Goal: Task Accomplishment & Management: Manage account settings

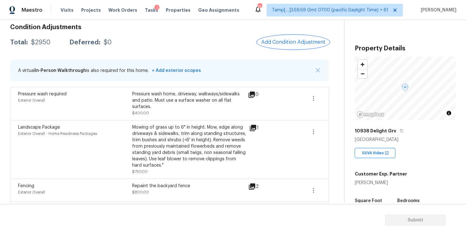
scroll to position [81, 0]
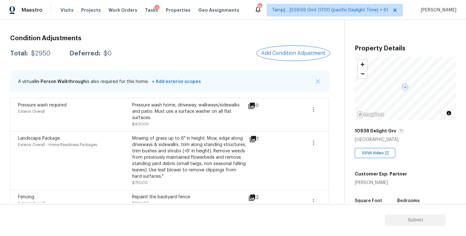
click at [274, 54] on span "Add Condition Adjustment" at bounding box center [293, 53] width 64 height 6
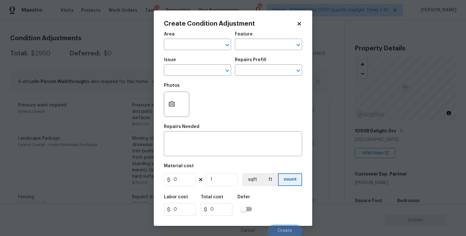
click at [208, 36] on div "Area" at bounding box center [197, 36] width 67 height 8
click at [208, 38] on div "Area" at bounding box center [197, 36] width 67 height 8
click at [209, 41] on input "text" at bounding box center [188, 45] width 49 height 10
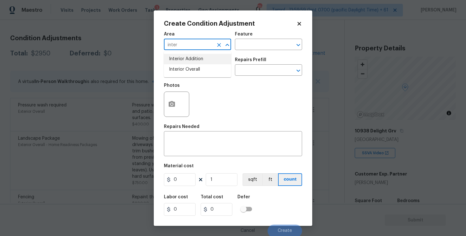
click at [212, 65] on li "Interior Overall" at bounding box center [197, 69] width 67 height 10
click at [213, 68] on div "​" at bounding box center [197, 71] width 67 height 10
type input "Interior Overall"
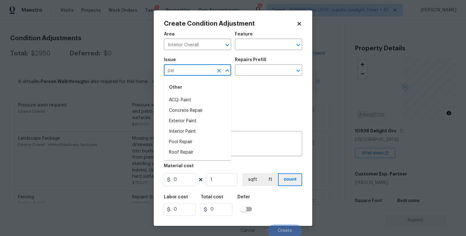
type input "pain"
click at [207, 122] on li "Kitchen Cabinets" at bounding box center [197, 121] width 67 height 10
type input "Kitchen Cabinets"
click at [245, 69] on input "text" at bounding box center [259, 71] width 49 height 10
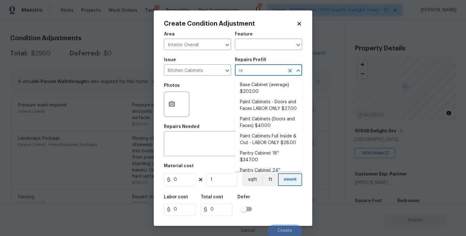
type input "rep"
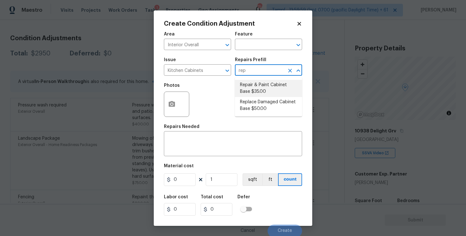
click at [249, 82] on li "Repair & Paint Cabinet Base $35.00" at bounding box center [268, 88] width 67 height 17
type input "Cabinets"
type textarea "Prep/Paint the damaged cabinet base and repair to meet current standard. Remove…"
type input "35"
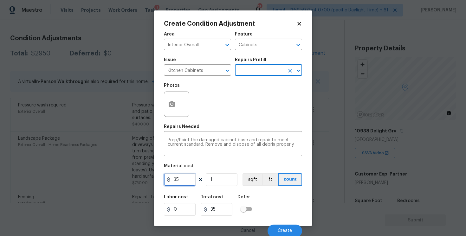
click at [184, 186] on input "35" at bounding box center [180, 179] width 32 height 13
type input "1500"
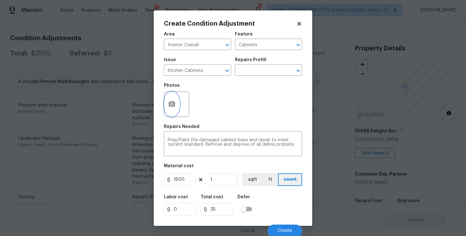
type input "1500"
click at [172, 100] on icon "button" at bounding box center [172, 104] width 8 height 8
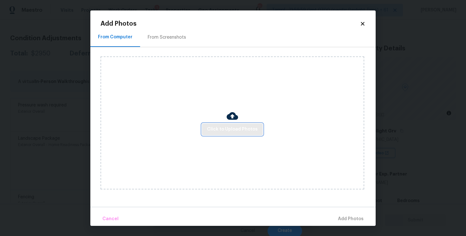
click at [224, 126] on span "Click to Upload Photos" at bounding box center [232, 130] width 51 height 8
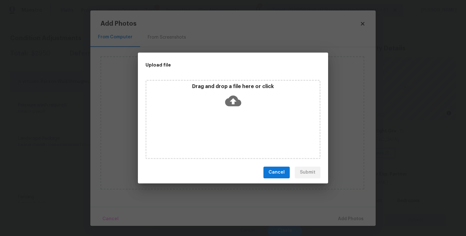
click at [233, 100] on icon at bounding box center [233, 101] width 16 height 16
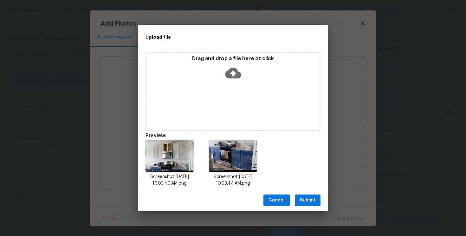
scroll to position [5, 0]
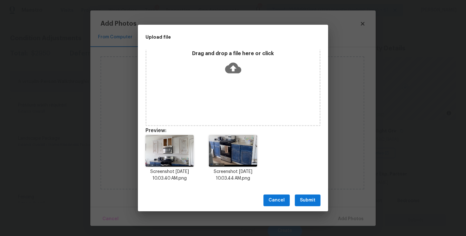
click at [306, 197] on span "Submit" at bounding box center [308, 201] width 16 height 8
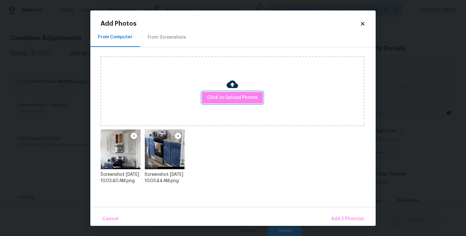
scroll to position [0, 0]
click at [332, 212] on button "Add 2 Photo(s)" at bounding box center [347, 219] width 37 height 14
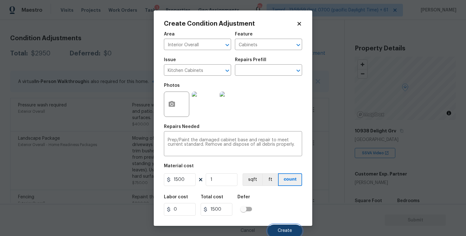
click at [284, 231] on span "Create" at bounding box center [285, 231] width 14 height 5
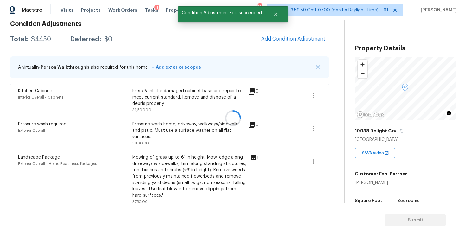
scroll to position [81, 0]
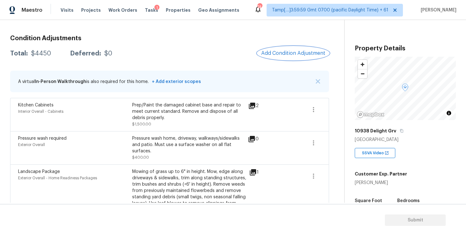
click at [278, 58] on button "Add Condition Adjustment" at bounding box center [293, 53] width 72 height 13
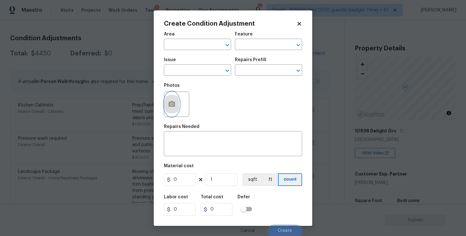
click at [174, 106] on icon "button" at bounding box center [172, 104] width 6 height 6
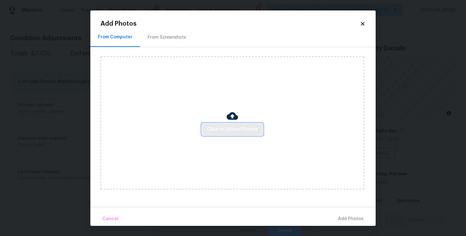
click at [244, 127] on span "Click to Upload Photos" at bounding box center [232, 130] width 51 height 8
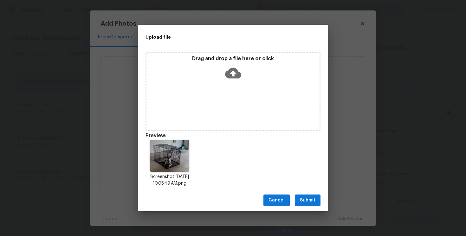
click at [310, 197] on span "Submit" at bounding box center [308, 201] width 16 height 8
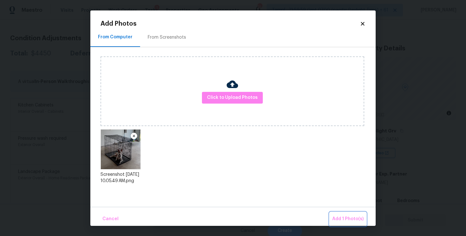
click at [337, 213] on button "Add 1 Photo(s)" at bounding box center [348, 219] width 36 height 14
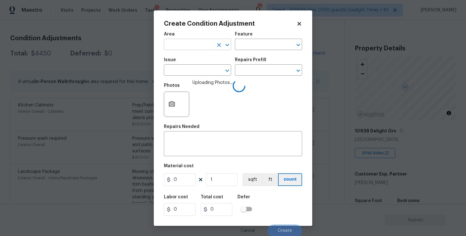
click at [204, 42] on input "text" at bounding box center [188, 45] width 49 height 10
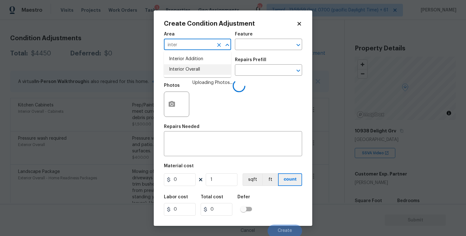
click at [204, 68] on li "Interior Overall" at bounding box center [197, 69] width 67 height 10
type input "Interior Overall"
click at [204, 68] on input "text" at bounding box center [188, 71] width 49 height 10
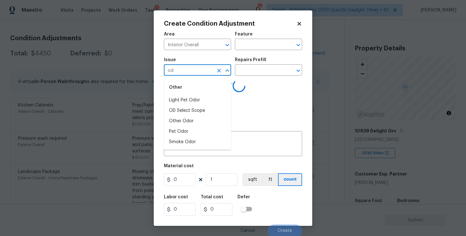
type input "odo"
type input "r"
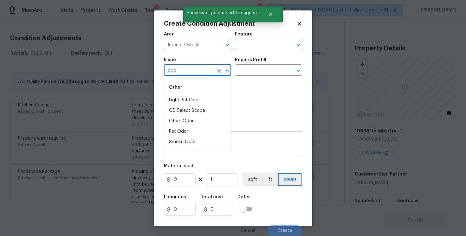
type input "odor"
click at [199, 100] on li "Light Pet Odor" at bounding box center [197, 100] width 67 height 10
type input "Light Pet Odor"
click at [247, 63] on div "Repairs Prefill" at bounding box center [268, 62] width 67 height 8
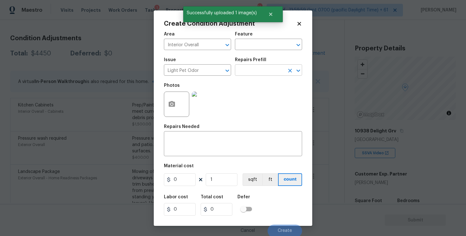
click at [248, 66] on input "text" at bounding box center [259, 71] width 49 height 10
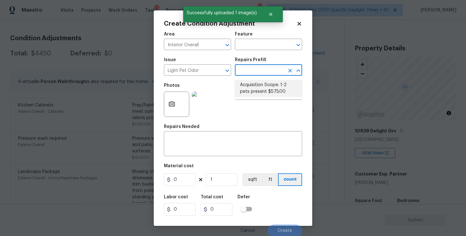
click at [253, 84] on li "Acquisition Scope: 1-2 pets present $575.00" at bounding box center [268, 88] width 67 height 17
type textarea "Acquisition Scope: 1-2 pets present"
type input "575"
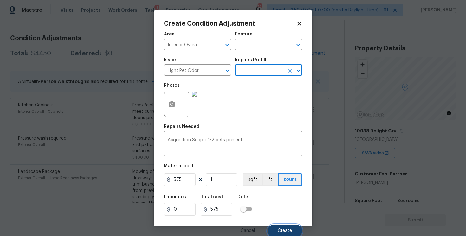
click at [284, 230] on span "Create" at bounding box center [285, 231] width 14 height 5
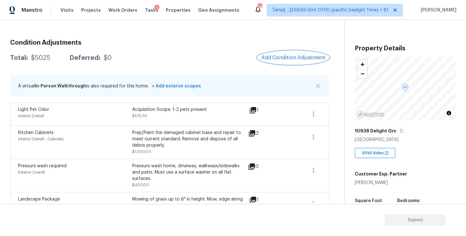
scroll to position [42, 0]
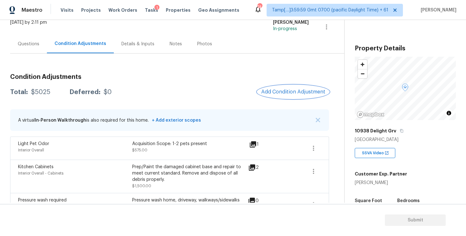
click at [297, 90] on span "Add Condition Adjustment" at bounding box center [293, 92] width 64 height 6
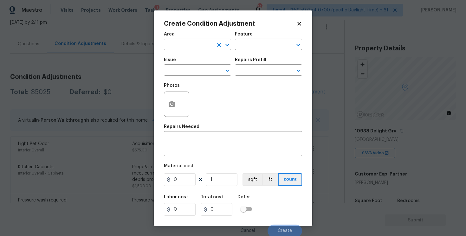
click at [207, 48] on input "text" at bounding box center [188, 45] width 49 height 10
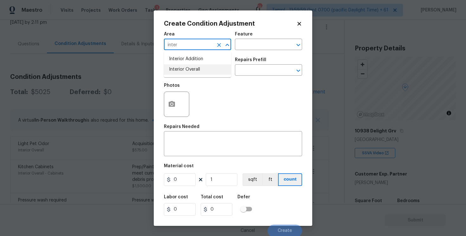
click at [203, 65] on li "Interior Overall" at bounding box center [197, 69] width 67 height 10
type input "Interior Overall"
click at [203, 65] on div "Issue" at bounding box center [197, 62] width 67 height 8
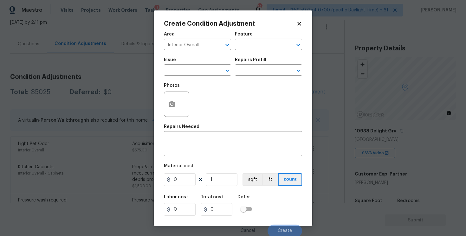
click at [203, 65] on div "Issue" at bounding box center [197, 62] width 67 height 8
click at [202, 75] on input "text" at bounding box center [188, 71] width 49 height 10
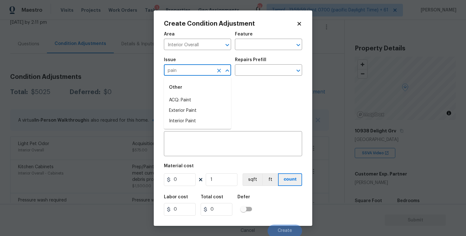
click at [203, 95] on li "ACQ: Paint" at bounding box center [197, 100] width 67 height 10
type input "ACQ: Paint"
click at [250, 70] on input "text" at bounding box center [259, 71] width 49 height 10
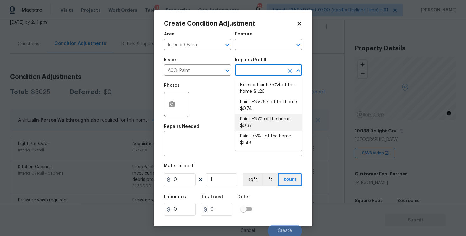
click at [261, 118] on li "Paint ~25% of the home $0.37" at bounding box center [268, 122] width 67 height 17
type input "Acquisition"
type textarea "Acquisition Scope: ~25% of the home needs interior paint"
type input "0.37"
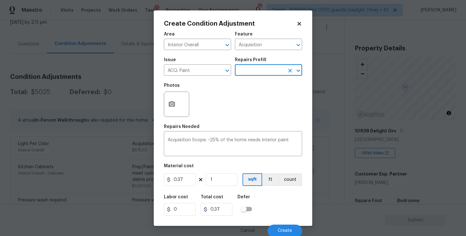
click at [254, 69] on input "text" at bounding box center [259, 71] width 49 height 10
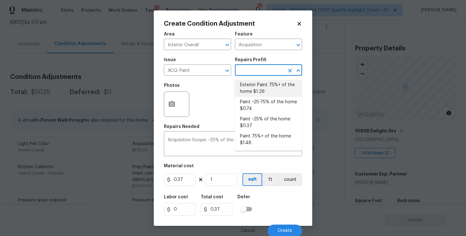
click at [255, 97] on li "Exterior Paint 75%+ of the home $1.26" at bounding box center [268, 88] width 67 height 17
type textarea "Acquisition Scope: 75%+ of the home exterior will likely require paint"
type input "1.26"
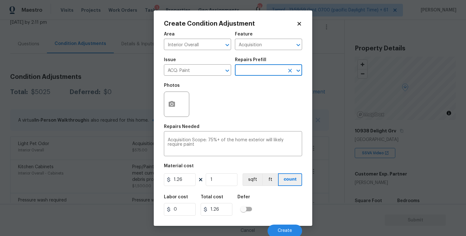
click at [250, 75] on input "text" at bounding box center [259, 71] width 49 height 10
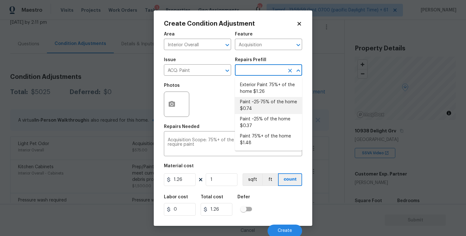
click at [255, 99] on li "Paint ~25-75% of the home $0.74" at bounding box center [268, 105] width 67 height 17
type textarea "Acquisition Scope: ~25 - 75% of the home needs interior paint"
type input "0.74"
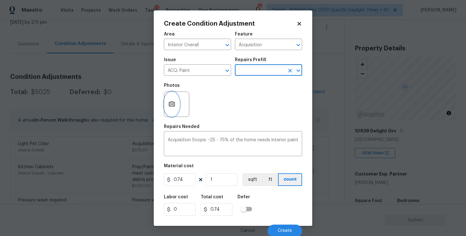
click at [169, 99] on button "button" at bounding box center [171, 104] width 15 height 25
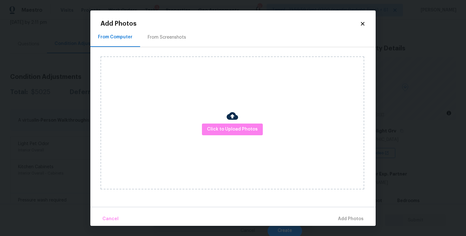
click at [223, 122] on div "Click to Upload Photos" at bounding box center [232, 122] width 264 height 133
click at [226, 127] on span "Click to Upload Photos" at bounding box center [232, 130] width 51 height 8
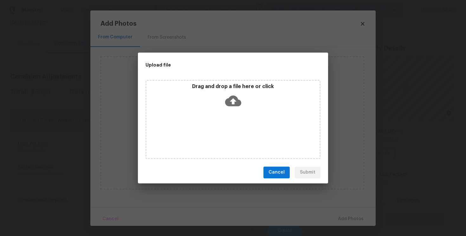
click at [229, 104] on icon at bounding box center [233, 100] width 16 height 11
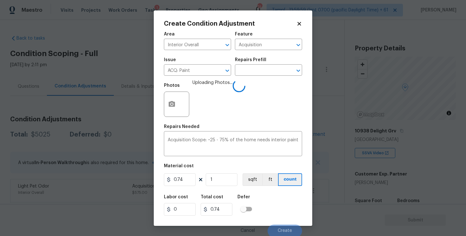
scroll to position [42, 0]
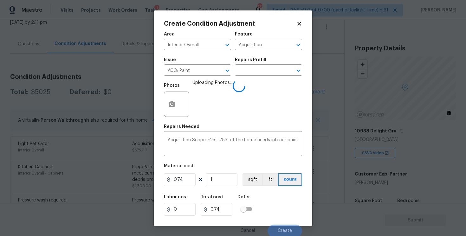
click at [254, 63] on div "Repairs Prefill" at bounding box center [268, 62] width 67 height 8
click at [255, 69] on input "text" at bounding box center [259, 71] width 49 height 10
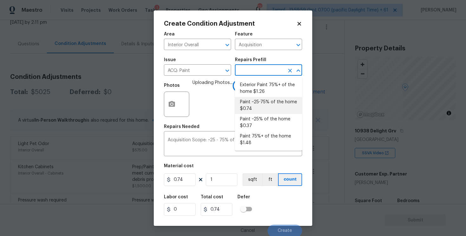
click at [260, 117] on li "Paint ~25% of the home $0.37" at bounding box center [268, 122] width 67 height 17
type input "0.37"
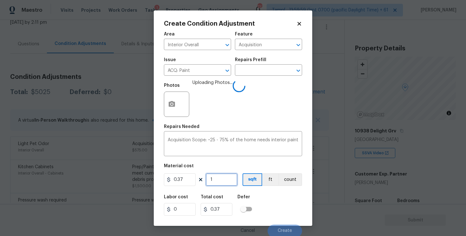
click at [232, 183] on input "1" at bounding box center [222, 179] width 32 height 13
click at [221, 180] on input "1" at bounding box center [222, 179] width 32 height 13
type input "0"
paste input "230"
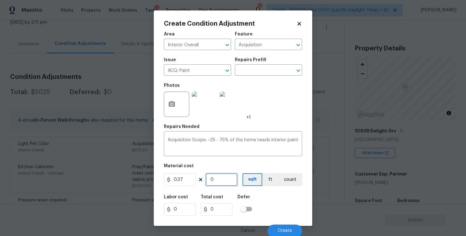
type input "2300"
type input "851"
type input "2300"
click at [268, 187] on figure "Material cost 0.37 2300 sqft ft count" at bounding box center [233, 175] width 138 height 23
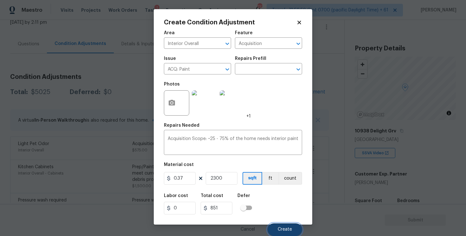
click at [293, 226] on button "Create" at bounding box center [285, 229] width 35 height 13
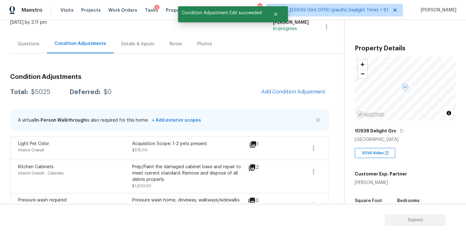
scroll to position [0, 0]
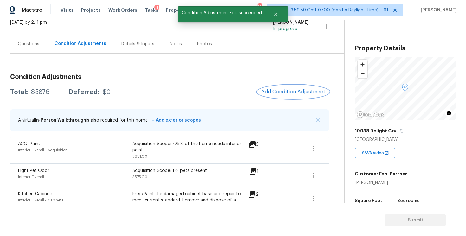
click at [288, 91] on span "Add Condition Adjustment" at bounding box center [293, 92] width 64 height 6
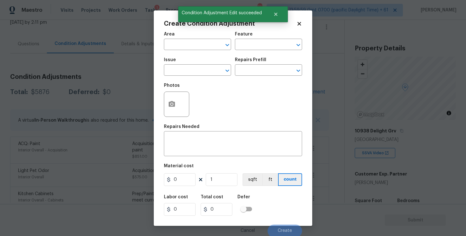
click at [193, 38] on div "Area" at bounding box center [197, 36] width 67 height 8
click at [193, 40] on div "Area" at bounding box center [197, 36] width 67 height 8
click at [196, 44] on input "text" at bounding box center [188, 45] width 49 height 10
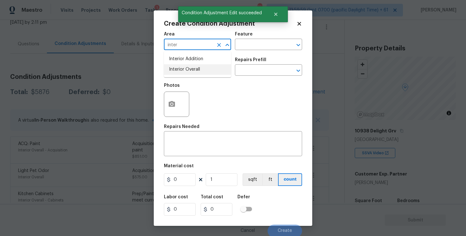
click at [195, 66] on li "Interior Overall" at bounding box center [197, 69] width 67 height 10
type input "Interior Overall"
click at [195, 68] on input "text" at bounding box center [188, 71] width 49 height 10
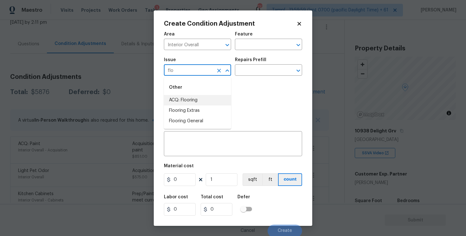
click at [198, 98] on li "ACQ: Flooring" at bounding box center [197, 100] width 67 height 10
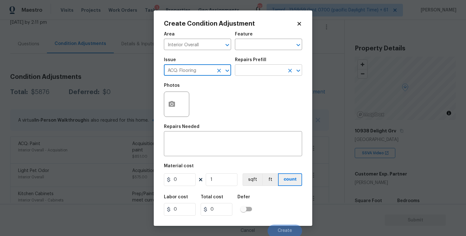
type input "ACQ: Flooring"
click at [263, 68] on input "text" at bounding box center [259, 71] width 49 height 10
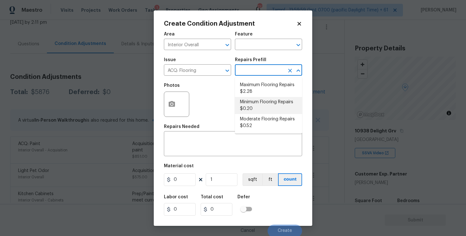
click at [268, 101] on li "Minimum Flooring Repairs $0.20" at bounding box center [268, 105] width 67 height 17
type input "Acquisition"
type textarea "Acquisition Scope: Minimum flooring repairs"
type input "0.2"
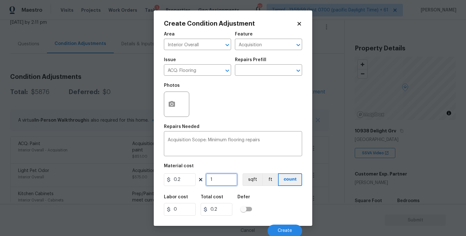
click at [232, 181] on input "1" at bounding box center [222, 179] width 32 height 13
type input "0"
paste input "230"
type input "2300"
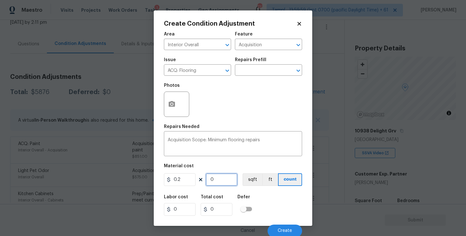
type input "460"
type input "2300"
click at [267, 183] on button "ft" at bounding box center [270, 179] width 16 height 13
click at [249, 175] on button "sqft" at bounding box center [252, 179] width 20 height 13
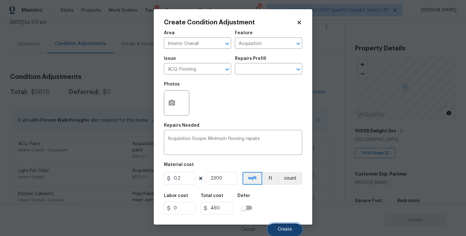
click at [283, 227] on span "Create" at bounding box center [285, 229] width 14 height 5
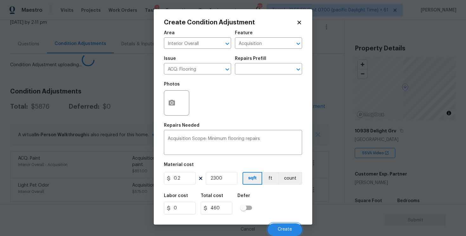
scroll to position [0, 0]
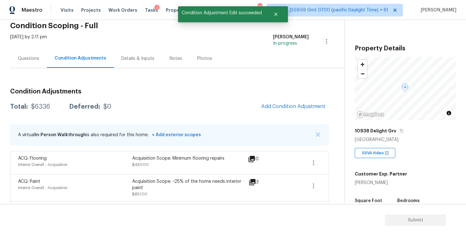
click at [34, 57] on div "Questions" at bounding box center [29, 58] width 22 height 6
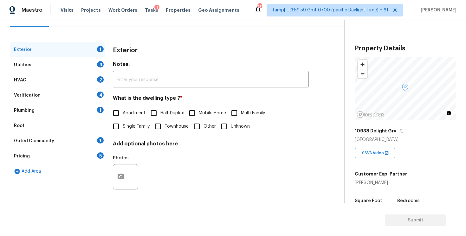
click at [80, 157] on div "Pricing 5" at bounding box center [57, 156] width 95 height 15
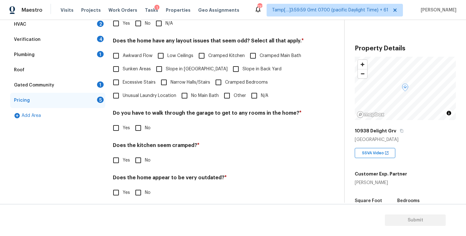
scroll to position [131, 0]
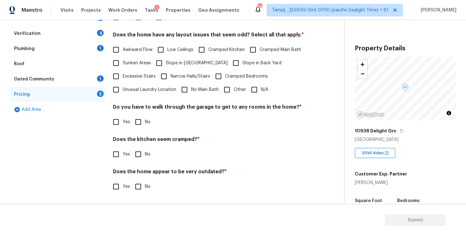
click at [228, 94] on input "Other" at bounding box center [226, 89] width 13 height 13
checkbox input "true"
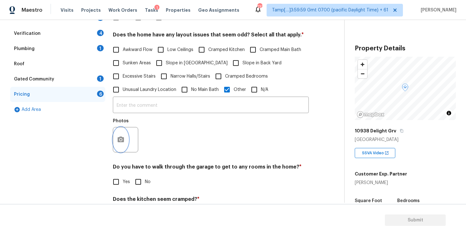
click at [121, 143] on icon "button" at bounding box center [121, 140] width 8 height 8
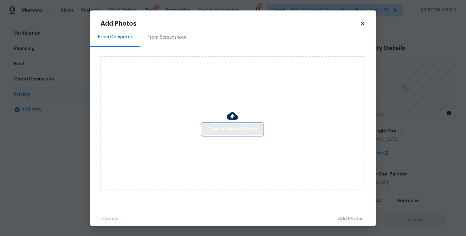
click at [221, 127] on span "Click to Upload Photos" at bounding box center [232, 130] width 51 height 8
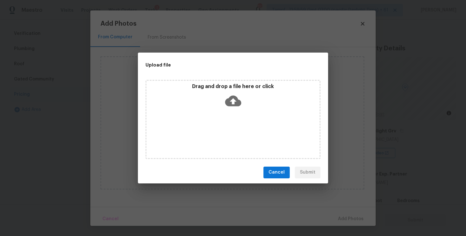
click at [228, 100] on icon at bounding box center [233, 100] width 16 height 11
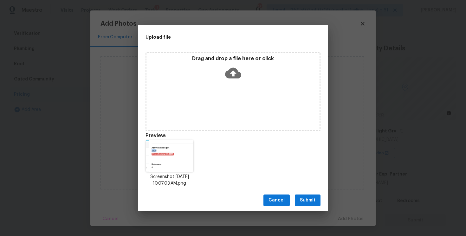
click at [316, 197] on button "Submit" at bounding box center [308, 201] width 26 height 12
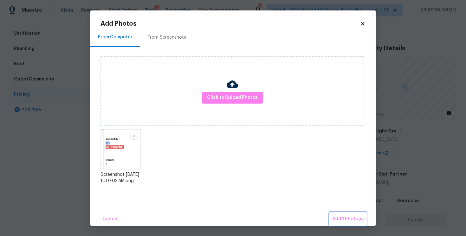
click at [338, 215] on button "Add 1 Photo(s)" at bounding box center [348, 219] width 36 height 14
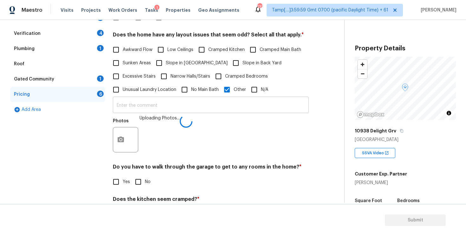
click at [208, 104] on input "text" at bounding box center [211, 105] width 196 height 15
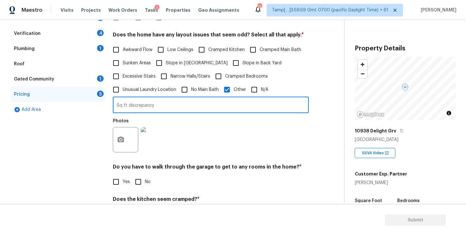
type input "Sq ft discrepancy"
click at [219, 124] on div "Photos" at bounding box center [211, 135] width 196 height 41
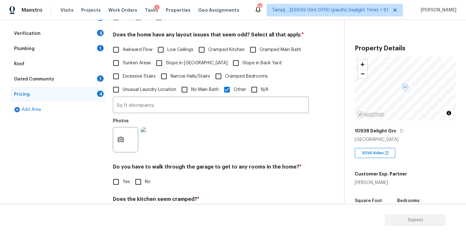
scroll to position [0, 0]
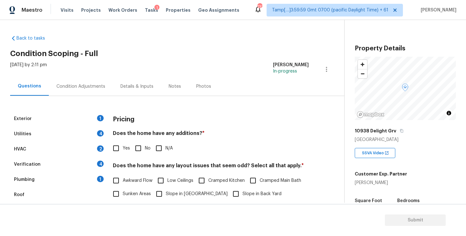
click at [88, 72] on div "Tue, Sep 09 2025 by 2:11 pm Vigneshwaran B In-progress" at bounding box center [177, 69] width 334 height 15
click at [91, 81] on div "Condition Adjustments" at bounding box center [81, 86] width 64 height 19
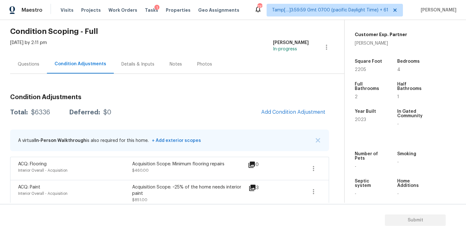
scroll to position [145, 0]
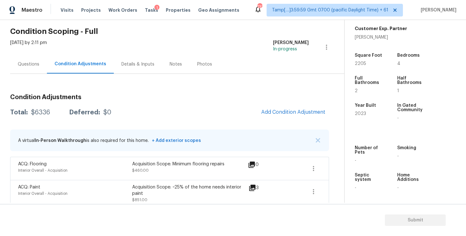
click at [28, 68] on div "Questions" at bounding box center [28, 64] width 37 height 19
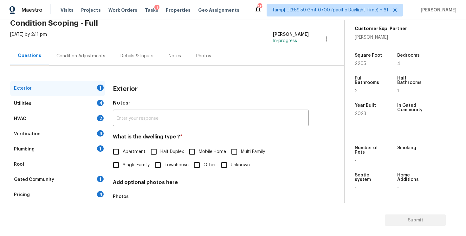
scroll to position [42, 0]
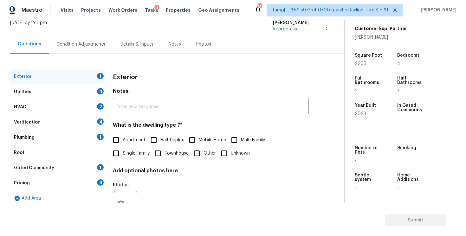
click at [120, 153] on input "Single Family" at bounding box center [115, 153] width 13 height 13
checkbox input "true"
click at [93, 94] on div "Utilities 4" at bounding box center [57, 91] width 95 height 15
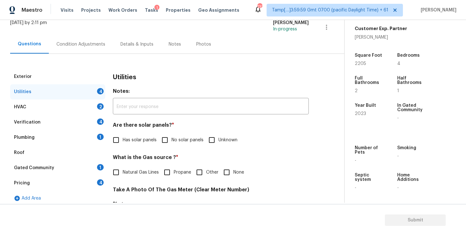
scroll to position [101, 0]
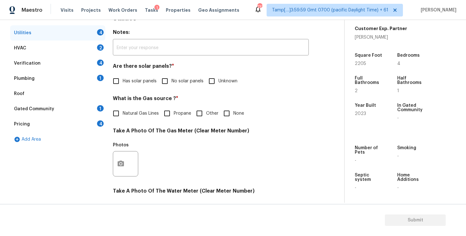
click at [133, 76] on label "Has solar panels" at bounding box center [132, 80] width 47 height 13
click at [123, 76] on input "Has solar panels" at bounding box center [115, 80] width 13 height 13
checkbox input "true"
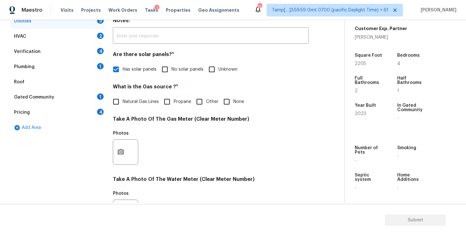
scroll to position [112, 0]
click at [200, 69] on span "No solar panels" at bounding box center [187, 70] width 32 height 7
click at [171, 69] on input "No solar panels" at bounding box center [164, 69] width 13 height 13
checkbox input "true"
checkbox input "false"
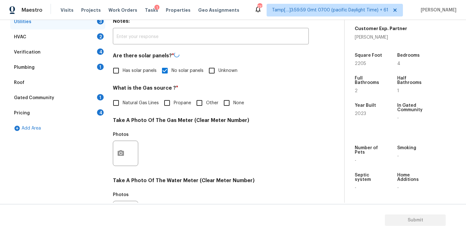
click at [204, 70] on div "Has solar panels No solar panels Unknown" at bounding box center [211, 70] width 196 height 13
click at [223, 70] on span "Unknown" at bounding box center [227, 70] width 19 height 7
click at [218, 70] on input "Unknown" at bounding box center [211, 69] width 13 height 13
checkbox input "true"
click at [165, 74] on input "No solar panels" at bounding box center [164, 69] width 13 height 13
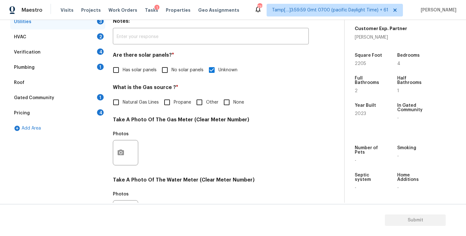
checkbox input "true"
checkbox input "false"
click at [141, 102] on span "Natural Gas Lines" at bounding box center [141, 103] width 36 height 7
click at [123, 102] on input "Natural Gas Lines" at bounding box center [115, 102] width 13 height 13
checkbox input "true"
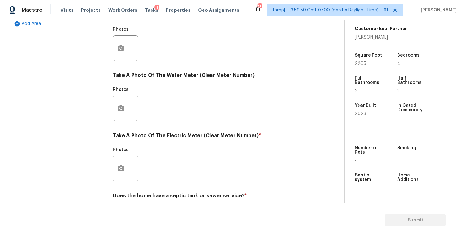
scroll to position [241, 0]
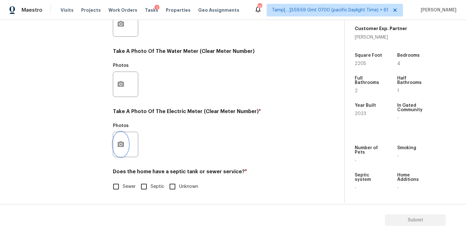
click at [121, 146] on icon "button" at bounding box center [121, 145] width 8 height 8
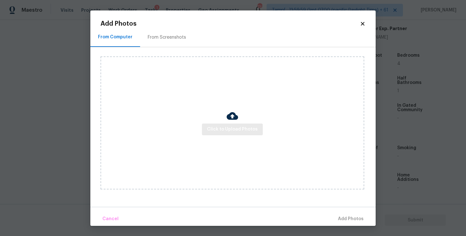
click at [207, 135] on div "Click to Upload Photos" at bounding box center [232, 122] width 264 height 133
click at [226, 125] on button "Click to Upload Photos" at bounding box center [232, 130] width 61 height 12
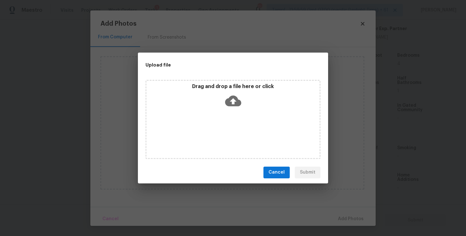
click at [230, 104] on icon at bounding box center [233, 100] width 16 height 11
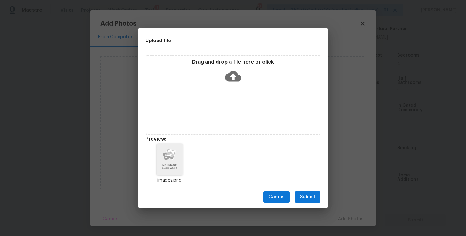
click at [309, 194] on span "Submit" at bounding box center [308, 197] width 16 height 8
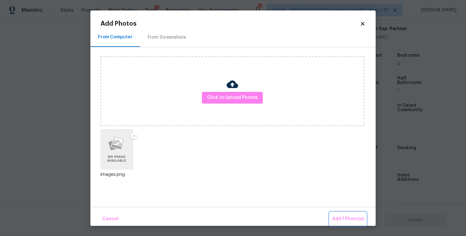
click at [343, 214] on button "Add 1 Photo(s)" at bounding box center [348, 219] width 36 height 14
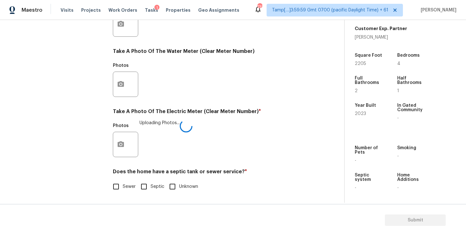
click at [126, 183] on label "Sewer" at bounding box center [122, 186] width 26 height 13
click at [123, 183] on input "Sewer" at bounding box center [115, 186] width 13 height 13
checkbox input "true"
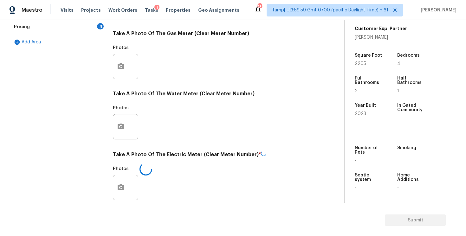
scroll to position [191, 0]
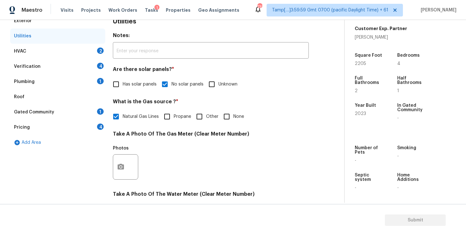
click at [92, 39] on div "Utilities" at bounding box center [57, 36] width 95 height 15
click at [95, 49] on div "HVAC 2" at bounding box center [57, 51] width 95 height 15
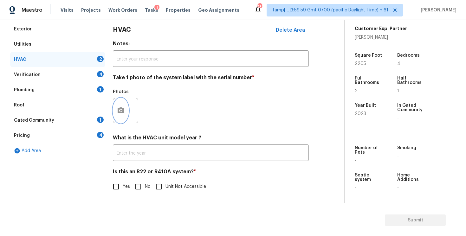
click at [126, 106] on button "button" at bounding box center [120, 110] width 15 height 25
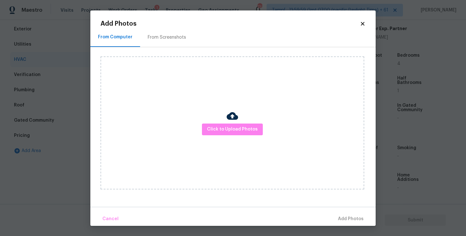
click at [237, 123] on div at bounding box center [232, 116] width 11 height 13
click at [245, 131] on span "Click to Upload Photos" at bounding box center [232, 130] width 51 height 8
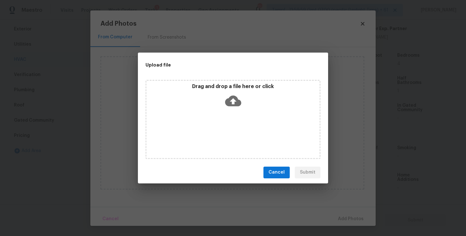
click at [236, 107] on icon at bounding box center [233, 101] width 16 height 16
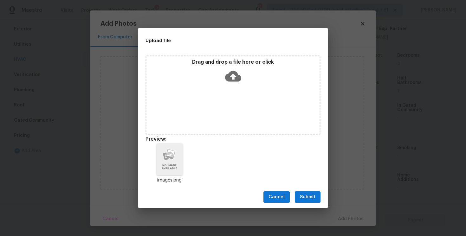
click at [314, 193] on span "Submit" at bounding box center [308, 197] width 16 height 8
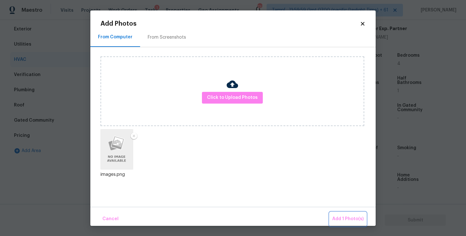
click at [345, 217] on span "Add 1 Photo(s)" at bounding box center [347, 219] width 31 height 8
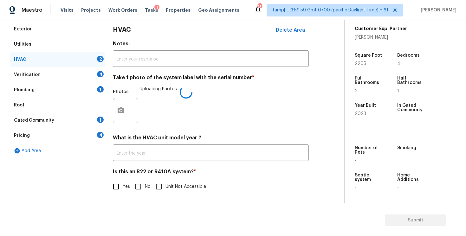
click at [135, 190] on input "No" at bounding box center [138, 186] width 13 height 13
checkbox input "true"
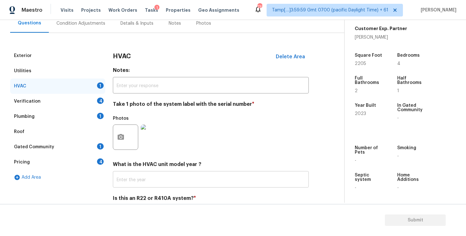
scroll to position [55, 0]
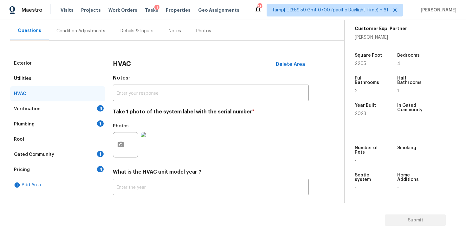
click at [89, 102] on div "Verification 4" at bounding box center [57, 108] width 95 height 15
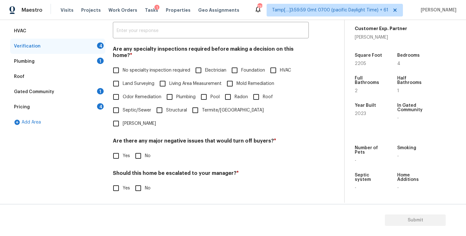
click at [115, 68] on input "No specialty inspection required" at bounding box center [115, 70] width 13 height 13
checkbox input "true"
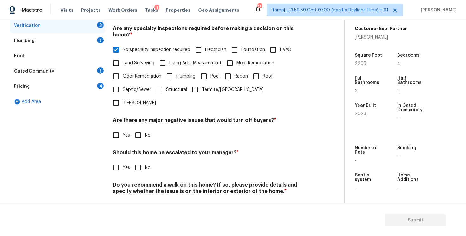
click at [133, 124] on div "Verification Notes: ​ Are any specialty inspections required before making a de…" at bounding box center [211, 96] width 196 height 248
click at [135, 129] on input "No" at bounding box center [138, 135] width 13 height 13
checkbox input "true"
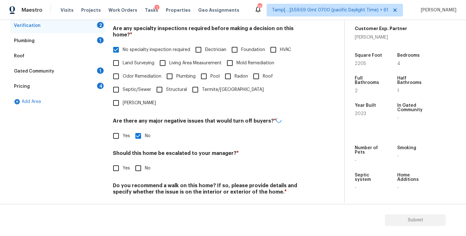
click at [139, 162] on input "No" at bounding box center [138, 168] width 13 height 13
checkbox input "true"
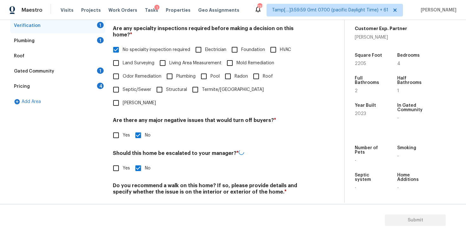
click at [142, 200] on input "No" at bounding box center [138, 206] width 13 height 13
checkbox input "true"
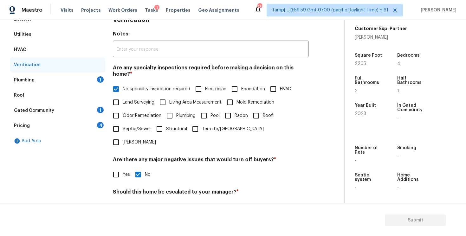
click at [94, 80] on div "Plumbing 1" at bounding box center [57, 80] width 95 height 15
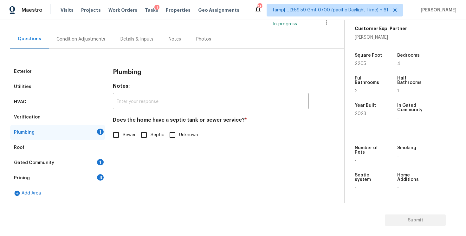
scroll to position [47, 0]
click at [121, 130] on input "Sewer" at bounding box center [115, 134] width 13 height 13
checkbox input "true"
click at [102, 161] on div "1" at bounding box center [100, 162] width 7 height 6
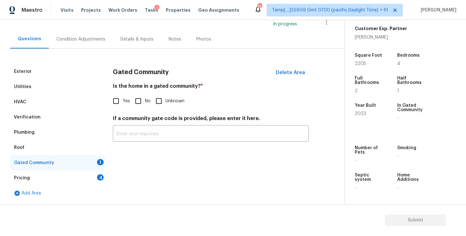
click at [136, 102] on input "No" at bounding box center [138, 100] width 13 height 13
checkbox input "true"
click at [95, 173] on div "Pricing 4" at bounding box center [57, 178] width 95 height 15
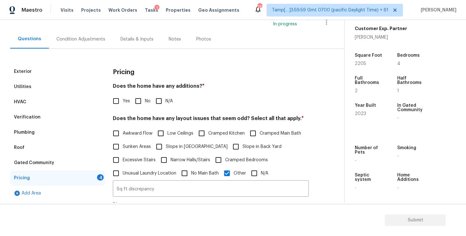
click at [136, 95] on input "No" at bounding box center [138, 100] width 13 height 13
checkbox input "true"
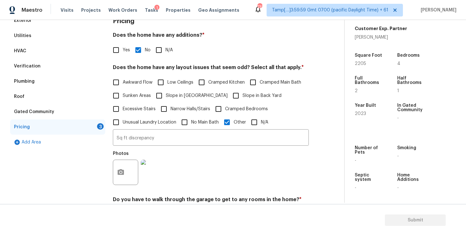
scroll to position [98, 0]
click at [229, 95] on input "Slope in Back Yard" at bounding box center [235, 95] width 13 height 13
checkbox input "true"
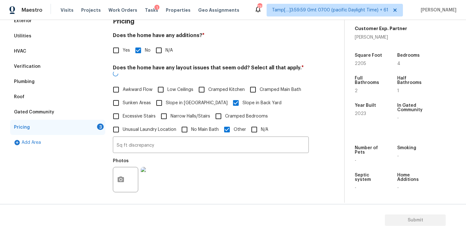
click at [202, 100] on span "Slope in Front Yard" at bounding box center [197, 103] width 62 height 7
click at [166, 96] on input "Slope in Front Yard" at bounding box center [158, 102] width 13 height 13
checkbox input "true"
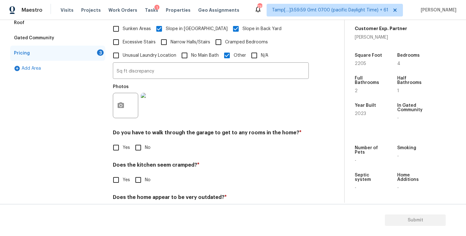
scroll to position [191, 0]
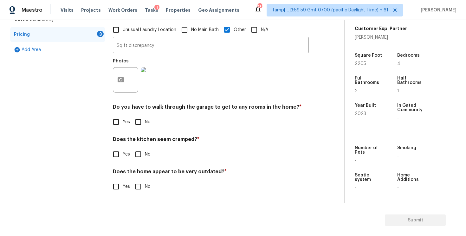
click at [136, 125] on input "No" at bounding box center [138, 121] width 13 height 13
checkbox input "true"
click at [141, 147] on div "Does the kitchen seem cramped? * Yes No" at bounding box center [211, 149] width 196 height 25
click at [140, 159] on input "No" at bounding box center [138, 154] width 13 height 13
checkbox input "true"
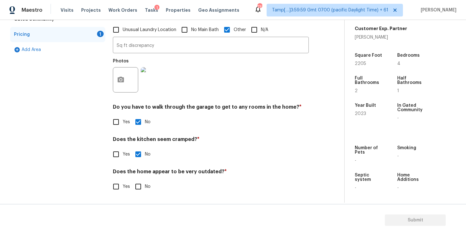
click at [143, 182] on input "No" at bounding box center [138, 186] width 13 height 13
checkbox input "true"
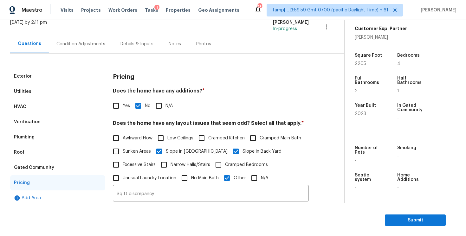
scroll to position [0, 0]
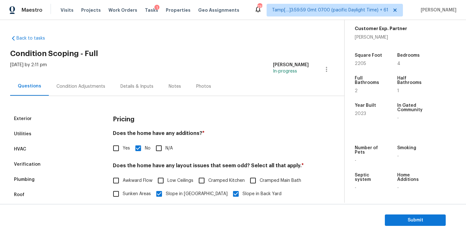
click at [108, 78] on div "Condition Adjustments" at bounding box center [81, 86] width 64 height 19
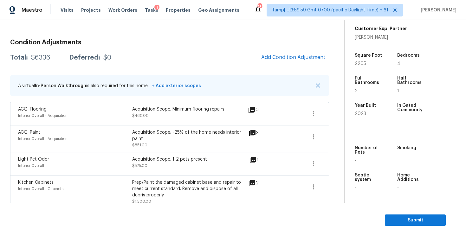
scroll to position [67, 0]
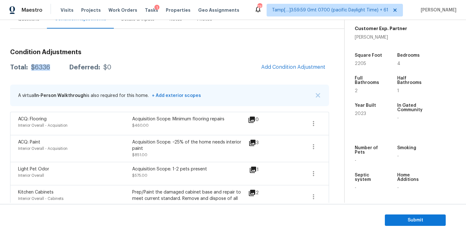
drag, startPoint x: 30, startPoint y: 66, endPoint x: 49, endPoint y: 67, distance: 19.4
click at [49, 67] on div "Total: $6336 Deferred: $0" at bounding box center [60, 67] width 101 height 6
copy div "$6336"
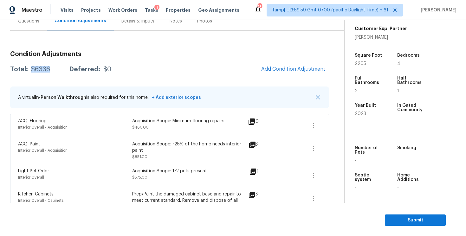
scroll to position [41, 0]
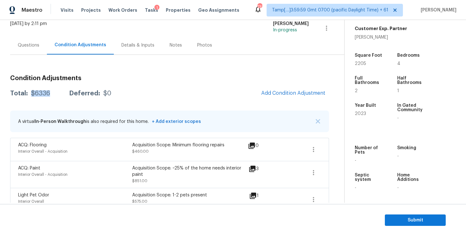
click at [42, 43] on div "Questions" at bounding box center [28, 45] width 37 height 19
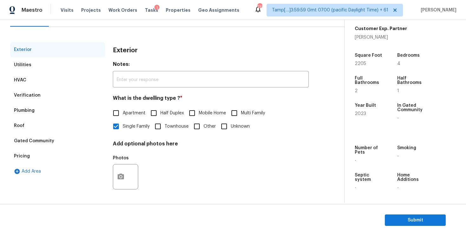
click at [65, 96] on div "Verification" at bounding box center [57, 95] width 95 height 15
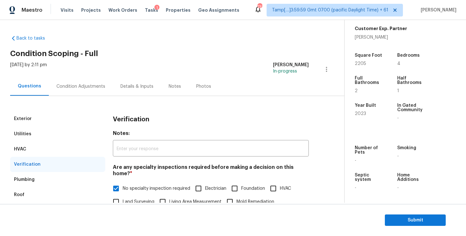
click at [93, 93] on div "Condition Adjustments" at bounding box center [81, 86] width 64 height 19
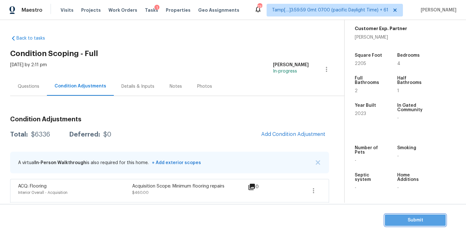
click at [407, 217] on span "Submit" at bounding box center [415, 220] width 51 height 8
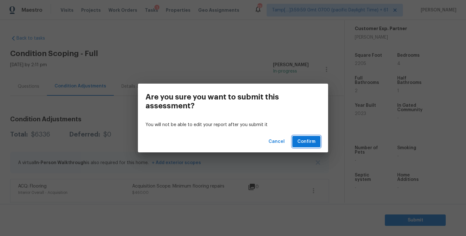
click at [303, 139] on span "Confirm" at bounding box center [306, 142] width 18 height 8
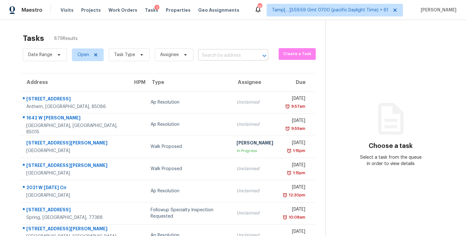
click at [203, 53] on input "text" at bounding box center [224, 56] width 52 height 10
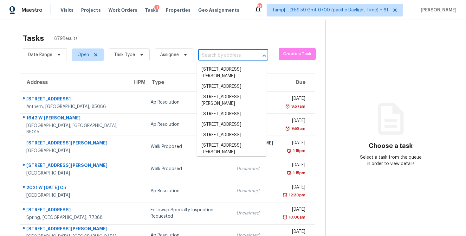
paste input "2860 Wild Oak Ln, Rockwall, TX 75032"
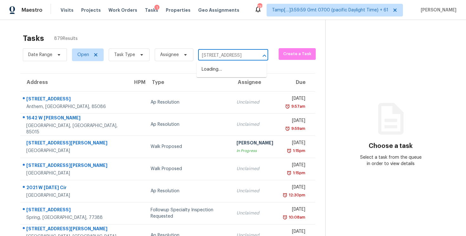
scroll to position [0, 31]
type input "2860 Wild Oak Ln, Rockwall, TX 75032"
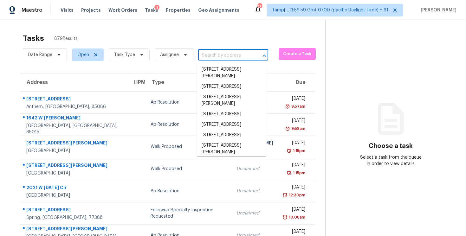
scroll to position [0, 0]
click at [133, 47] on span "Task Type" at bounding box center [127, 55] width 46 height 16
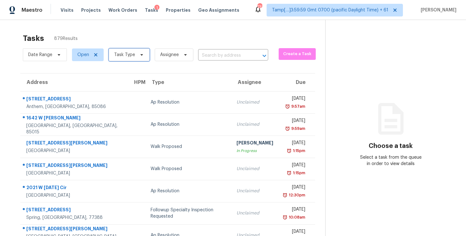
click at [135, 57] on span "Task Type" at bounding box center [129, 54] width 41 height 13
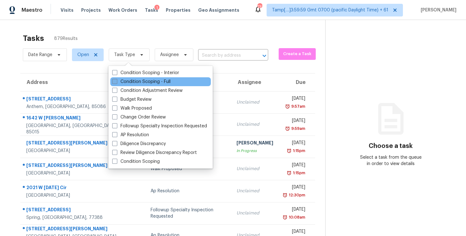
click at [145, 82] on label "Condition Scoping - Full" at bounding box center [141, 82] width 58 height 6
click at [116, 82] on input "Condition Scoping - Full" at bounding box center [114, 81] width 4 height 4
checkbox input "true"
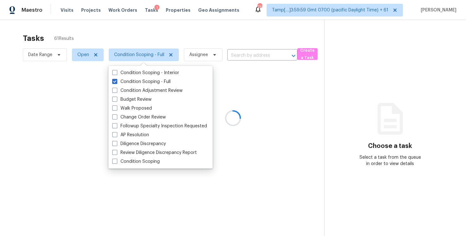
click at [129, 51] on div at bounding box center [233, 118] width 466 height 236
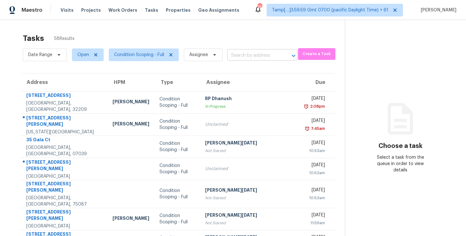
click at [249, 55] on input "text" at bounding box center [253, 56] width 52 height 10
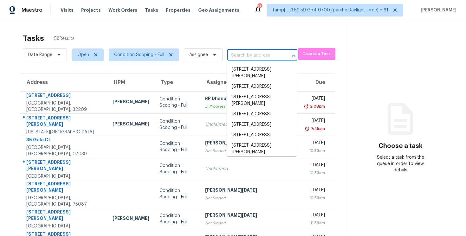
paste input "2860 Wild Oak Ln, Rockwall, TX 75032"
type input "2860 Wild Oak Ln, Rockwall, TX 75032"
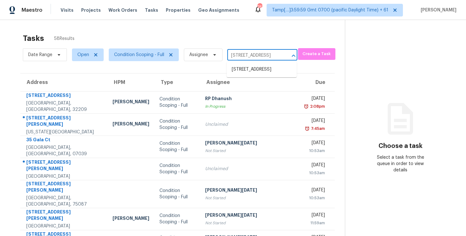
click at [261, 62] on ul "2860 Wild Oak Ln, Rockwall, TX 75032" at bounding box center [262, 70] width 70 height 16
click at [262, 69] on li "2860 Wild Oak Ln, Rockwall, TX 75032" at bounding box center [262, 69] width 70 height 10
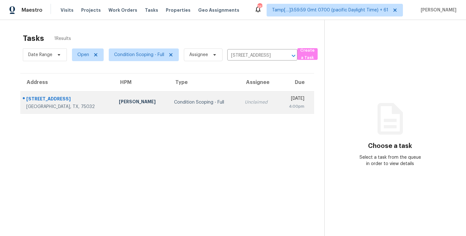
click at [283, 101] on div "Tue, Sep 9th 2025" at bounding box center [293, 99] width 21 height 8
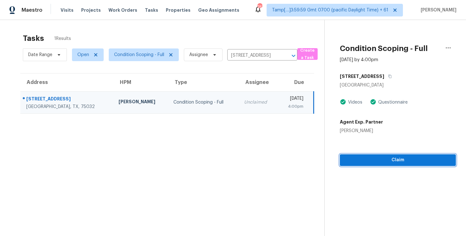
click at [396, 163] on span "Claim" at bounding box center [398, 160] width 106 height 8
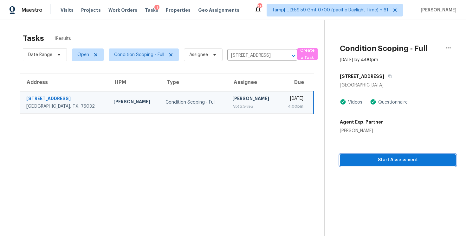
click at [396, 163] on span "Start Assessment" at bounding box center [398, 160] width 106 height 8
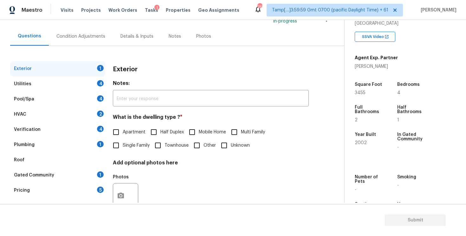
scroll to position [51, 0]
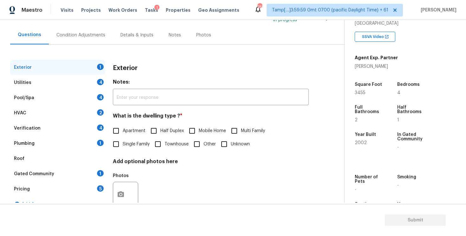
click at [120, 145] on input "Single Family" at bounding box center [115, 144] width 13 height 13
checkbox input "true"
click at [89, 40] on div "Condition Adjustments" at bounding box center [81, 35] width 64 height 19
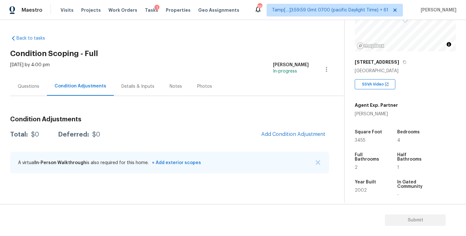
scroll to position [58, 0]
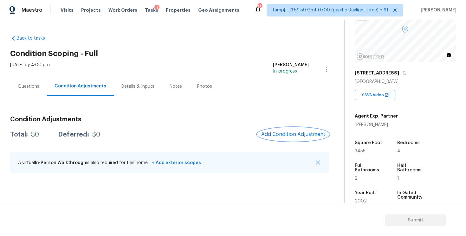
click at [301, 133] on span "Add Condition Adjustment" at bounding box center [293, 135] width 64 height 6
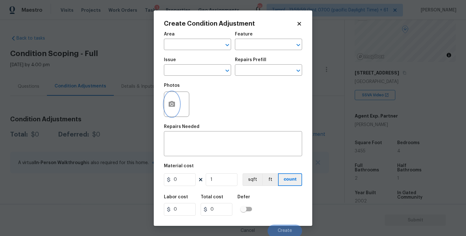
click at [179, 101] on button "button" at bounding box center [171, 104] width 15 height 25
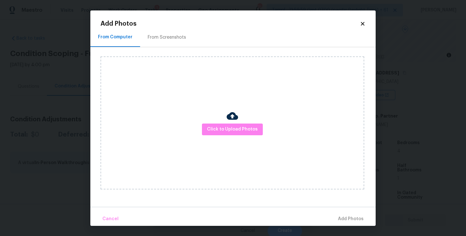
click at [241, 137] on div "Click to Upload Photos" at bounding box center [232, 122] width 264 height 133
click at [241, 130] on span "Click to Upload Photos" at bounding box center [232, 130] width 51 height 8
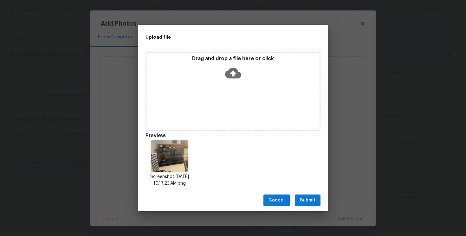
click at [322, 201] on div "Cancel Submit" at bounding box center [233, 201] width 190 height 22
click at [312, 197] on span "Submit" at bounding box center [308, 201] width 16 height 8
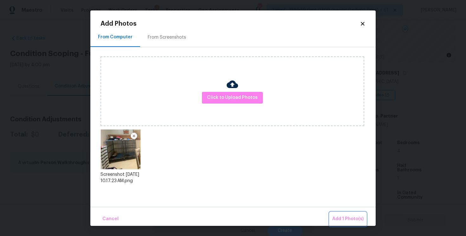
click at [351, 218] on span "Add 1 Photo(s)" at bounding box center [347, 219] width 31 height 8
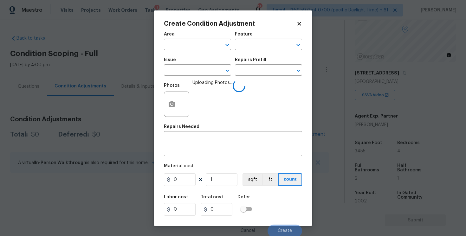
click at [190, 51] on span "Area ​" at bounding box center [197, 41] width 67 height 26
click at [189, 46] on input "text" at bounding box center [188, 45] width 49 height 10
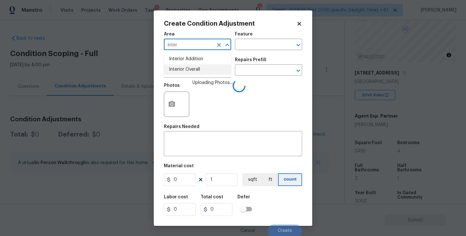
click at [185, 65] on li "Interior Overall" at bounding box center [197, 69] width 67 height 10
type input "Interior Overall"
click at [185, 65] on div "Issue" at bounding box center [197, 62] width 67 height 8
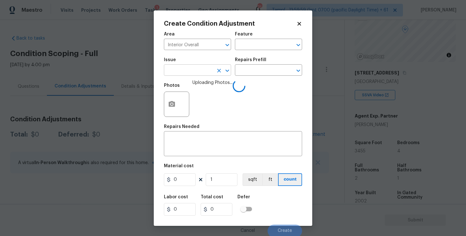
click at [185, 69] on input "text" at bounding box center [188, 71] width 49 height 10
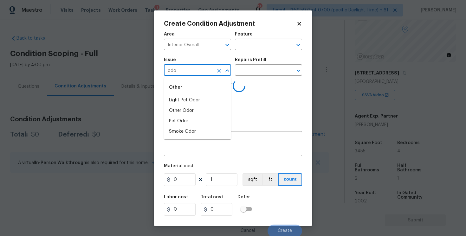
type input "odor"
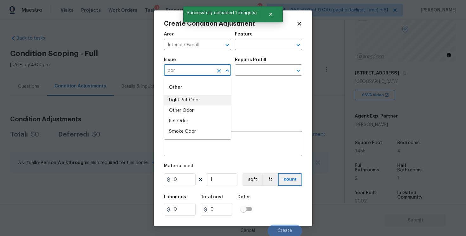
click at [196, 100] on li "Light Pet Odor" at bounding box center [197, 100] width 67 height 10
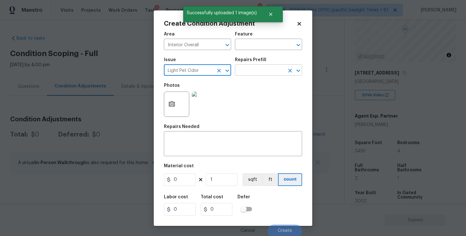
type input "Light Pet Odor"
click at [254, 69] on input "text" at bounding box center [259, 71] width 49 height 10
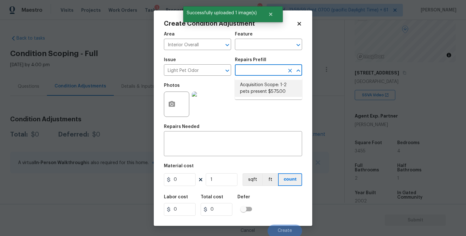
click at [258, 87] on li "Acquisition Scope: 1-2 pets present $575.00" at bounding box center [268, 88] width 67 height 17
type textarea "Acquisition Scope: 1-2 pets present"
type input "575"
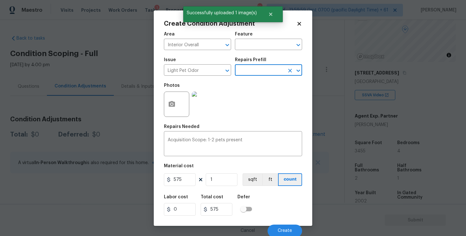
click at [286, 223] on div "Cancel Create" at bounding box center [233, 229] width 138 height 18
click at [286, 227] on button "Create" at bounding box center [285, 231] width 35 height 13
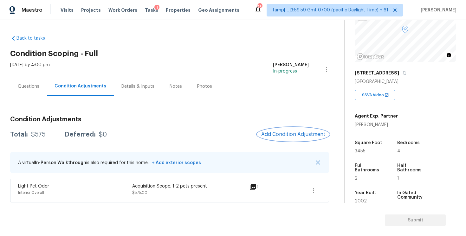
scroll to position [2, 0]
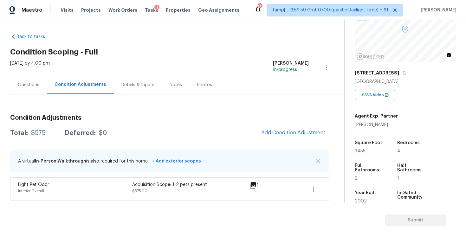
click at [290, 126] on div "Condition Adjustments Total: $575 Deferred: $0 Add Condition Adjustment A virtu…" at bounding box center [169, 155] width 319 height 91
click at [285, 131] on span "Add Condition Adjustment" at bounding box center [293, 133] width 64 height 6
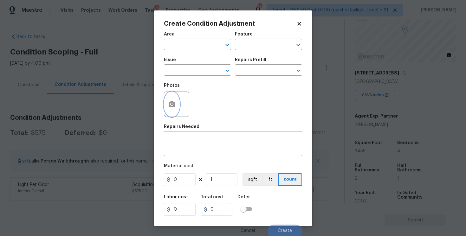
click at [178, 101] on button "button" at bounding box center [171, 104] width 15 height 25
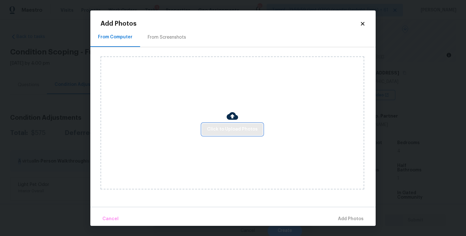
click at [232, 125] on button "Click to Upload Photos" at bounding box center [232, 130] width 61 height 12
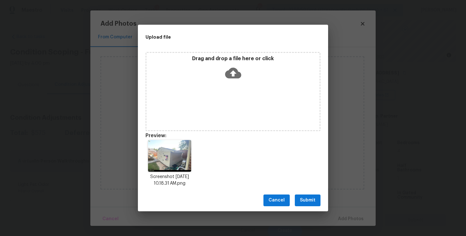
click at [310, 194] on div "Cancel Submit" at bounding box center [233, 201] width 190 height 22
click at [313, 199] on span "Submit" at bounding box center [308, 201] width 16 height 8
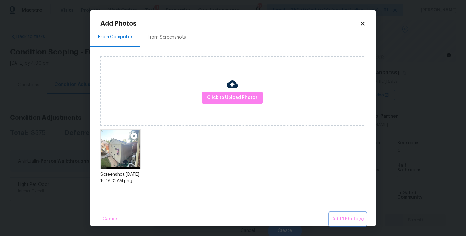
click at [345, 219] on span "Add 1 Photo(s)" at bounding box center [347, 219] width 31 height 8
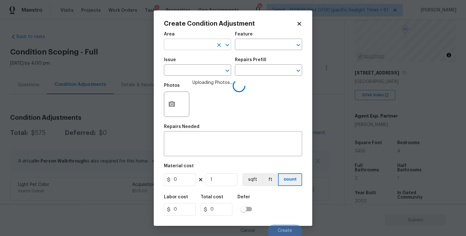
click at [207, 44] on input "text" at bounding box center [188, 45] width 49 height 10
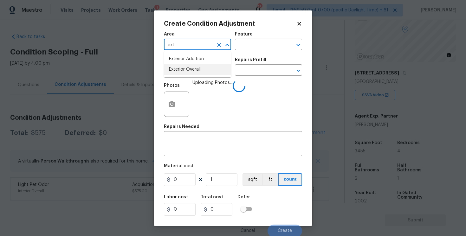
click at [190, 67] on li "Exterior Overall" at bounding box center [197, 69] width 67 height 10
type input "Exterior Overall"
click at [190, 67] on input "text" at bounding box center [188, 71] width 49 height 10
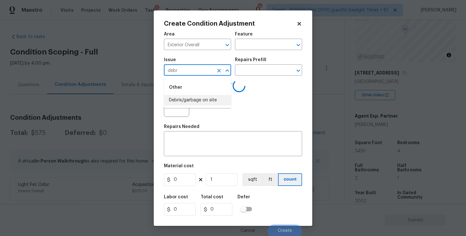
click at [192, 95] on li "Debris/garbage on site" at bounding box center [197, 100] width 67 height 10
type input "Debris/garbage on site"
click at [196, 145] on textarea at bounding box center [233, 144] width 131 height 13
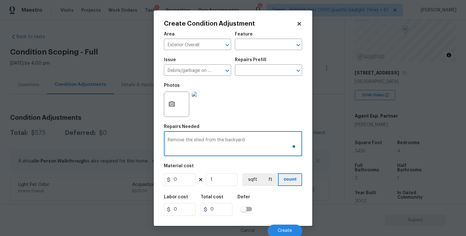
type textarea "Remove the shed from the backyard"
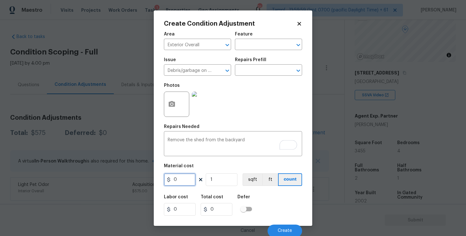
click at [181, 176] on input "0" at bounding box center [180, 179] width 32 height 13
type input "1000"
click at [287, 188] on div "Area Exterior Overall ​ Feature ​ Issue Debris/garbage on site ​ Repairs Prefil…" at bounding box center [233, 132] width 138 height 209
type input "1000"
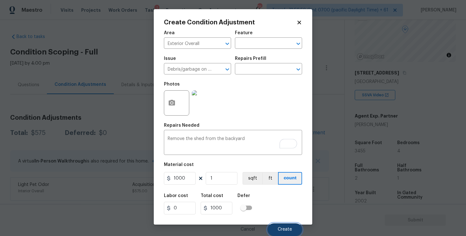
click at [283, 228] on span "Create" at bounding box center [285, 229] width 14 height 5
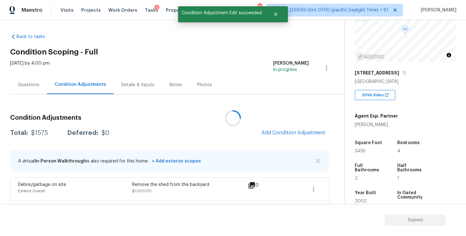
scroll to position [0, 0]
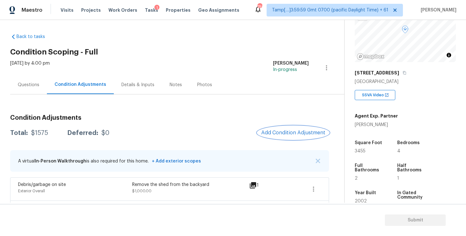
click at [290, 136] on span "Add Condition Adjustment" at bounding box center [293, 133] width 64 height 6
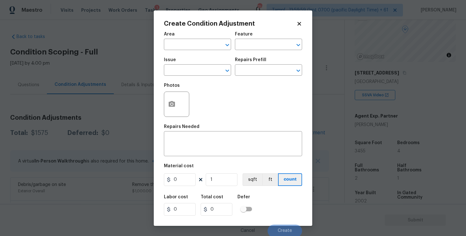
click at [180, 106] on div at bounding box center [176, 104] width 25 height 25
click at [161, 103] on div "Create Condition Adjustment Area ​ Feature ​ Issue ​ Repairs Prefill ​ Photos R…" at bounding box center [233, 118] width 158 height 216
click at [184, 104] on div at bounding box center [176, 104] width 25 height 25
click at [174, 98] on button "button" at bounding box center [171, 104] width 15 height 25
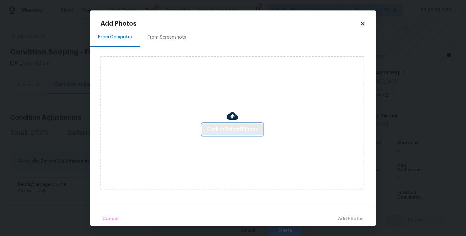
click at [236, 130] on span "Click to Upload Photos" at bounding box center [232, 130] width 51 height 8
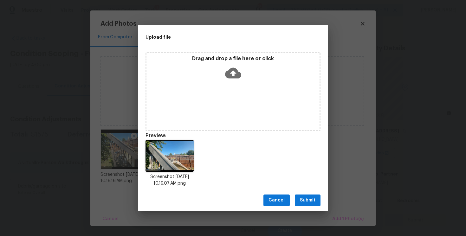
click at [305, 203] on span "Submit" at bounding box center [308, 201] width 16 height 8
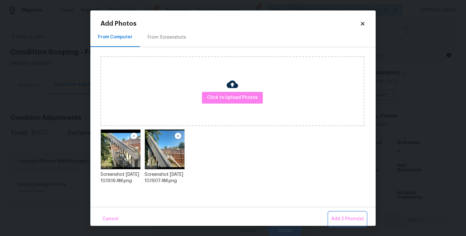
click at [342, 216] on span "Add 2 Photo(s)" at bounding box center [347, 219] width 32 height 8
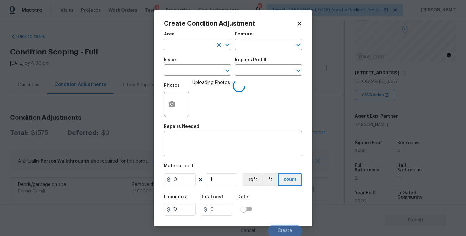
click at [181, 48] on input "text" at bounding box center [188, 45] width 49 height 10
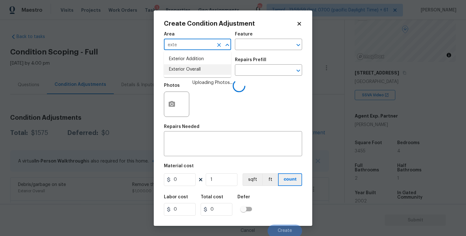
click at [177, 68] on li "Exterior Overall" at bounding box center [197, 69] width 67 height 10
type input "Exterior Overall"
click at [177, 68] on input "text" at bounding box center [188, 71] width 49 height 10
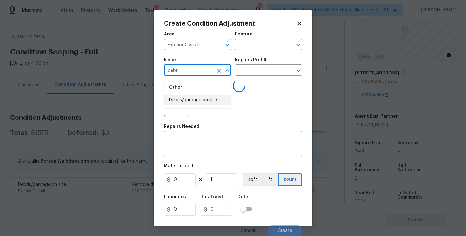
click at [185, 95] on li "Debris/garbage on site" at bounding box center [197, 100] width 67 height 10
type input "Debris/garbage on site"
click at [242, 73] on input "text" at bounding box center [259, 71] width 49 height 10
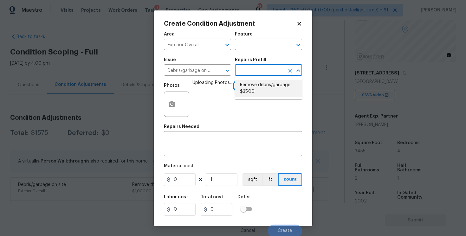
click at [246, 87] on li "Remove debris/garbage $35.00" at bounding box center [268, 88] width 67 height 17
type input "35"
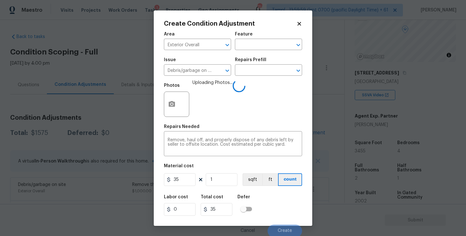
click at [185, 188] on div "Area Exterior Overall ​ Feature ​ Issue Debris/garbage on site ​ Repairs Prefil…" at bounding box center [233, 132] width 138 height 209
click at [184, 179] on input "35" at bounding box center [180, 179] width 32 height 13
type input "400"
click at [277, 198] on div "Labor cost 0 Total cost 35 Defer" at bounding box center [233, 205] width 138 height 29
type input "400"
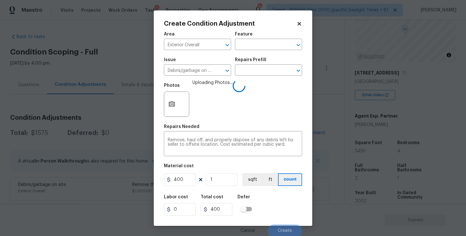
scroll to position [1, 0]
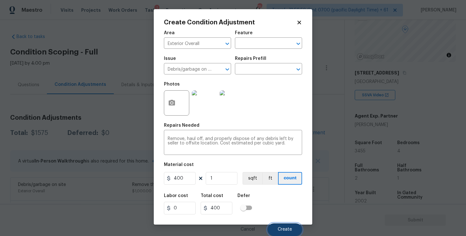
click at [281, 224] on button "Create" at bounding box center [285, 229] width 35 height 13
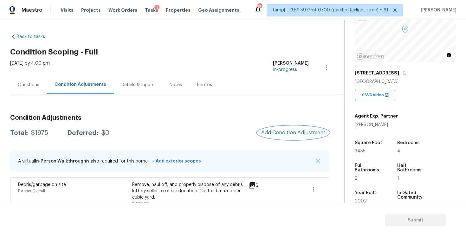
scroll to position [58, 0]
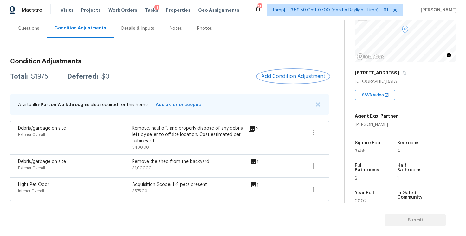
click at [280, 79] on span "Add Condition Adjustment" at bounding box center [293, 77] width 64 height 6
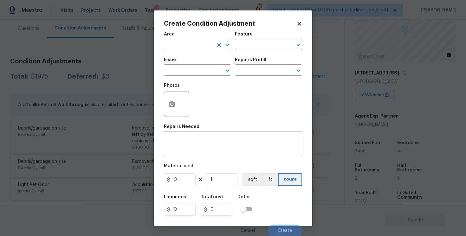
click at [212, 42] on input "text" at bounding box center [188, 45] width 49 height 10
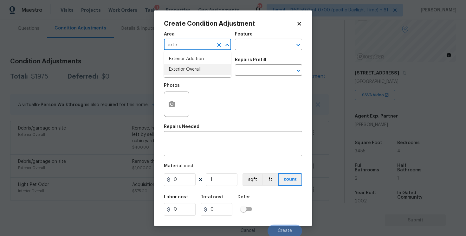
click at [203, 66] on li "Exterior Overall" at bounding box center [197, 69] width 67 height 10
type input "Exterior Overall"
click at [203, 66] on input "text" at bounding box center [188, 71] width 49 height 10
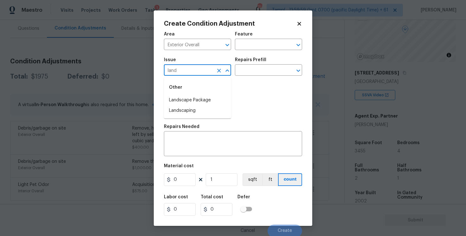
click at [203, 94] on div "Other" at bounding box center [197, 87] width 67 height 15
click at [208, 98] on li "Landscape Package" at bounding box center [197, 100] width 67 height 10
type input "Landscape Package"
click at [266, 71] on input "text" at bounding box center [259, 71] width 49 height 10
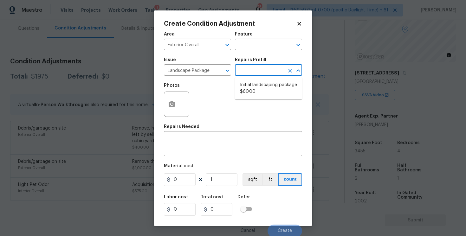
click at [263, 87] on li "Initial landscaping package $60.00" at bounding box center [268, 88] width 67 height 17
type input "Home Readiness Packages"
type textarea "Mowing of grass up to 6" in height. Mow, edge along driveways & sidewalks, trim…"
type input "60"
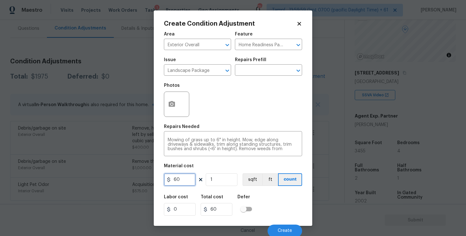
click at [183, 185] on input "60" at bounding box center [180, 179] width 32 height 13
type input "300"
click at [267, 199] on div "Labor cost 0 Total cost 300 Defer" at bounding box center [233, 205] width 138 height 29
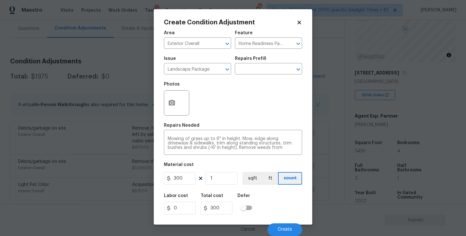
click at [276, 217] on div "Labor cost 0 Total cost 300 Defer" at bounding box center [233, 204] width 138 height 29
click at [279, 224] on button "Create" at bounding box center [285, 229] width 35 height 13
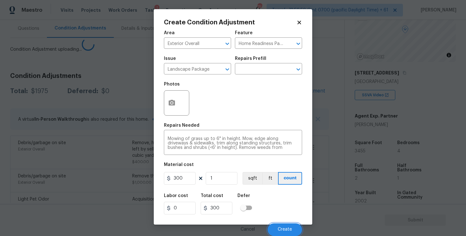
scroll to position [0, 0]
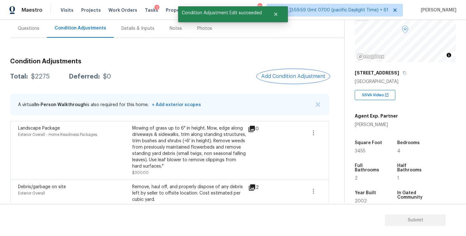
click at [285, 79] on span "Add Condition Adjustment" at bounding box center [293, 77] width 64 height 6
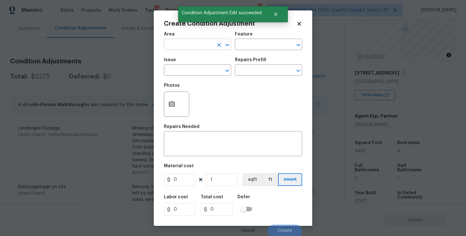
click at [187, 44] on input "text" at bounding box center [188, 45] width 49 height 10
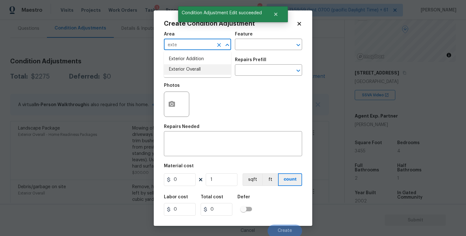
click at [183, 67] on li "Exterior Overall" at bounding box center [197, 69] width 67 height 10
type input "Exterior Overall"
click at [183, 67] on input "text" at bounding box center [188, 71] width 49 height 10
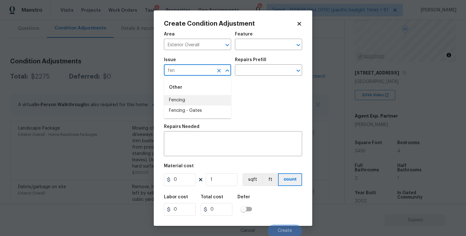
click at [183, 97] on li "Fencing" at bounding box center [197, 100] width 67 height 10
type input "Fencing"
click at [206, 141] on textarea at bounding box center [233, 144] width 131 height 13
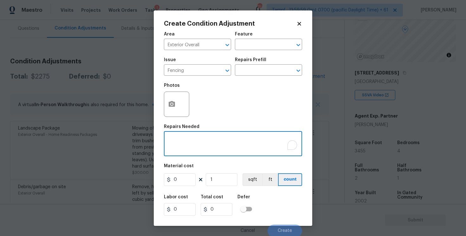
click at [206, 141] on textarea "To enrich screen reader interactions, please activate Accessibility in Grammarl…" at bounding box center [233, 144] width 131 height 13
type textarea "Repaint the backyard fence"
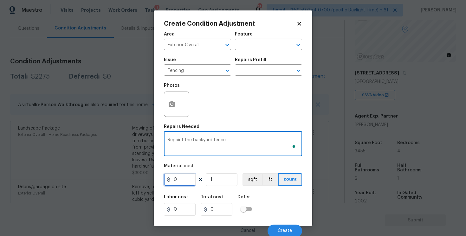
click at [192, 179] on input "0" at bounding box center [180, 179] width 32 height 13
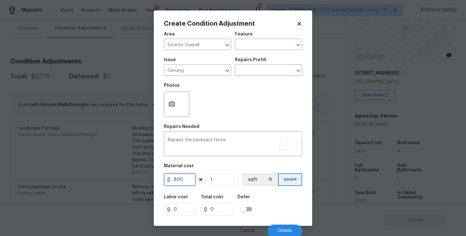
type input "800"
click at [195, 118] on div "Photos" at bounding box center [233, 100] width 138 height 41
click at [184, 106] on div at bounding box center [176, 104] width 25 height 25
click at [181, 104] on div at bounding box center [176, 104] width 25 height 25
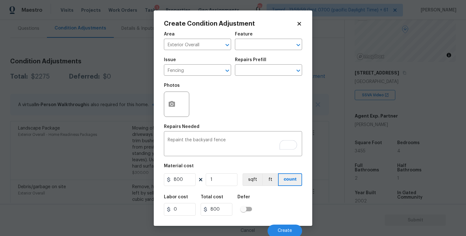
click at [181, 104] on div at bounding box center [176, 104] width 25 height 25
click at [177, 103] on button "button" at bounding box center [171, 104] width 15 height 25
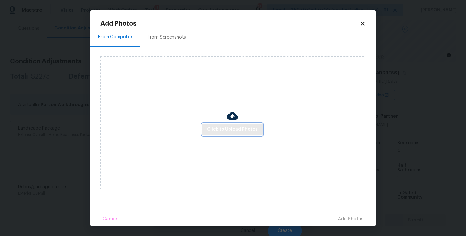
click at [242, 124] on button "Click to Upload Photos" at bounding box center [232, 130] width 61 height 12
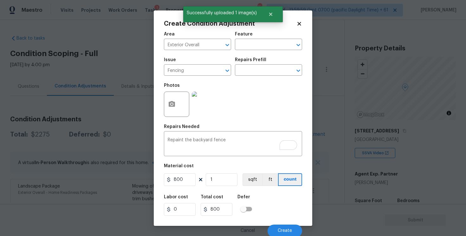
scroll to position [1, 0]
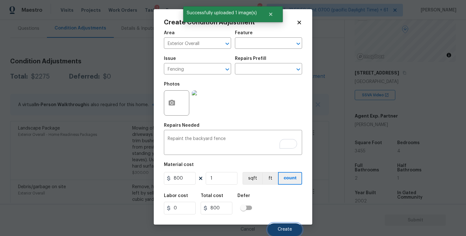
click at [280, 224] on button "Create" at bounding box center [285, 229] width 35 height 13
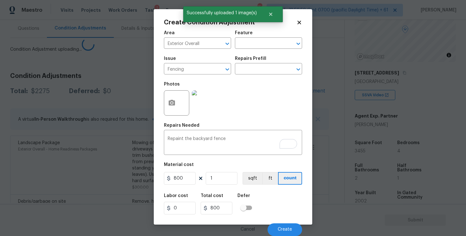
scroll to position [0, 0]
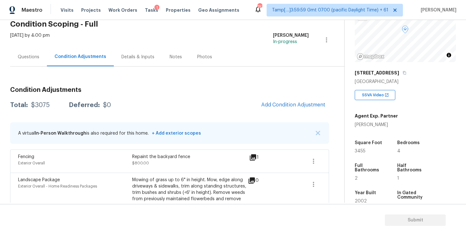
click at [18, 63] on div "Questions" at bounding box center [28, 57] width 37 height 19
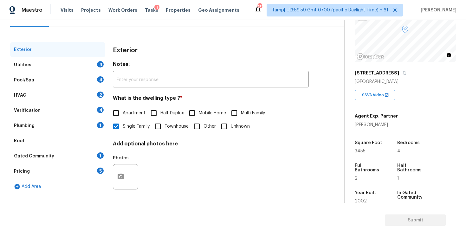
scroll to position [69, 0]
click at [73, 110] on div "Verification 4" at bounding box center [57, 110] width 95 height 15
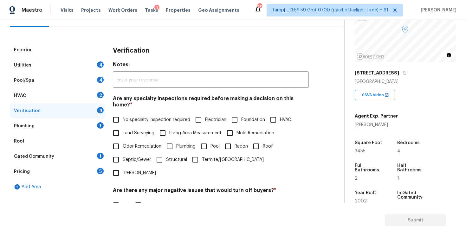
scroll to position [139, 0]
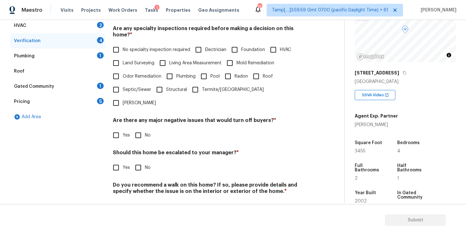
click at [108, 145] on div "Exterior Utilities 4 Pool/Spa 4 HVAC 2 Verification 4 Plumbing 1 Roof Gated Com…" at bounding box center [169, 96] width 319 height 248
click at [120, 161] on input "Yes" at bounding box center [115, 167] width 13 height 13
checkbox input "true"
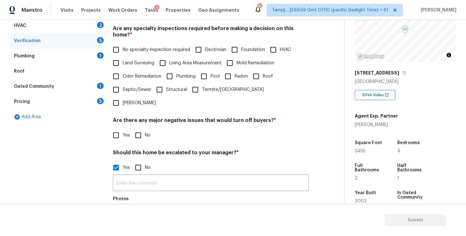
scroll to position [199, 0]
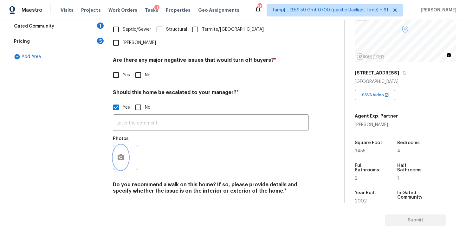
click at [124, 145] on button "button" at bounding box center [120, 157] width 15 height 25
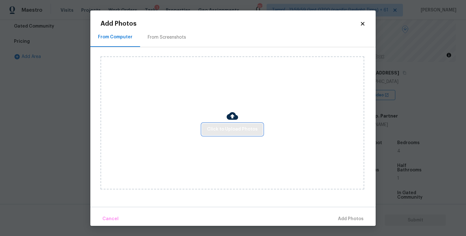
click at [222, 131] on span "Click to Upload Photos" at bounding box center [232, 130] width 51 height 8
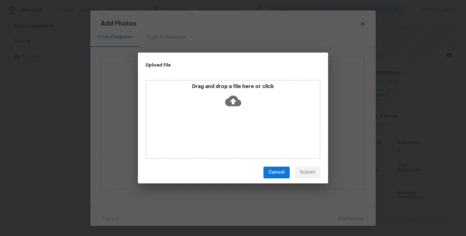
click at [227, 111] on div "Drag and drop a file here or click" at bounding box center [232, 119] width 175 height 79
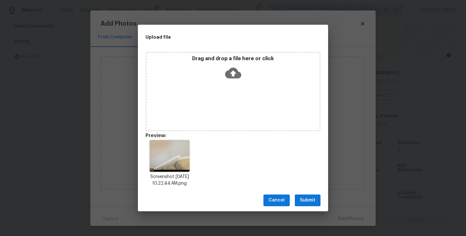
click at [314, 197] on span "Submit" at bounding box center [308, 201] width 16 height 8
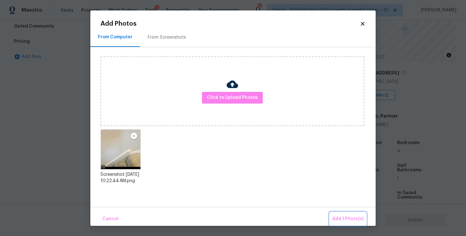
click at [338, 218] on span "Add 1 Photo(s)" at bounding box center [347, 219] width 31 height 8
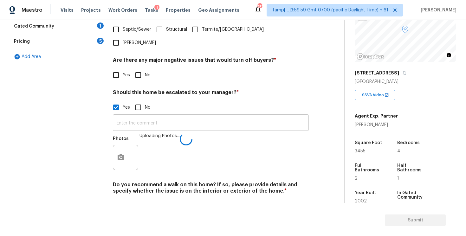
click at [176, 116] on input "text" at bounding box center [211, 123] width 196 height 15
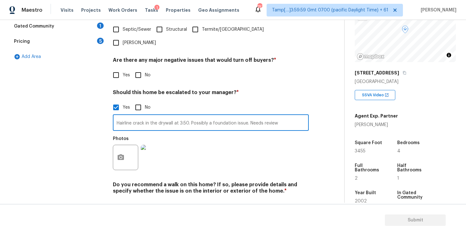
type input "Hairline crack in the drywall at 3:50. Possibly a foundation issue. Needs review"
click at [178, 133] on div "Photos" at bounding box center [211, 153] width 196 height 41
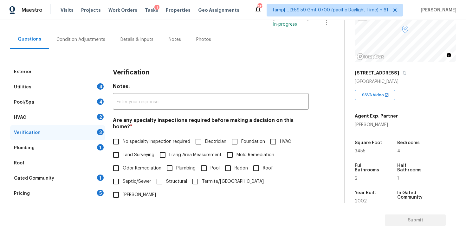
scroll to position [44, 0]
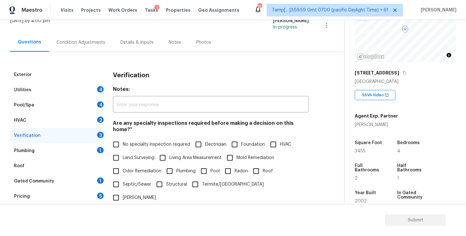
click at [78, 41] on div "Condition Adjustments" at bounding box center [80, 42] width 49 height 6
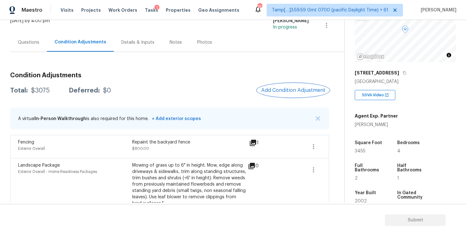
click at [290, 94] on button "Add Condition Adjustment" at bounding box center [293, 90] width 72 height 13
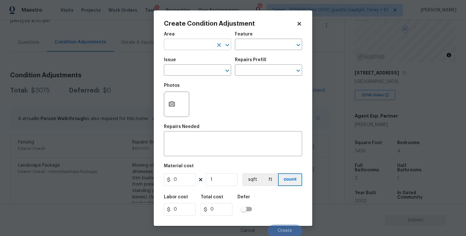
click at [199, 46] on input "text" at bounding box center [188, 45] width 49 height 10
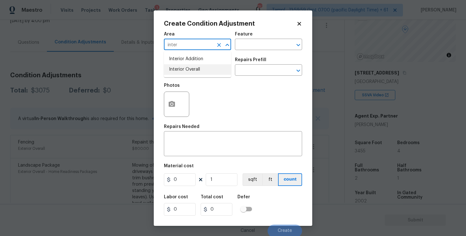
click at [195, 66] on li "Interior Overall" at bounding box center [197, 69] width 67 height 10
type input "Interior Overall"
click at [196, 69] on input "text" at bounding box center [188, 71] width 49 height 10
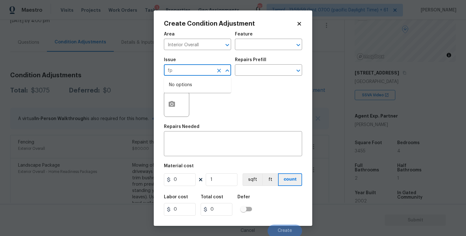
type input "f"
click at [195, 96] on li "ACQ: Foundation" at bounding box center [197, 100] width 67 height 10
type input "ACQ: Foundation"
click at [266, 69] on input "text" at bounding box center [259, 71] width 49 height 10
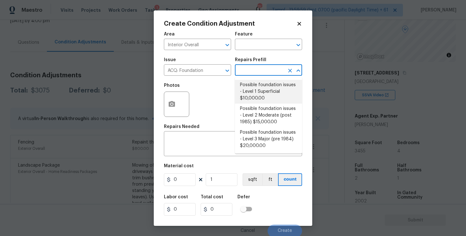
click at [262, 88] on li "Possible foundation issues - Level 1 Superficial $10,000.00" at bounding box center [268, 92] width 67 height 24
type input "Acquisition"
type textarea "Possible foundation issues - Level 1 - Superficial. Disclaimer: This is NOT a t…"
type input "10000"
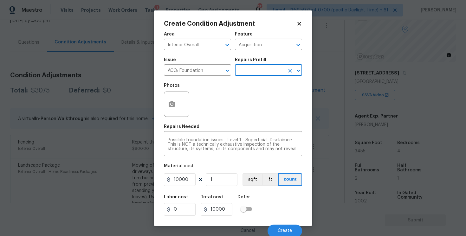
scroll to position [1, 0]
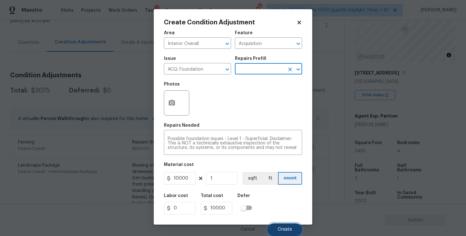
click at [283, 229] on span "Create" at bounding box center [285, 229] width 14 height 5
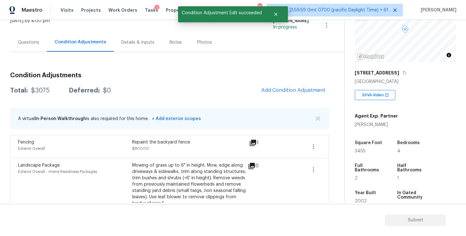
scroll to position [0, 0]
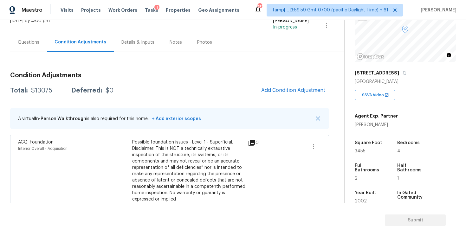
click at [281, 82] on div "Condition Adjustments Total: $13075 Deferred: $0 Add Condition Adjustment A vir…" at bounding box center [169, 220] width 319 height 307
click at [279, 90] on span "Add Condition Adjustment" at bounding box center [293, 90] width 64 height 6
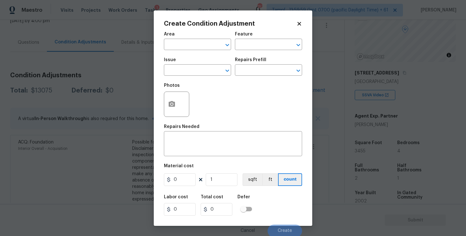
click at [162, 109] on div "Create Condition Adjustment Area ​ Feature ​ Issue ​ Repairs Prefill ​ Photos R…" at bounding box center [233, 118] width 158 height 216
click at [171, 106] on icon "button" at bounding box center [172, 104] width 6 height 6
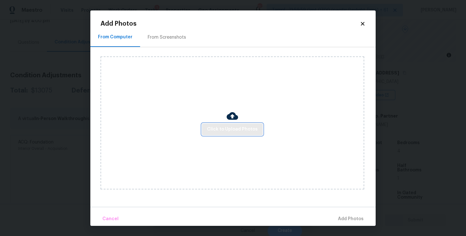
click at [236, 130] on span "Click to Upload Photos" at bounding box center [232, 130] width 51 height 8
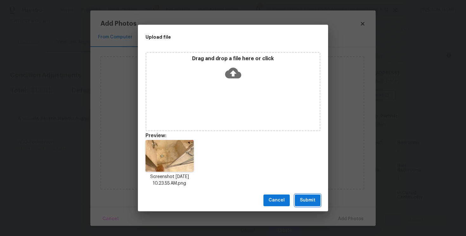
click at [302, 199] on span "Submit" at bounding box center [308, 201] width 16 height 8
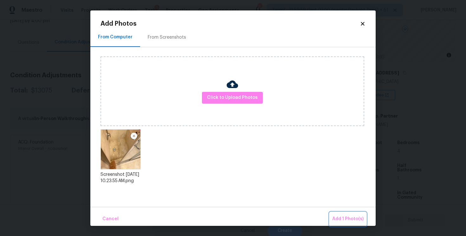
click at [339, 214] on button "Add 1 Photo(s)" at bounding box center [348, 219] width 36 height 14
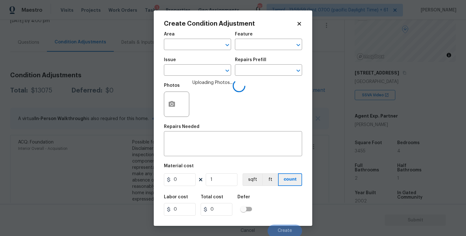
click at [202, 51] on span "Area ​" at bounding box center [197, 41] width 67 height 26
click at [200, 44] on input "text" at bounding box center [188, 45] width 49 height 10
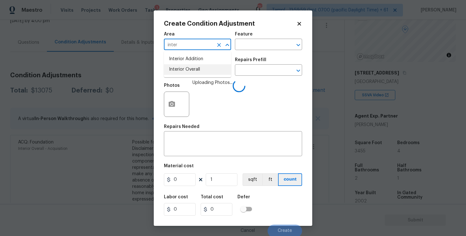
click at [197, 69] on li "Interior Overall" at bounding box center [197, 69] width 67 height 10
type input "Interior Overall"
click at [197, 69] on input "text" at bounding box center [188, 71] width 49 height 10
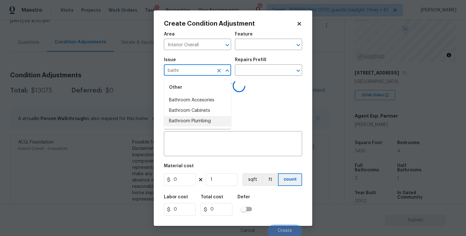
click at [200, 127] on ul "Other Bathroom Accesories Bathroom Cabinets Bathroom Plumbing" at bounding box center [197, 103] width 67 height 52
click at [210, 118] on li "Bathroom Plumbing" at bounding box center [197, 121] width 67 height 10
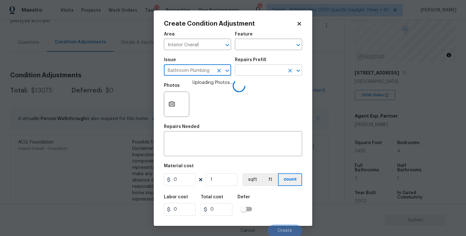
type input "Bathroom Plumbing"
click at [247, 74] on input "text" at bounding box center [259, 71] width 49 height 10
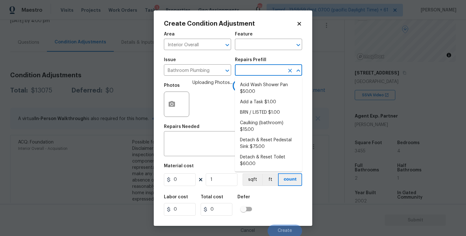
click at [249, 82] on li "Acid Wash Shower Pan $50.00" at bounding box center [268, 88] width 67 height 17
type input "Plumbing"
type textarea "Prep and acid wash/deep clean the shower pan."
type input "50"
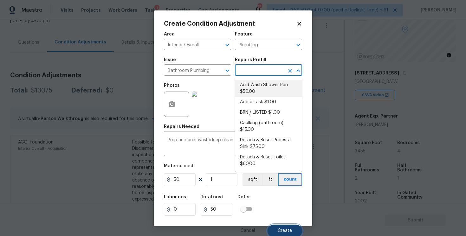
click at [284, 230] on span "Create" at bounding box center [285, 231] width 14 height 5
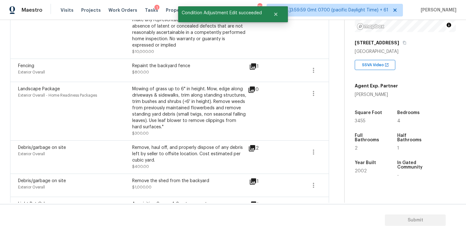
scroll to position [220, 0]
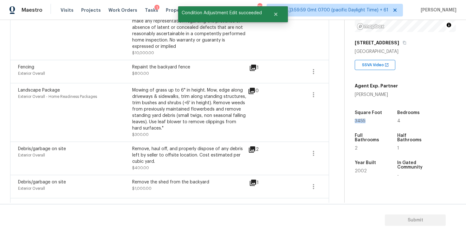
drag, startPoint x: 353, startPoint y: 121, endPoint x: 375, endPoint y: 121, distance: 21.6
click at [375, 121] on div "Property Details © Mapbox © OpenStreetMap Improve this map 2860 Wild Oak Ln Roc…" at bounding box center [400, 96] width 111 height 328
copy span "3455"
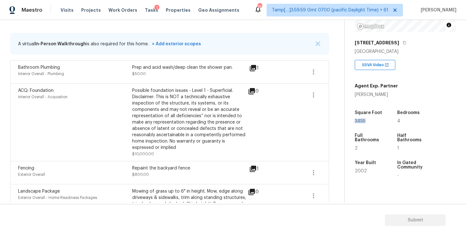
scroll to position [106, 0]
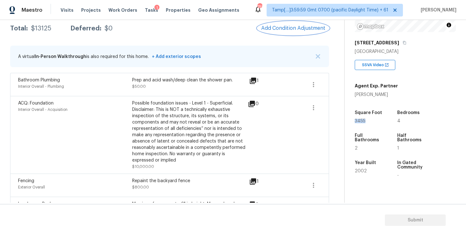
click at [278, 30] on span "Add Condition Adjustment" at bounding box center [293, 28] width 64 height 6
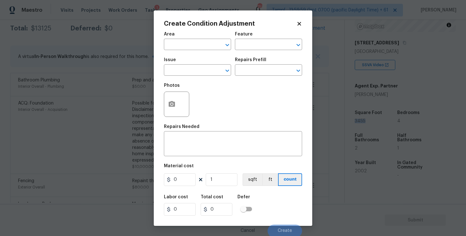
click at [199, 38] on div "Area" at bounding box center [197, 36] width 67 height 8
click at [199, 43] on input "text" at bounding box center [188, 45] width 49 height 10
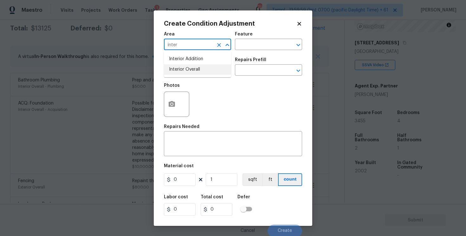
click at [189, 72] on li "Interior Overall" at bounding box center [197, 69] width 67 height 10
type input "Interior Overall"
click at [189, 72] on input "text" at bounding box center [188, 71] width 49 height 10
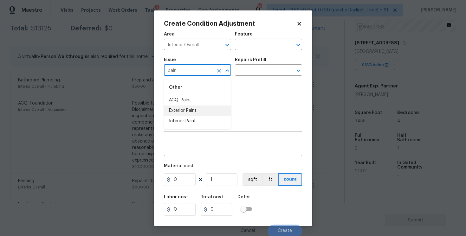
click at [185, 106] on li "Exterior Paint" at bounding box center [197, 111] width 67 height 10
type input "Exterior Paint"
click at [215, 68] on div at bounding box center [223, 70] width 16 height 9
click at [216, 69] on icon "Clear" at bounding box center [219, 71] width 6 height 6
click at [222, 96] on li "ACQ: Paint" at bounding box center [197, 100] width 67 height 10
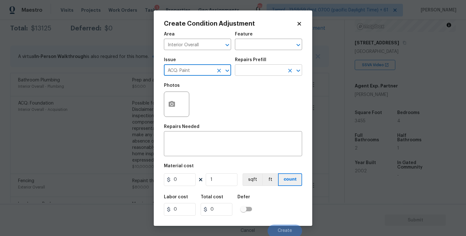
type input "ACQ: Paint"
click at [253, 68] on input "text" at bounding box center [259, 71] width 49 height 10
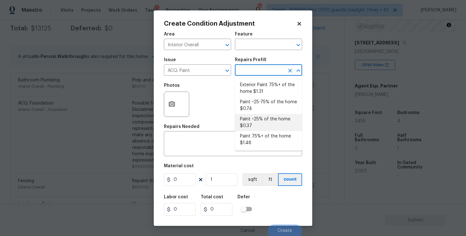
click at [255, 131] on li "Paint ~25% of the home $0.37" at bounding box center [268, 122] width 67 height 17
type input "Acquisition"
type textarea "Acquisition Scope: ~25% of the home needs interior paint"
type input "0.37"
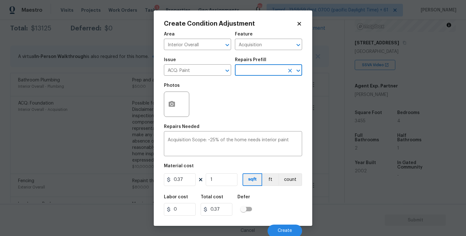
click at [258, 69] on input "text" at bounding box center [259, 71] width 49 height 10
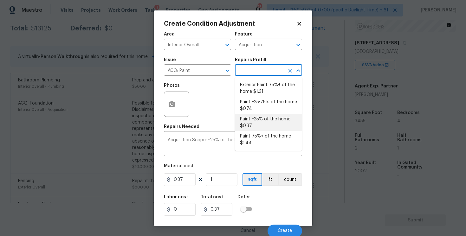
click at [256, 131] on li "Paint 75%+ of the home $1.48" at bounding box center [268, 139] width 67 height 17
type textarea "Acquisition Scope: 75%+ of the home will likely require interior paint"
type input "1.48"
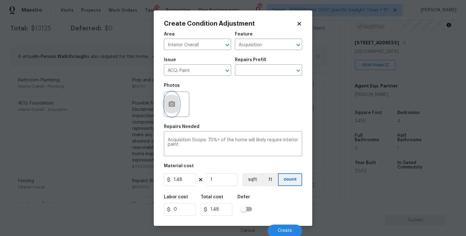
click at [170, 97] on button "button" at bounding box center [171, 104] width 15 height 25
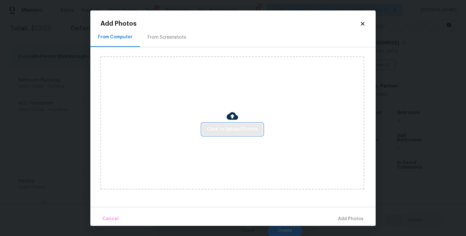
click at [230, 130] on span "Click to Upload Photos" at bounding box center [232, 130] width 51 height 8
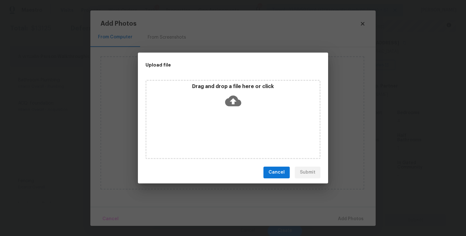
click at [228, 99] on icon at bounding box center [233, 100] width 16 height 11
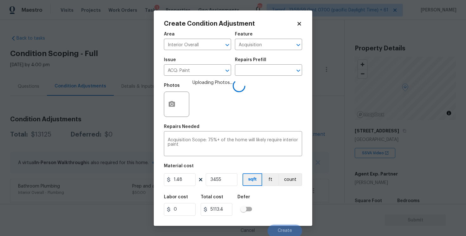
scroll to position [1, 0]
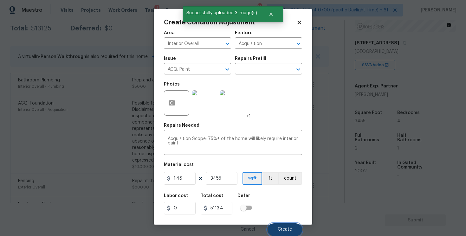
click at [287, 230] on span "Create" at bounding box center [285, 229] width 14 height 5
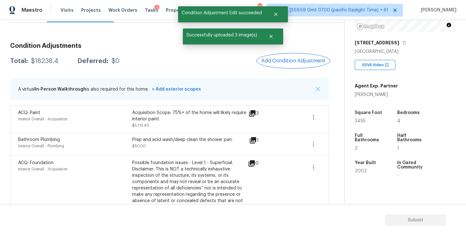
scroll to position [74, 0]
click at [290, 56] on button "Add Condition Adjustment" at bounding box center [293, 60] width 72 height 13
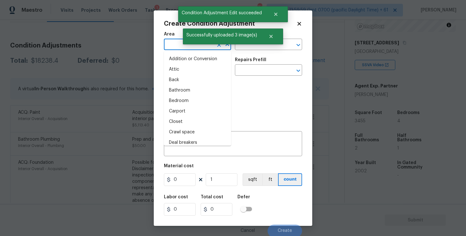
click at [198, 47] on input "text" at bounding box center [188, 45] width 49 height 10
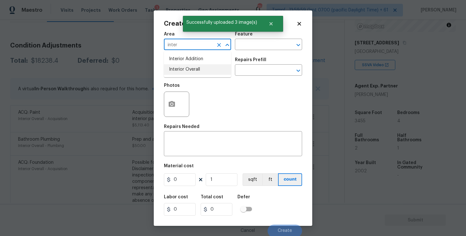
click at [197, 74] on li "Interior Overall" at bounding box center [197, 69] width 67 height 10
type input "Interior Overall"
click at [197, 74] on input "text" at bounding box center [188, 71] width 49 height 10
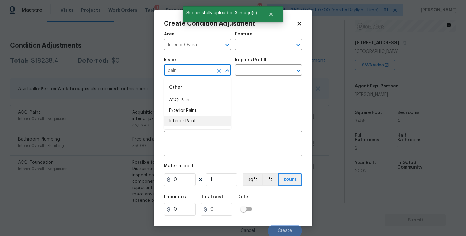
click at [198, 119] on li "Interior Paint" at bounding box center [197, 121] width 67 height 10
type input "Interior Paint"
click at [238, 80] on div "Photos" at bounding box center [233, 100] width 138 height 41
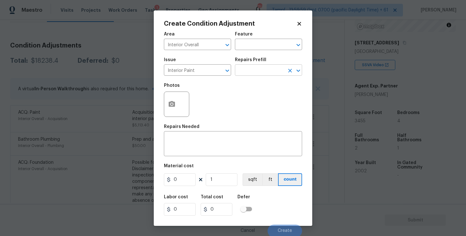
click at [249, 73] on input "text" at bounding box center [259, 71] width 49 height 10
type input "prime"
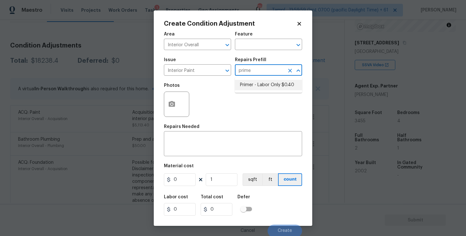
click at [252, 87] on li "Primer - Labor Only $0.40" at bounding box center [268, 85] width 67 height 10
type input "Overall Paint"
type textarea "Interior primer - PRIMER PROVIDED BY OPENDOOR - All nails, screws, drywall anch…"
type input "0.4"
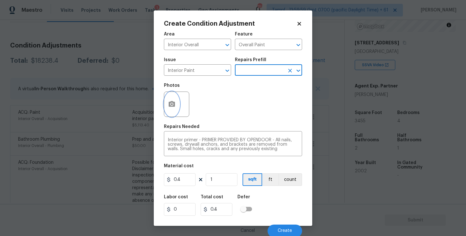
click at [176, 103] on button "button" at bounding box center [171, 104] width 15 height 25
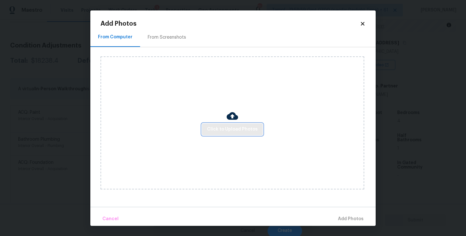
click at [224, 126] on span "Click to Upload Photos" at bounding box center [232, 130] width 51 height 8
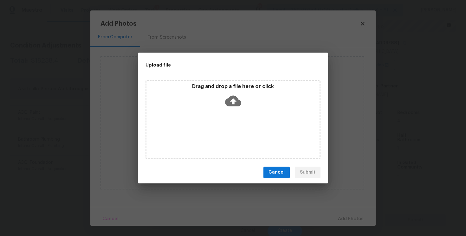
click at [239, 98] on icon at bounding box center [233, 101] width 16 height 16
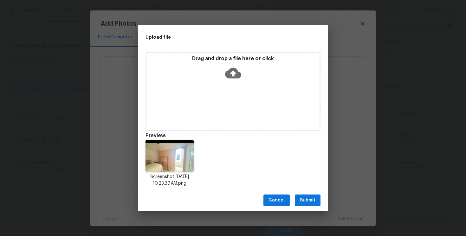
click at [298, 196] on button "Submit" at bounding box center [308, 201] width 26 height 12
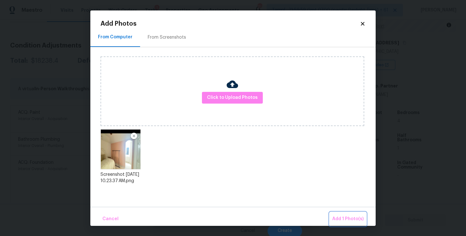
click at [338, 214] on button "Add 1 Photo(s)" at bounding box center [348, 219] width 36 height 14
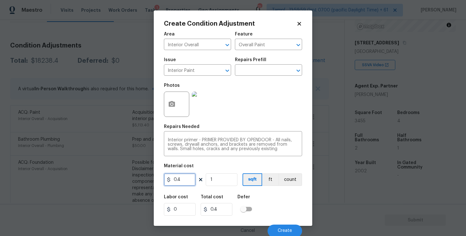
click at [182, 182] on input "0.4" at bounding box center [180, 179] width 32 height 13
type input "100"
click at [269, 198] on div "Labor cost 0 Total cost 100 Defer" at bounding box center [233, 205] width 138 height 29
click at [288, 225] on button "Create" at bounding box center [285, 231] width 35 height 13
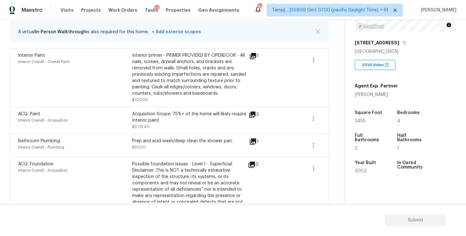
scroll to position [70, 0]
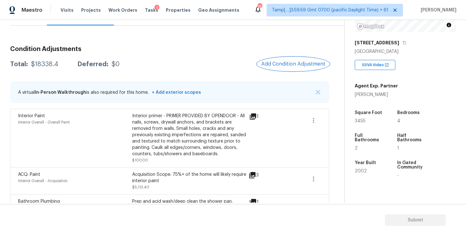
click at [293, 61] on span "Add Condition Adjustment" at bounding box center [293, 64] width 64 height 6
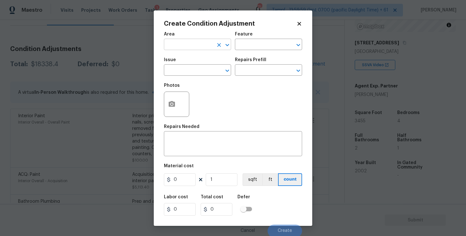
click at [207, 46] on input "text" at bounding box center [188, 45] width 49 height 10
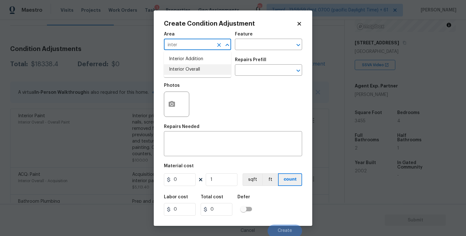
click at [202, 71] on li "Interior Overall" at bounding box center [197, 69] width 67 height 10
type input "Interior Overall"
click at [202, 71] on input "text" at bounding box center [188, 71] width 49 height 10
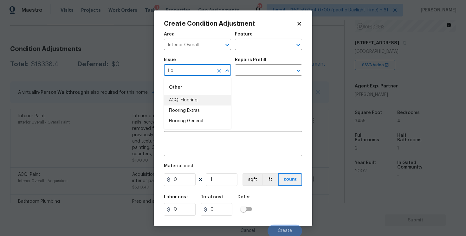
click at [203, 98] on li "ACQ: Flooring" at bounding box center [197, 100] width 67 height 10
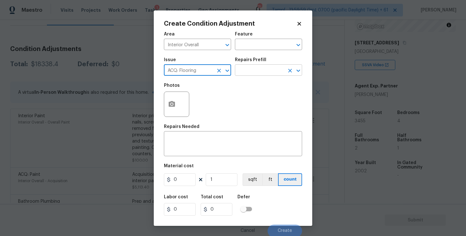
type input "ACQ: Flooring"
click at [252, 71] on input "text" at bounding box center [259, 71] width 49 height 10
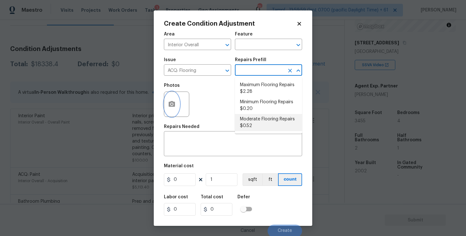
click at [172, 100] on button "button" at bounding box center [171, 104] width 15 height 25
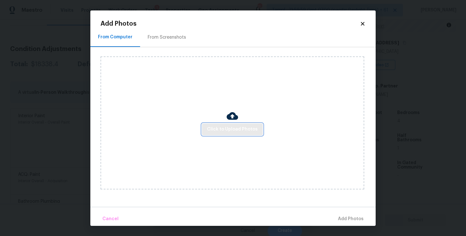
click at [235, 126] on span "Click to Upload Photos" at bounding box center [232, 130] width 51 height 8
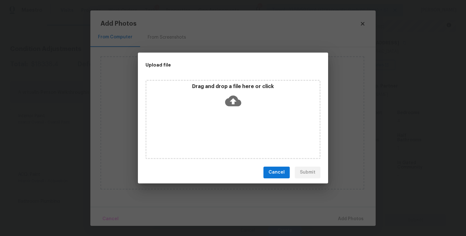
click at [235, 104] on icon at bounding box center [233, 100] width 16 height 11
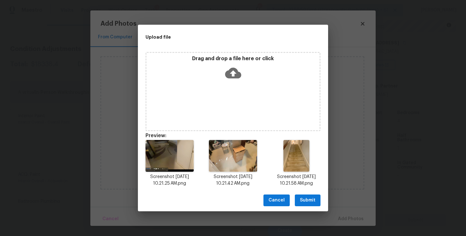
scroll to position [5, 0]
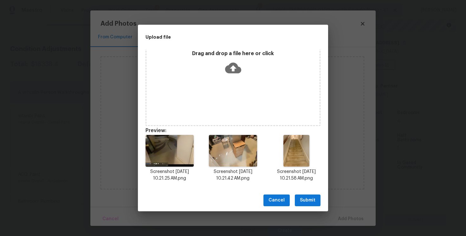
click at [308, 197] on span "Submit" at bounding box center [308, 201] width 16 height 8
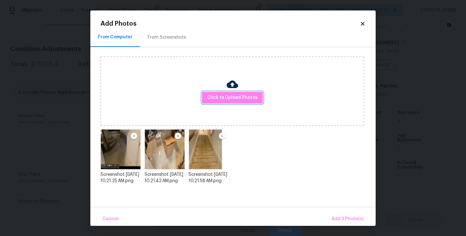
scroll to position [0, 0]
click at [334, 213] on button "Add 3 Photo(s)" at bounding box center [347, 219] width 37 height 14
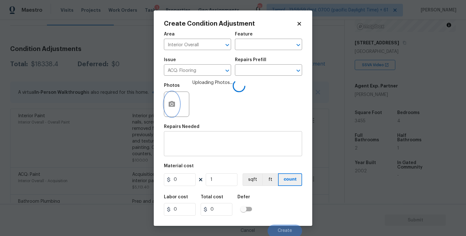
scroll to position [1, 0]
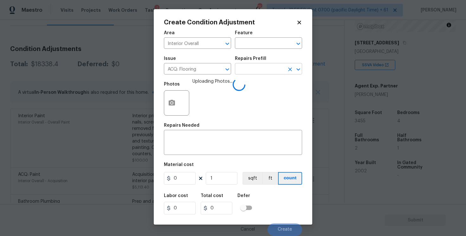
click at [249, 67] on input "text" at bounding box center [259, 70] width 49 height 10
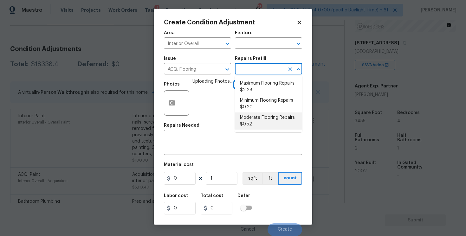
click at [219, 122] on div "Area Interior Overall ​ Feature ​ Issue ACQ: Flooring ​ Repairs Prefill ​ Photo…" at bounding box center [233, 131] width 138 height 209
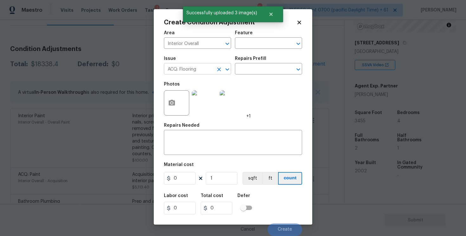
click at [219, 69] on icon "Clear" at bounding box center [219, 70] width 4 height 4
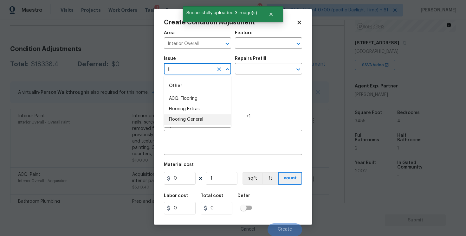
click at [210, 117] on li "Flooring General" at bounding box center [197, 119] width 67 height 10
type input "Flooring General"
click at [249, 74] on input "text" at bounding box center [259, 70] width 49 height 10
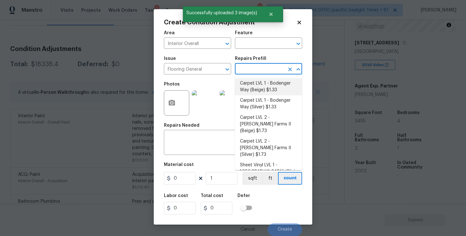
click at [255, 88] on li "Carpet LVL 1 - Bodenger Way (Beige) $1.33" at bounding box center [268, 86] width 67 height 17
type input "Overall Flooring"
type textarea "Install new carpet. (Bodenger Way 749 Bird Bath, Beige) at all previously carpe…"
type input "1.33"
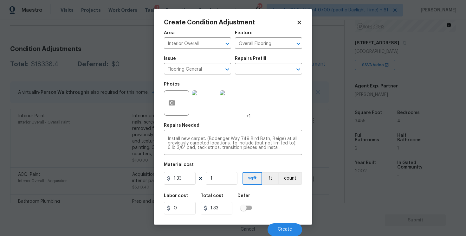
click at [226, 165] on div "Material cost" at bounding box center [233, 167] width 138 height 8
click at [226, 180] on input "1" at bounding box center [222, 178] width 32 height 13
type input "0"
click at [226, 180] on input "0" at bounding box center [222, 178] width 32 height 13
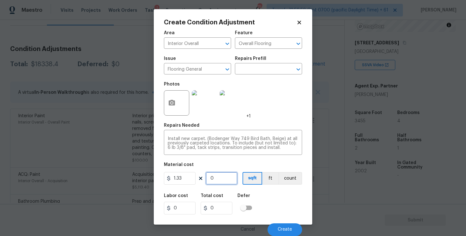
type input "1"
type input "1.33"
type input "17"
type input "22.61"
type input "172"
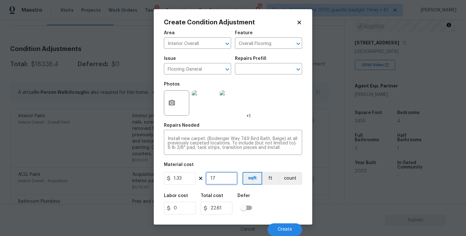
type input "228.76"
type input "1728"
type input "2298.24"
type input "1728"
click at [274, 201] on div "Labor cost 0 Total cost 2298.24 Defer" at bounding box center [233, 204] width 138 height 29
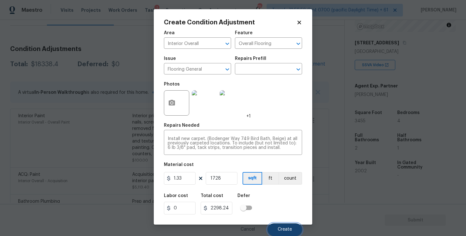
click at [287, 223] on button "Create" at bounding box center [285, 229] width 35 height 13
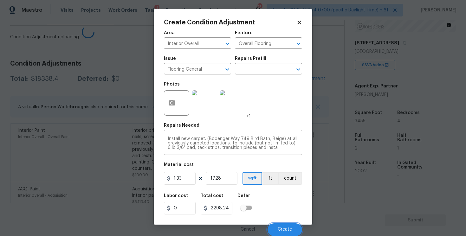
scroll to position [0, 0]
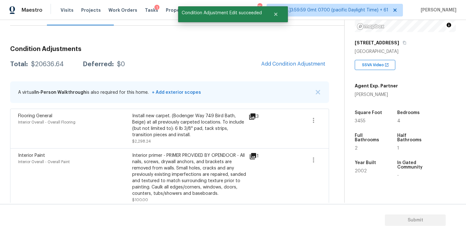
click at [279, 66] on span "Add Condition Adjustment" at bounding box center [293, 64] width 64 height 6
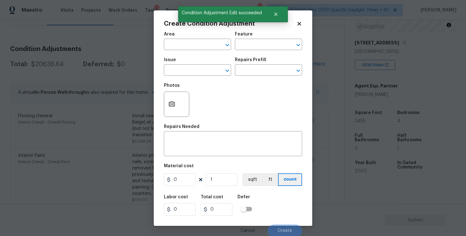
click at [210, 51] on span "Area ​" at bounding box center [197, 41] width 67 height 26
click at [209, 48] on input "text" at bounding box center [188, 45] width 49 height 10
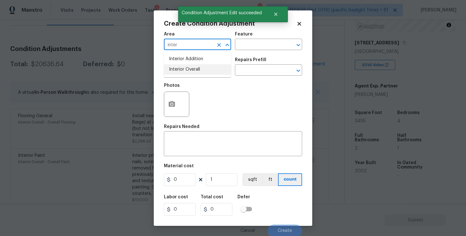
click at [202, 71] on li "Interior Overall" at bounding box center [197, 69] width 67 height 10
type input "Interior Overall"
click at [202, 71] on input "text" at bounding box center [188, 71] width 49 height 10
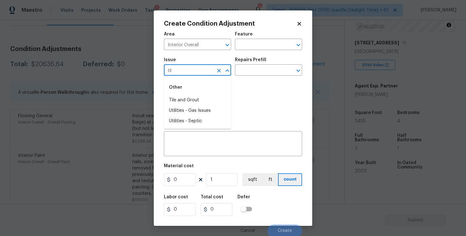
click at [203, 95] on div "Other" at bounding box center [197, 87] width 67 height 15
click at [204, 95] on li "Tile and Grout" at bounding box center [197, 100] width 67 height 10
type input "Tile and Grout"
click at [245, 75] on input "text" at bounding box center [259, 71] width 49 height 10
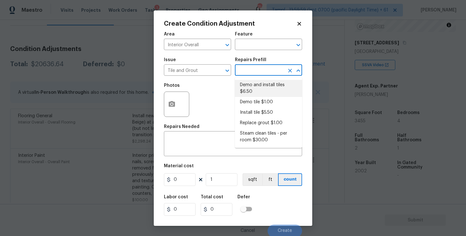
click at [248, 85] on li "Demo and install tiles $6.50" at bounding box center [268, 88] width 67 height 17
type input "Overall Flooring"
type textarea "Demo damaged tile and trowel thinset. Install tile flooring, float (level), and…"
type input "6.5"
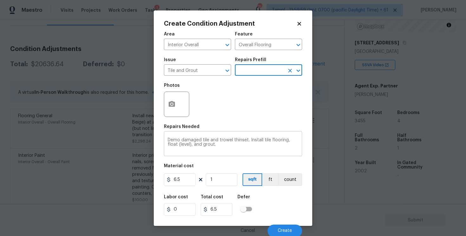
click at [189, 146] on textarea "Demo damaged tile and trowel thinset. Install tile flooring, float (level), and…" at bounding box center [233, 144] width 131 height 13
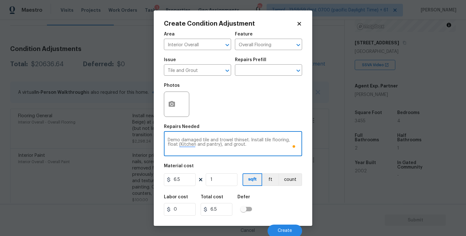
type textarea "Demo damaged tile and trowel thinset. Install tile flooring, float (Kitchen and…"
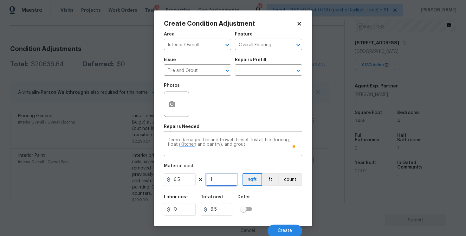
click at [224, 182] on input "1" at bounding box center [222, 179] width 32 height 13
click at [171, 108] on button "button" at bounding box center [171, 104] width 15 height 25
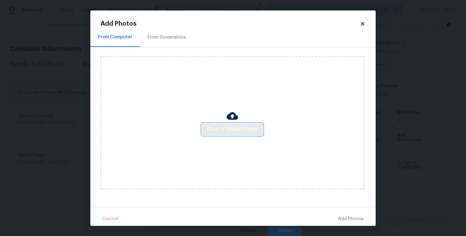
click at [223, 124] on button "Click to Upload Photos" at bounding box center [232, 130] width 61 height 12
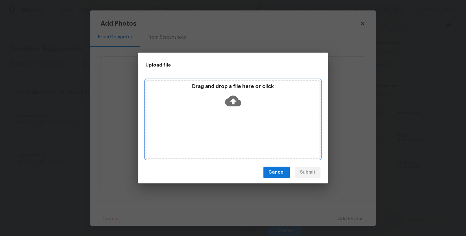
click at [230, 93] on icon at bounding box center [233, 101] width 16 height 16
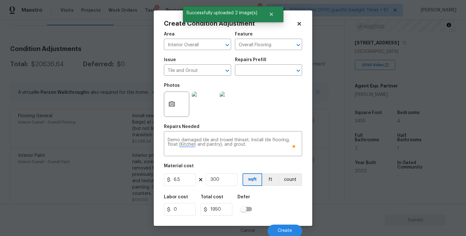
scroll to position [1, 0]
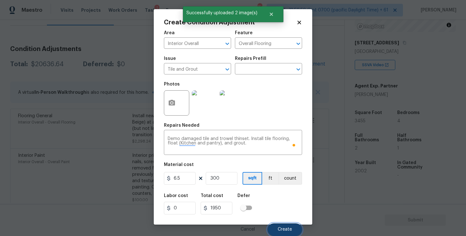
click at [287, 224] on button "Create" at bounding box center [285, 229] width 35 height 13
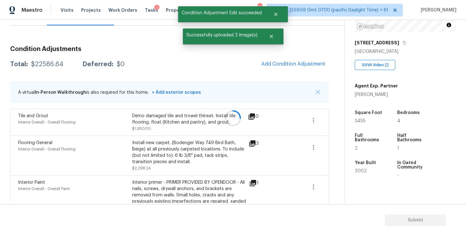
scroll to position [0, 0]
click at [281, 64] on span "Add Condition Adjustment" at bounding box center [293, 64] width 64 height 6
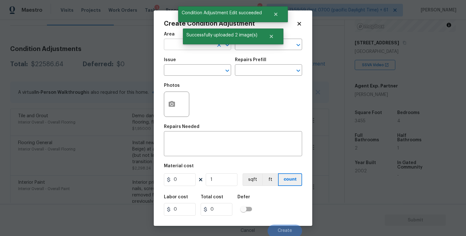
click at [188, 48] on input "text" at bounding box center [188, 45] width 49 height 10
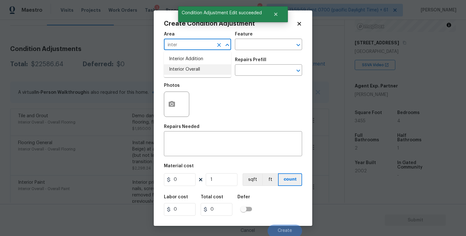
click at [190, 67] on li "Interior Overall" at bounding box center [197, 69] width 67 height 10
type input "Interior Overall"
click at [190, 67] on input "text" at bounding box center [188, 71] width 49 height 10
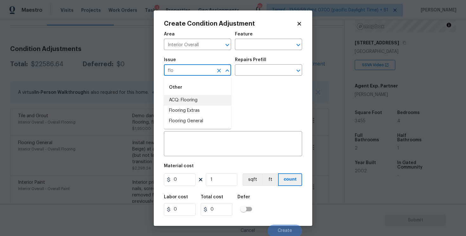
click at [193, 96] on li "ACQ: Flooring" at bounding box center [197, 100] width 67 height 10
type input "ACQ: Flooring"
click at [260, 63] on div "Repairs Prefill" at bounding box center [268, 62] width 67 height 8
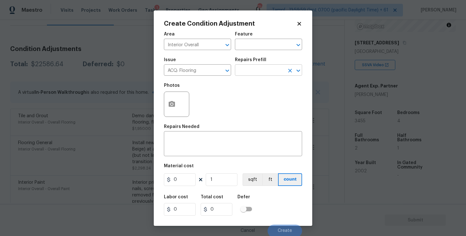
click at [260, 70] on input "text" at bounding box center [259, 71] width 49 height 10
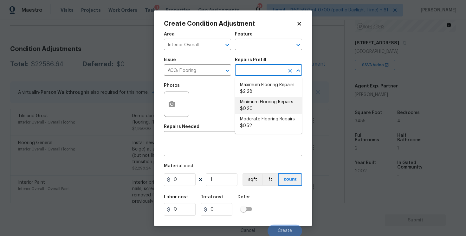
click at [261, 98] on li "Minimum Flooring Repairs $0.20" at bounding box center [268, 105] width 67 height 17
type input "Acquisition"
type textarea "Acquisition Scope: Minimum flooring repairs"
type input "0.2"
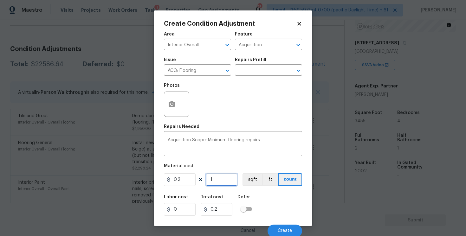
click at [221, 177] on input "1" at bounding box center [222, 179] width 32 height 13
type input "17"
type input "3.4"
type input "172"
type input "34.4"
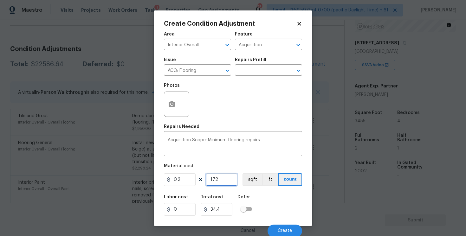
type input "17"
type input "3.4"
type input "1"
type input "0.2"
type input "14"
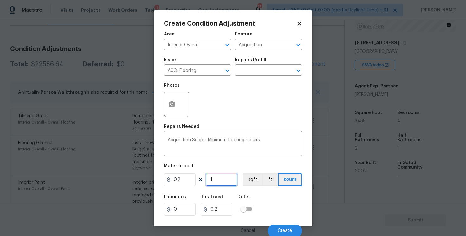
type input "2.8"
type input "142"
type input "28.4"
type input "1428"
type input "285.6"
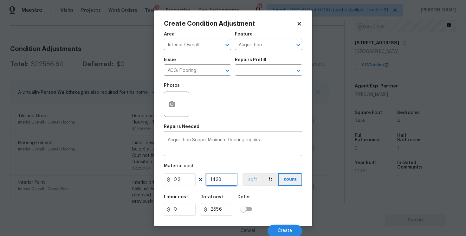
type input "1428"
click at [250, 179] on button "sqft" at bounding box center [252, 179] width 20 height 13
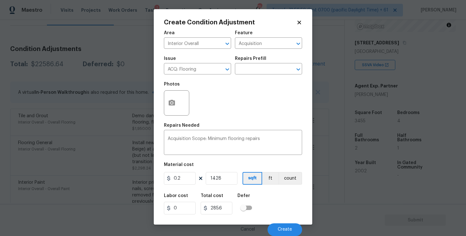
click at [277, 221] on div "Cancel Create" at bounding box center [233, 227] width 138 height 18
click at [279, 229] on span "Create" at bounding box center [285, 229] width 14 height 5
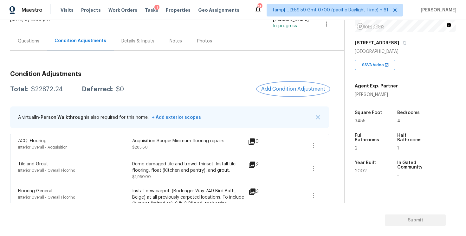
scroll to position [42, 0]
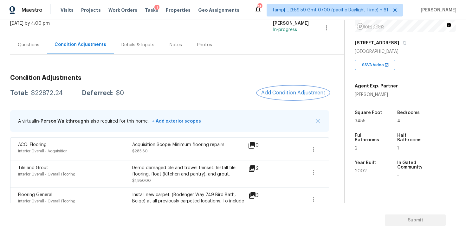
click at [275, 92] on span "Add Condition Adjustment" at bounding box center [293, 93] width 64 height 6
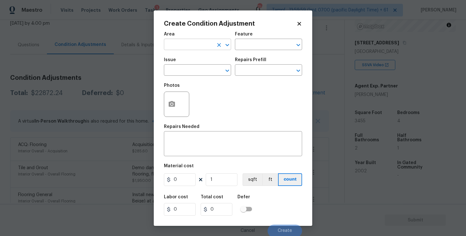
click at [182, 45] on input "text" at bounding box center [188, 45] width 49 height 10
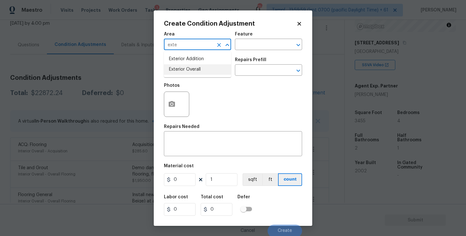
click at [188, 68] on li "Exterior Overall" at bounding box center [197, 69] width 67 height 10
type input "Exterior Overall"
click at [188, 68] on input "text" at bounding box center [188, 71] width 49 height 10
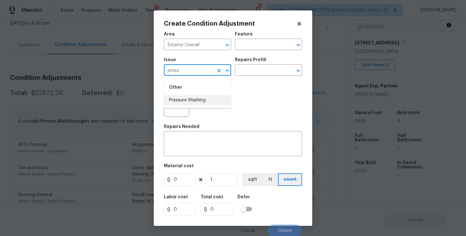
click at [199, 95] on li "Pressure Washing" at bounding box center [197, 100] width 67 height 10
type input "Pressure Washing"
click at [254, 68] on input "text" at bounding box center [259, 71] width 49 height 10
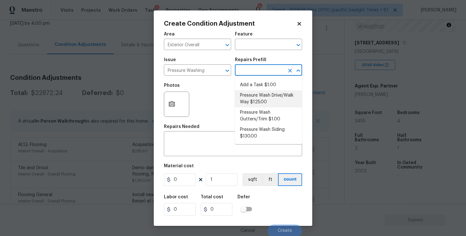
click at [259, 91] on li "Pressure Wash Drive/Walk Way $125.00" at bounding box center [268, 98] width 67 height 17
type input "Siding"
type textarea "Pressure wash the driveways/walkways as directed by the PM. Ensure that all deb…"
type input "125"
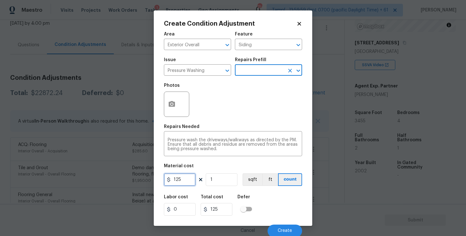
click at [184, 180] on input "125" at bounding box center [180, 179] width 32 height 13
type input "200"
click at [263, 209] on div "Labor cost 0 Total cost 125 Defer" at bounding box center [233, 205] width 138 height 29
type input "200"
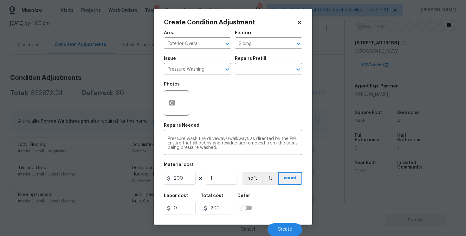
click at [280, 223] on div "Cancel Create" at bounding box center [233, 227] width 138 height 18
click at [280, 225] on button "Create" at bounding box center [285, 229] width 35 height 13
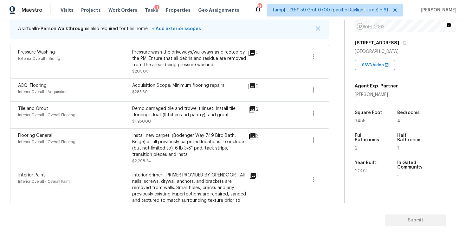
scroll to position [0, 0]
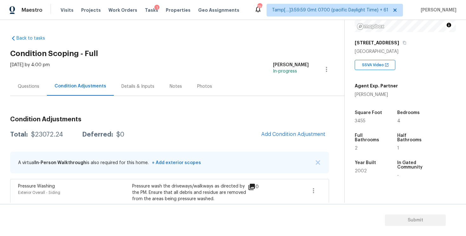
click at [35, 87] on div "Questions" at bounding box center [29, 86] width 22 height 6
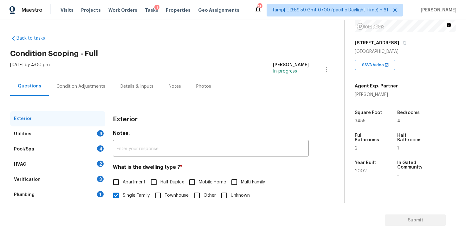
scroll to position [69, 0]
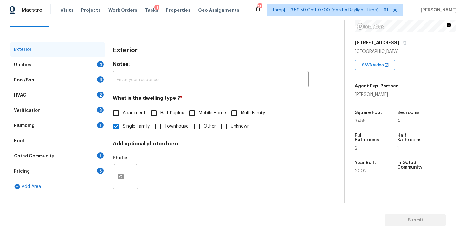
click at [87, 68] on div "Utilities 4" at bounding box center [57, 64] width 95 height 15
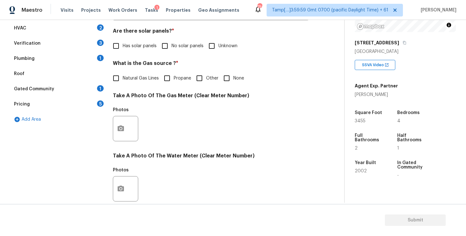
scroll to position [146, 0]
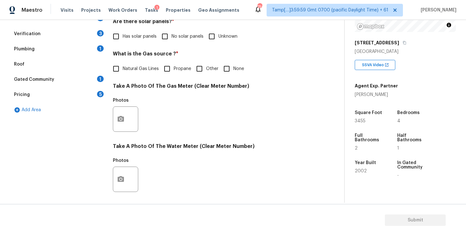
click at [165, 30] on input "No solar panels" at bounding box center [164, 36] width 13 height 13
checkbox input "true"
click at [139, 74] on label "Natural Gas Lines" at bounding box center [133, 69] width 49 height 13
click at [123, 74] on input "Natural Gas Lines" at bounding box center [115, 69] width 13 height 13
checkbox input "true"
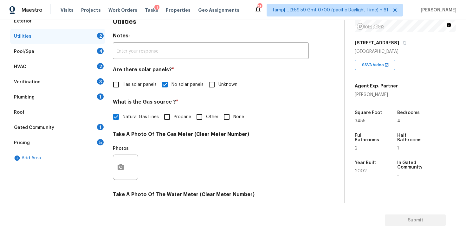
click at [85, 48] on div "Pool/Spa 4" at bounding box center [57, 51] width 95 height 15
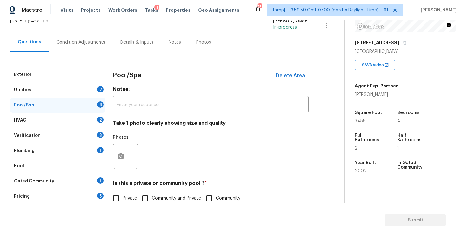
scroll to position [37, 0]
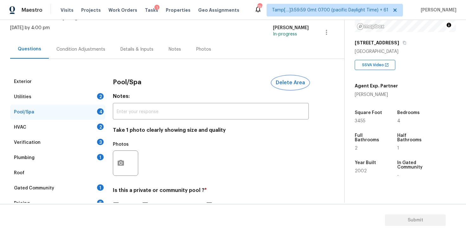
click at [288, 85] on span "Delete Area" at bounding box center [290, 83] width 29 height 6
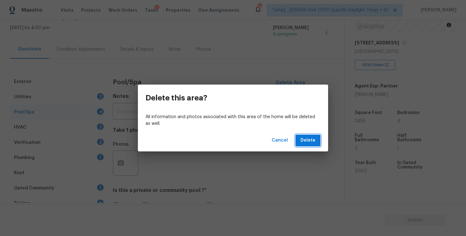
click at [310, 139] on span "Delete" at bounding box center [307, 141] width 15 height 8
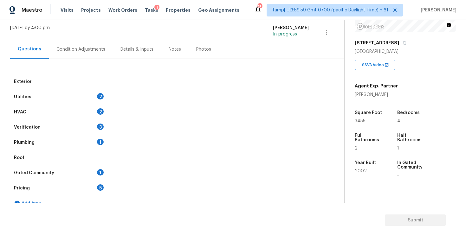
scroll to position [47, 0]
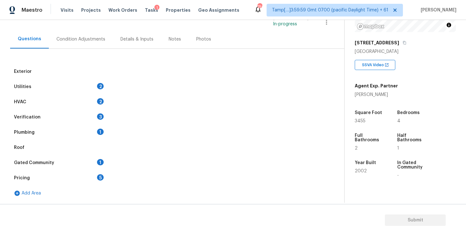
click at [94, 82] on div "Utilities 2" at bounding box center [57, 86] width 95 height 15
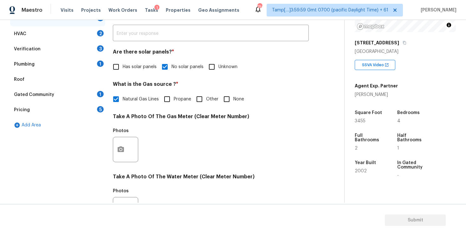
scroll to position [241, 0]
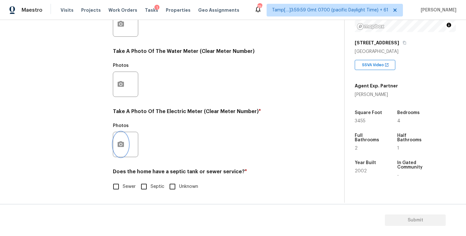
click at [120, 145] on circle "button" at bounding box center [121, 145] width 2 height 2
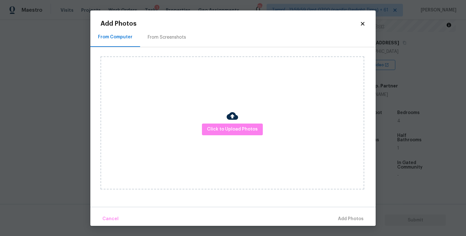
click at [219, 123] on div "Click to Upload Photos" at bounding box center [232, 122] width 264 height 133
click at [229, 127] on span "Click to Upload Photos" at bounding box center [232, 130] width 51 height 8
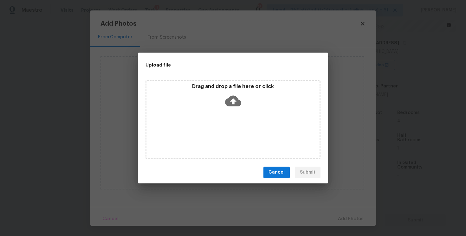
click at [234, 94] on icon at bounding box center [233, 101] width 16 height 16
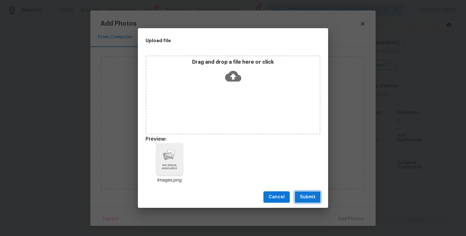
click at [315, 193] on button "Submit" at bounding box center [308, 197] width 26 height 12
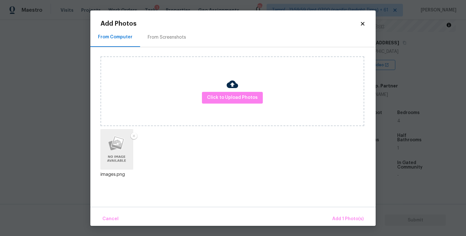
click at [343, 208] on div "Cancel Add 1 Photo(s)" at bounding box center [232, 216] width 285 height 19
click at [343, 215] on span "Add 1 Photo(s)" at bounding box center [347, 219] width 31 height 8
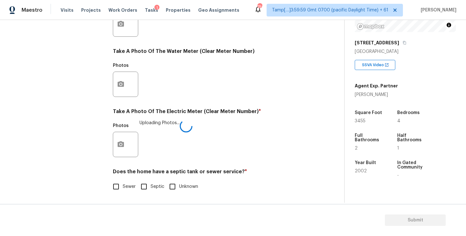
click at [119, 196] on div "Utilities Notes: ​ Are there solar panels? * Has solar panels No solar panels U…" at bounding box center [211, 35] width 196 height 331
click at [118, 188] on input "Sewer" at bounding box center [115, 186] width 13 height 13
checkbox input "true"
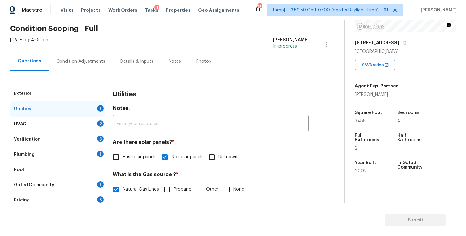
scroll to position [24, 0]
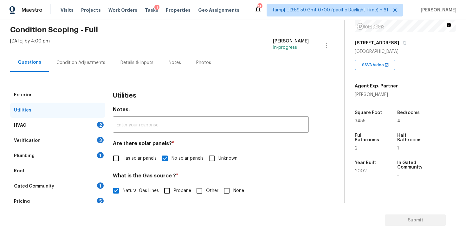
click at [95, 126] on div "HVAC 2" at bounding box center [57, 125] width 95 height 15
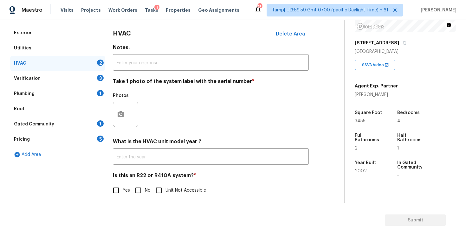
scroll to position [90, 0]
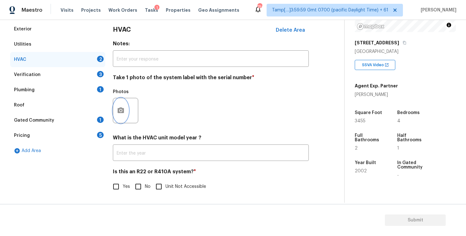
click at [119, 112] on icon "button" at bounding box center [121, 110] width 6 height 6
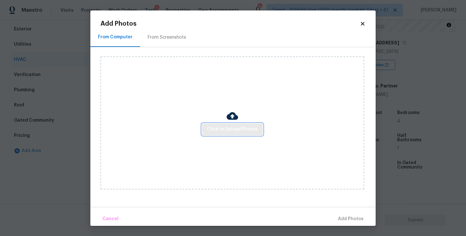
click at [214, 128] on span "Click to Upload Photos" at bounding box center [232, 130] width 51 height 8
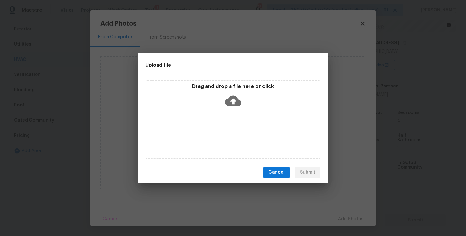
click at [229, 98] on icon at bounding box center [233, 100] width 16 height 11
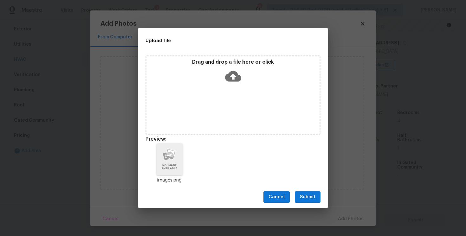
click at [318, 196] on button "Submit" at bounding box center [308, 197] width 26 height 12
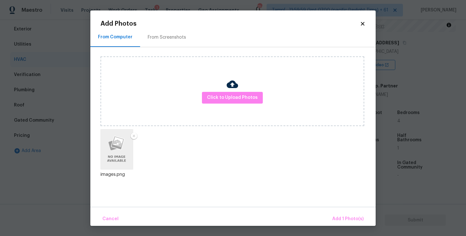
click at [340, 211] on div "Cancel Add 1 Photo(s)" at bounding box center [232, 216] width 285 height 19
click at [343, 216] on span "Add 1 Photo(s)" at bounding box center [347, 219] width 31 height 8
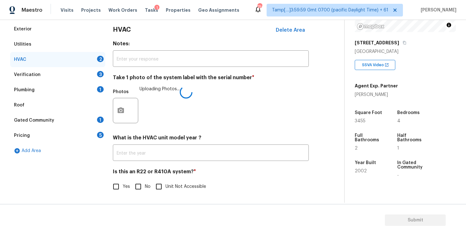
click at [142, 184] on input "No" at bounding box center [138, 186] width 13 height 13
checkbox input "true"
click at [83, 72] on div "Verification 3" at bounding box center [57, 74] width 95 height 15
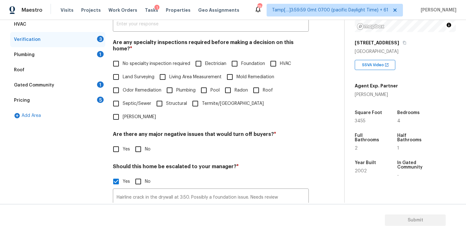
scroll to position [120, 0]
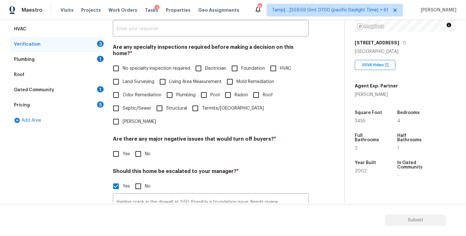
click at [126, 62] on label "No specialty inspection required" at bounding box center [149, 68] width 81 height 13
click at [123, 62] on input "No specialty inspection required" at bounding box center [115, 68] width 13 height 13
checkbox input "true"
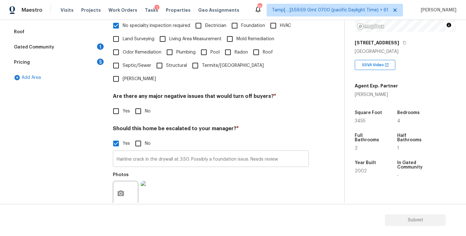
scroll to position [150, 0]
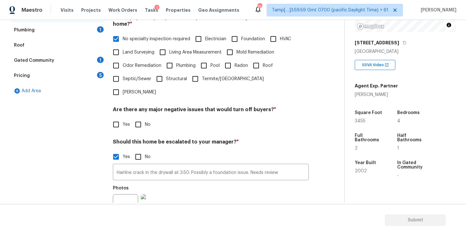
click at [138, 118] on input "No" at bounding box center [138, 124] width 13 height 13
checkbox input "true"
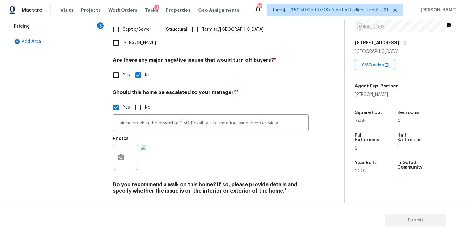
click at [137, 199] on input "No" at bounding box center [138, 205] width 13 height 13
checkbox input "true"
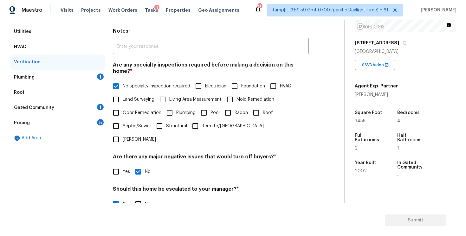
click at [90, 77] on div "Plumbing 1" at bounding box center [57, 77] width 95 height 15
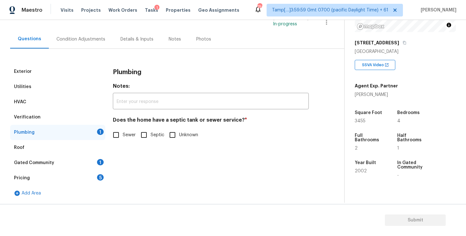
scroll to position [47, 0]
click at [117, 135] on input "Sewer" at bounding box center [115, 134] width 13 height 13
checkbox input "true"
click at [94, 164] on div "Gated Community 1" at bounding box center [57, 162] width 95 height 15
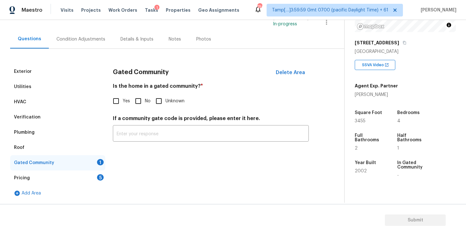
click at [135, 100] on input "No" at bounding box center [138, 100] width 13 height 13
checkbox input "true"
click at [107, 178] on div "Exterior Utilities HVAC Verification Plumbing Roof Gated Community Pricing 5 Ad…" at bounding box center [169, 132] width 319 height 137
click at [103, 176] on div "5" at bounding box center [100, 177] width 7 height 6
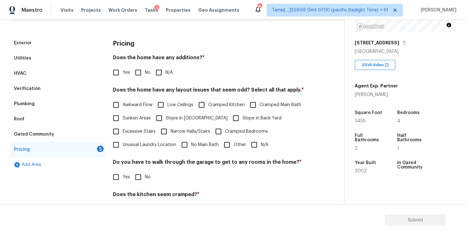
click at [140, 69] on input "No" at bounding box center [138, 72] width 13 height 13
checkbox input "true"
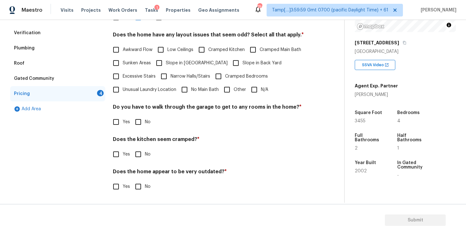
scroll to position [131, 0]
click at [229, 59] on input "Slope in Back Yard" at bounding box center [235, 62] width 13 height 13
checkbox input "true"
click at [187, 62] on span "Slope in [GEOGRAPHIC_DATA]" at bounding box center [197, 63] width 62 height 7
click at [166, 62] on input "Slope in [GEOGRAPHIC_DATA]" at bounding box center [158, 62] width 13 height 13
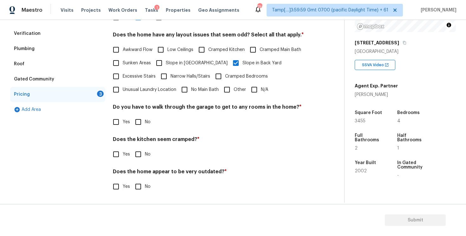
checkbox input "true"
click at [140, 119] on input "No" at bounding box center [138, 121] width 13 height 13
checkbox input "true"
click at [139, 158] on input "No" at bounding box center [138, 154] width 13 height 13
checkbox input "true"
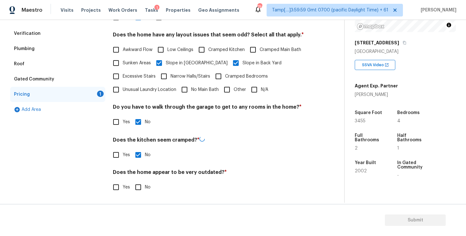
click at [137, 185] on input "No" at bounding box center [138, 187] width 13 height 13
checkbox input "true"
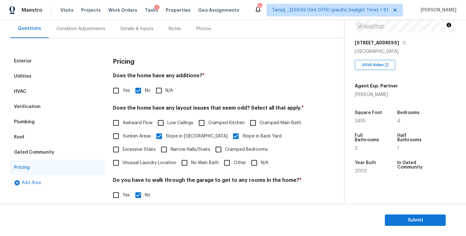
click at [81, 34] on div "Condition Adjustments" at bounding box center [81, 28] width 64 height 19
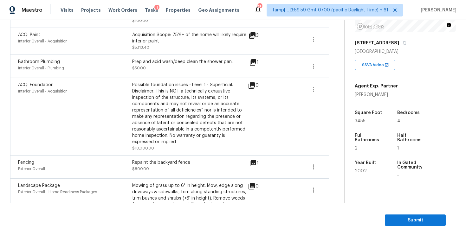
scroll to position [450, 0]
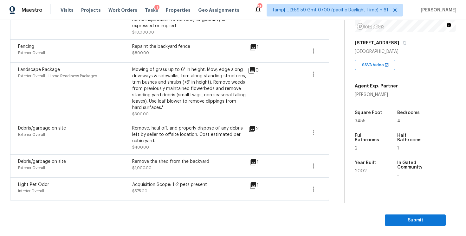
click at [119, 197] on div "Light Pet Odor Interior Overall" at bounding box center [75, 189] width 114 height 15
drag, startPoint x: 130, startPoint y: 184, endPoint x: 228, endPoint y: 183, distance: 97.9
click at [228, 184] on div "Light Pet Odor Interior Overall Acquisition Scope: 1-2 pets present $575.00" at bounding box center [132, 189] width 228 height 15
click at [228, 183] on div "Acquisition Scope: 1-2 pets present" at bounding box center [189, 185] width 114 height 6
drag, startPoint x: 132, startPoint y: 162, endPoint x: 233, endPoint y: 164, distance: 100.8
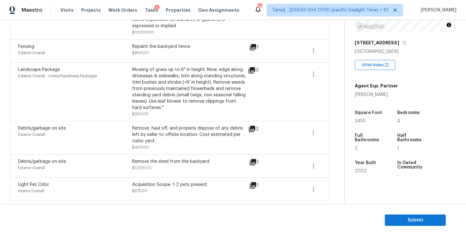
click at [233, 165] on div "Remove the shed from the backyard $1,000.00" at bounding box center [189, 165] width 114 height 15
drag, startPoint x: 134, startPoint y: 160, endPoint x: 204, endPoint y: 159, distance: 70.7
click at [204, 159] on div "Remove the shed from the backyard" at bounding box center [189, 161] width 114 height 6
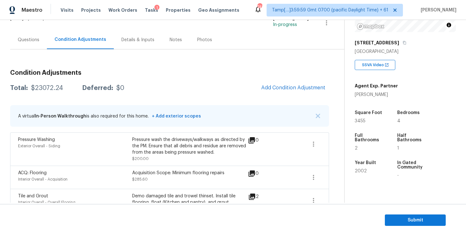
scroll to position [0, 0]
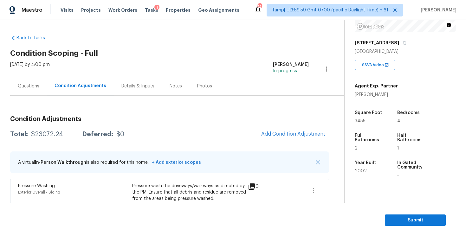
click at [39, 77] on div "Questions" at bounding box center [28, 86] width 37 height 19
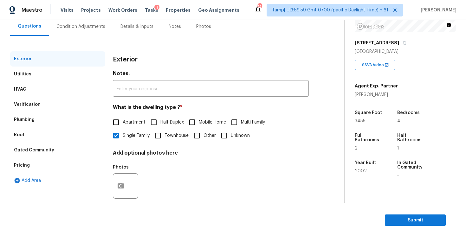
scroll to position [69, 0]
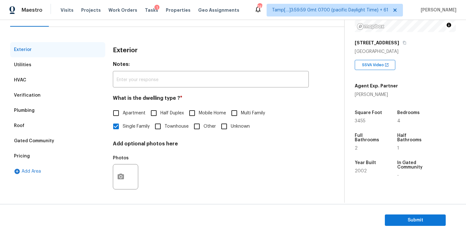
click at [70, 94] on div "Verification" at bounding box center [57, 95] width 95 height 15
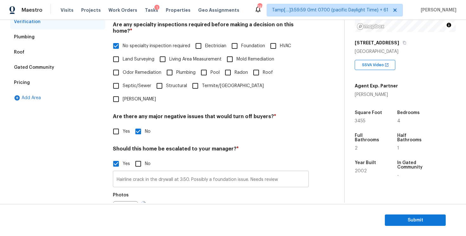
scroll to position [151, 0]
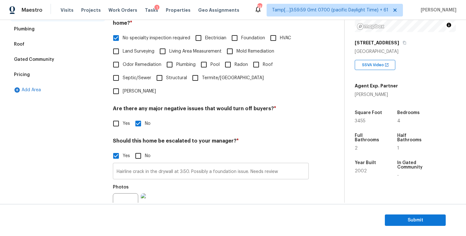
click at [173, 165] on input "Hairline crack in the drywall at 3:50. Possibly a foundation issue. Needs review" at bounding box center [211, 172] width 196 height 15
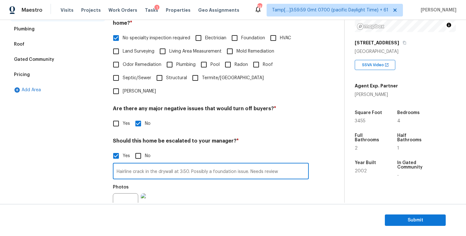
click at [173, 165] on input "Hairline crack in the drywall at 3:50. Possibly a foundation issue. Needs review" at bounding box center [211, 172] width 196 height 15
click at [187, 165] on input "Hairline crack in the drywall at 3:50. Possibly a foundation issue. Needs review" at bounding box center [211, 172] width 196 height 15
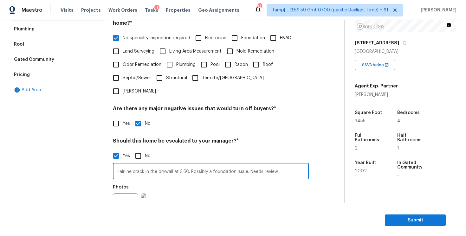
scroll to position [0, 0]
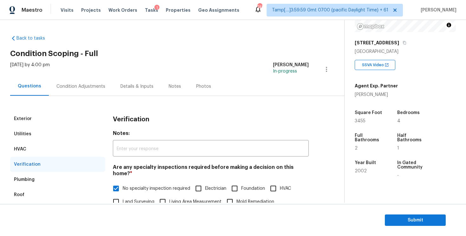
click at [84, 85] on div "Condition Adjustments" at bounding box center [80, 86] width 49 height 6
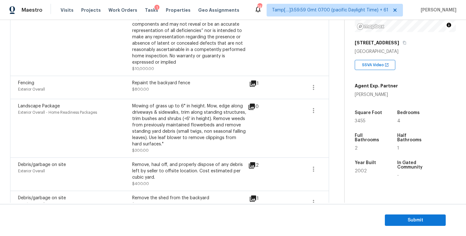
scroll to position [450, 0]
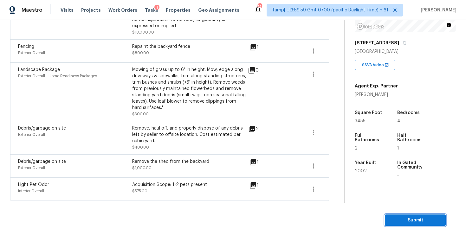
click at [397, 217] on span "Submit" at bounding box center [415, 220] width 51 height 8
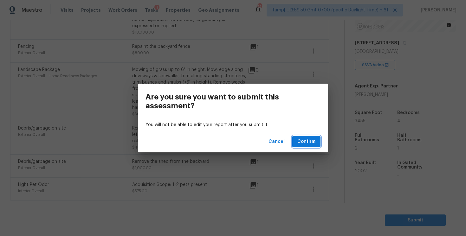
click at [299, 140] on span "Confirm" at bounding box center [306, 142] width 18 height 8
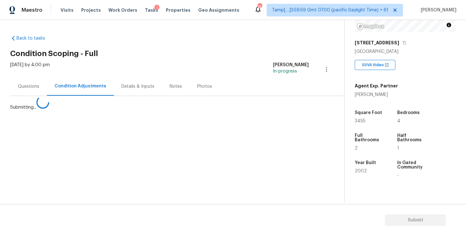
scroll to position [0, 0]
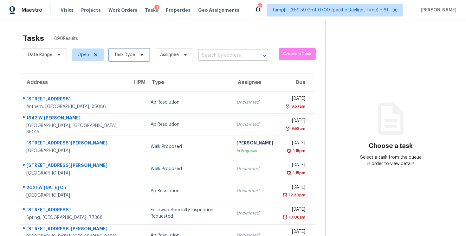
click at [141, 52] on span "Task Type" at bounding box center [129, 54] width 41 height 13
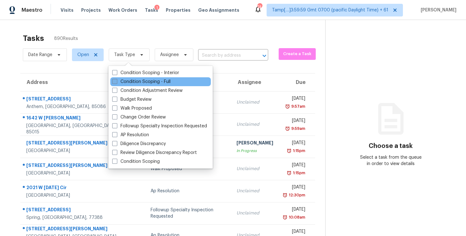
click at [145, 81] on label "Condition Scoping - Full" at bounding box center [141, 82] width 58 height 6
click at [116, 81] on input "Condition Scoping - Full" at bounding box center [114, 81] width 4 height 4
checkbox input "true"
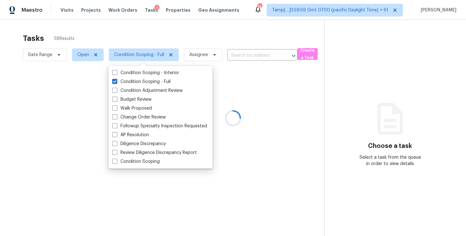
click at [125, 40] on div at bounding box center [233, 118] width 466 height 236
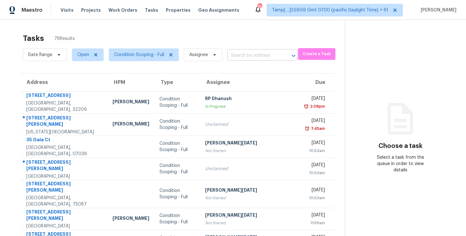
click at [240, 58] on input "text" at bounding box center [253, 56] width 52 height 10
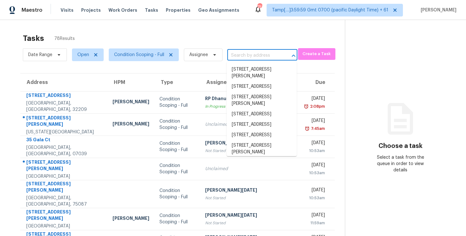
paste input "[STREET_ADDRESS]"
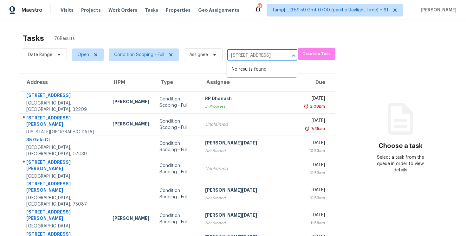
type input "[STREET_ADDRESS]"
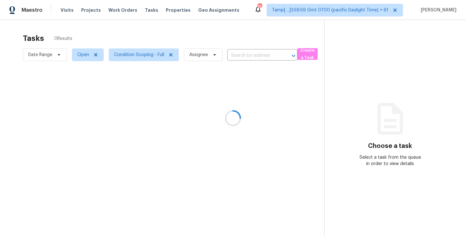
click at [245, 57] on div at bounding box center [233, 118] width 466 height 236
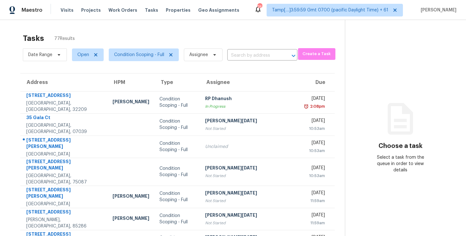
click at [245, 57] on input "text" at bounding box center [253, 56] width 52 height 10
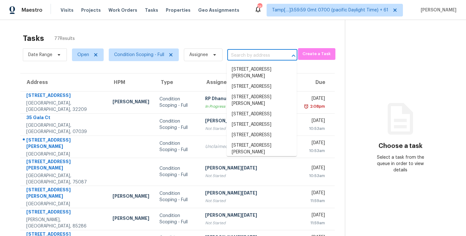
paste input "144 Presidents Way, Venus, TX 76084"
type input "144 Presidents Way, Venus, TX 76084"
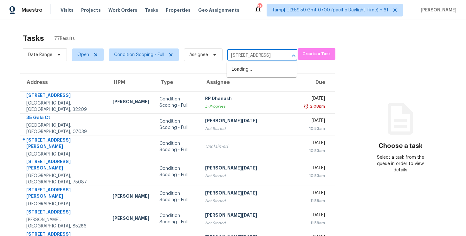
scroll to position [0, 28]
click at [255, 71] on li "144 Presidents Way, Venus, TX 76084" at bounding box center [262, 69] width 70 height 10
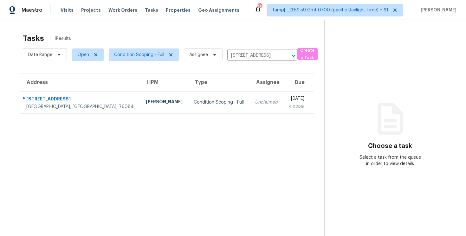
click at [283, 99] on td "Tue, Sep 9th 2025 4:00pm" at bounding box center [298, 102] width 31 height 22
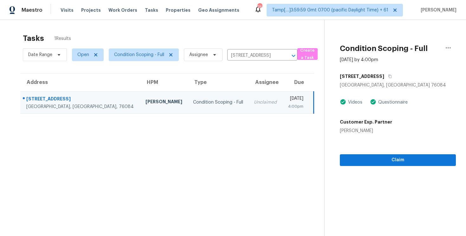
click at [400, 152] on div "Claim" at bounding box center [398, 150] width 116 height 32
click at [399, 158] on span "Claim" at bounding box center [398, 160] width 106 height 8
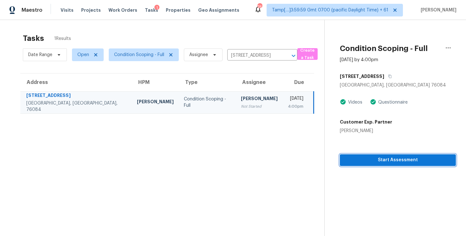
click at [399, 158] on span "Start Assessment" at bounding box center [398, 160] width 106 height 8
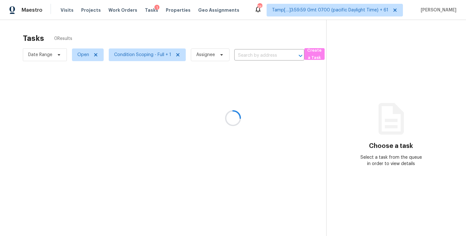
click at [221, 25] on div at bounding box center [233, 118] width 466 height 236
click at [248, 52] on div at bounding box center [233, 118] width 466 height 236
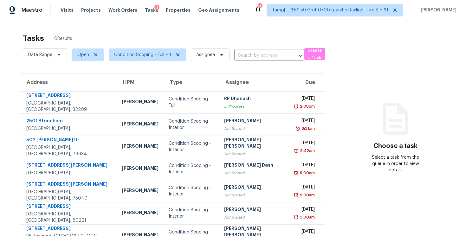
click at [248, 52] on input "text" at bounding box center [260, 56] width 52 height 10
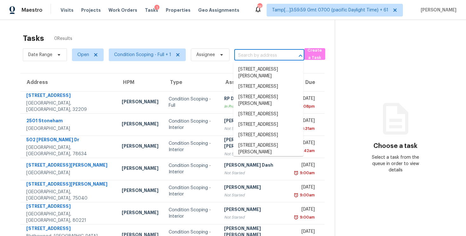
paste input "[STREET_ADDRESS][PERSON_NAME]"
type input "[STREET_ADDRESS][PERSON_NAME]"
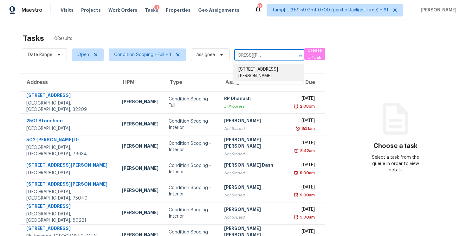
click at [261, 74] on li "[STREET_ADDRESS][PERSON_NAME]" at bounding box center [268, 72] width 70 height 17
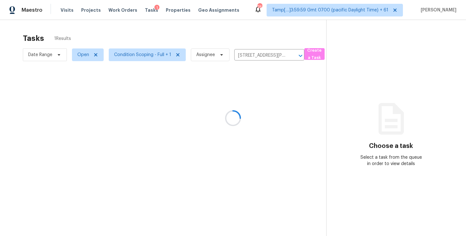
click at [252, 111] on div at bounding box center [233, 118] width 466 height 236
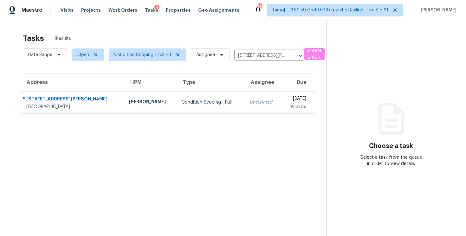
click at [252, 111] on td "Unclaimed" at bounding box center [262, 102] width 37 height 22
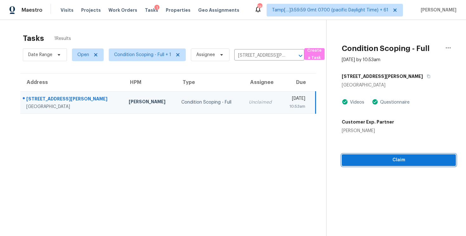
click at [383, 156] on span "Claim" at bounding box center [399, 160] width 104 height 8
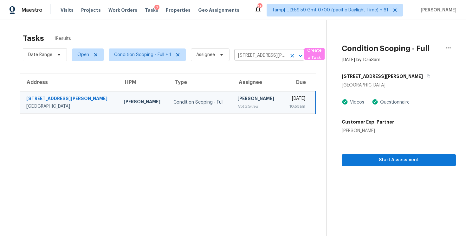
click at [289, 54] on icon "Clear" at bounding box center [292, 56] width 6 height 6
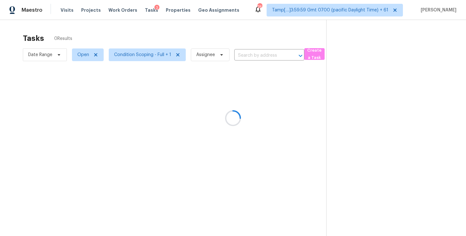
click at [250, 31] on div at bounding box center [233, 118] width 466 height 236
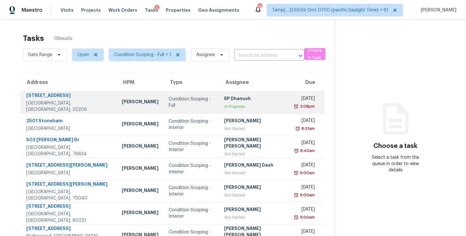
scroll to position [10, 0]
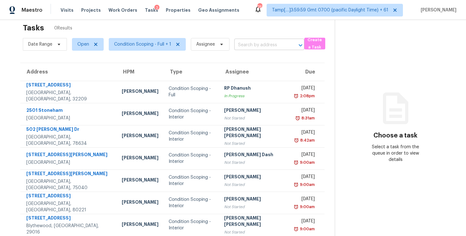
click at [244, 47] on input "text" at bounding box center [260, 45] width 52 height 10
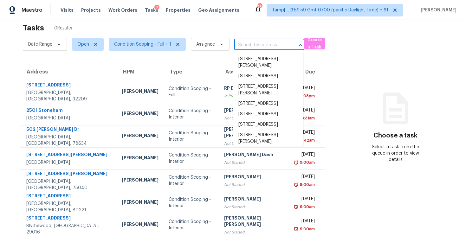
paste input "16018 Lasselle St Apt 2, Moreno Valley, CA, 92551"
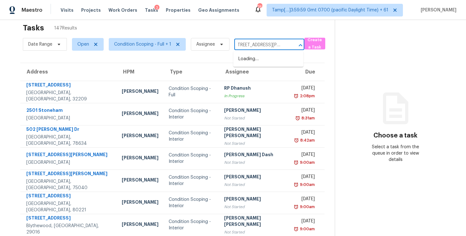
scroll to position [0, 0]
type input "16018 Lasselle St"
click at [259, 65] on li "16018 Lasselle St Apt 2, Moreno Valley, CA 92551" at bounding box center [268, 62] width 70 height 17
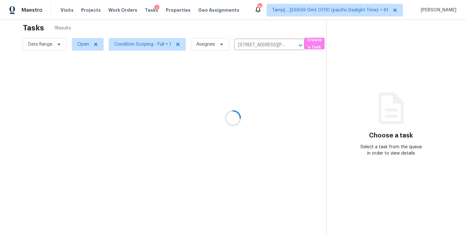
click at [241, 104] on div at bounding box center [233, 118] width 466 height 236
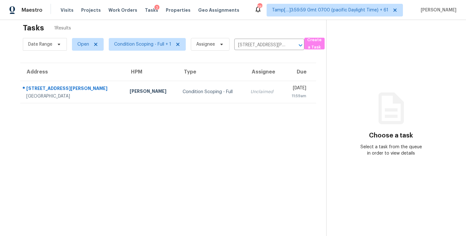
click at [249, 87] on td "Unclaimed" at bounding box center [263, 92] width 37 height 22
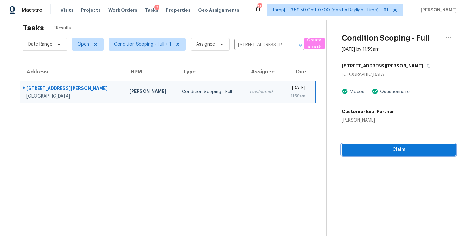
click at [380, 150] on span "Claim" at bounding box center [399, 150] width 104 height 8
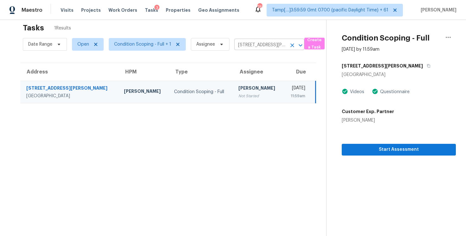
click at [289, 45] on icon "Clear" at bounding box center [292, 45] width 6 height 6
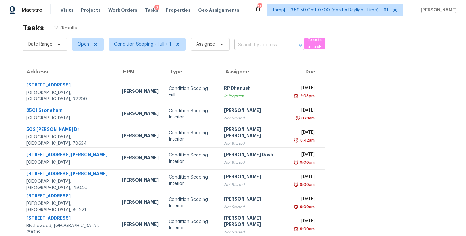
click at [237, 46] on input "text" at bounding box center [260, 45] width 52 height 10
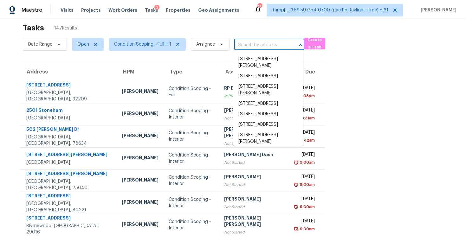
paste input "[STREET_ADDRESS]"
type input "[STREET_ADDRESS]"
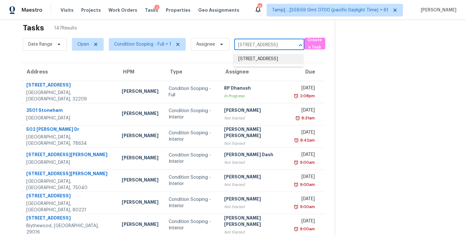
click at [261, 56] on li "[STREET_ADDRESS]" at bounding box center [268, 59] width 70 height 10
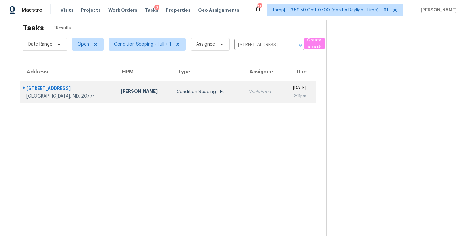
click at [282, 86] on td "Tue, Sep 9th 2025 2:11pm" at bounding box center [299, 92] width 34 height 22
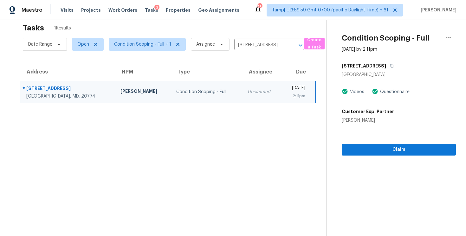
click at [403, 158] on section "Condition Scoping - Full Sep 9th 2025 by 2:11pm 2204 Old Largo Rd Upper Marlbor…" at bounding box center [391, 128] width 130 height 236
click at [404, 154] on button "Claim" at bounding box center [399, 150] width 114 height 12
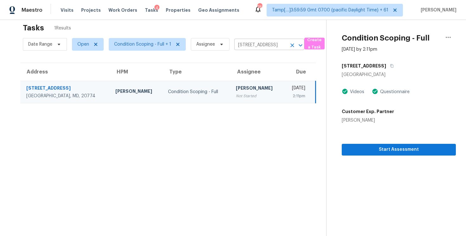
click at [294, 45] on icon "Clear" at bounding box center [292, 45] width 6 height 6
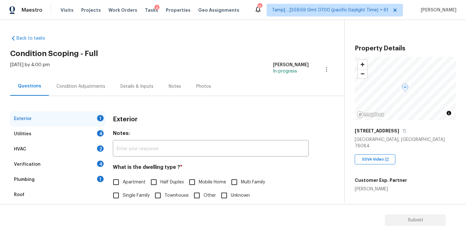
click at [105, 85] on div "Condition Adjustments" at bounding box center [81, 86] width 64 height 19
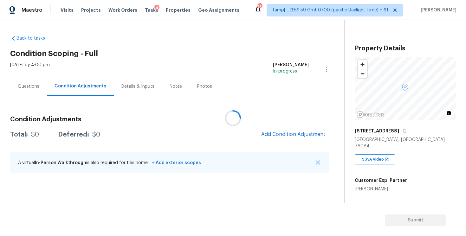
click at [276, 133] on div at bounding box center [233, 118] width 466 height 236
click at [283, 138] on div at bounding box center [233, 118] width 466 height 236
click at [280, 135] on span "Add Condition Adjustment" at bounding box center [293, 135] width 64 height 6
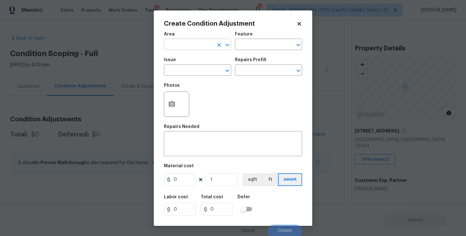
click at [183, 48] on input "text" at bounding box center [188, 45] width 49 height 10
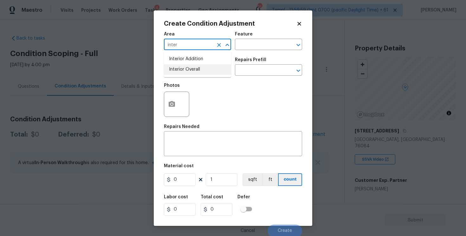
click at [184, 72] on li "Interior Overall" at bounding box center [197, 69] width 67 height 10
type input "Interior Overall"
click at [184, 72] on input "text" at bounding box center [188, 71] width 49 height 10
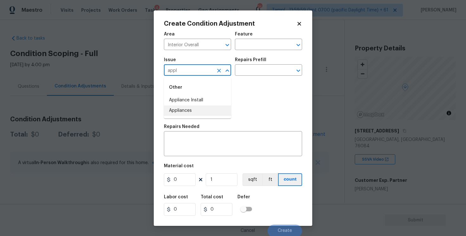
click at [188, 114] on li "Appliances" at bounding box center [197, 111] width 67 height 10
type input "Appliances"
click at [264, 61] on div "Repairs Prefill" at bounding box center [268, 62] width 67 height 8
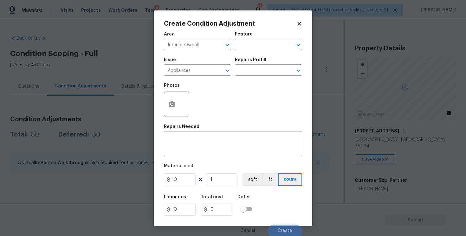
click at [263, 65] on div "Repairs Prefill" at bounding box center [268, 62] width 67 height 8
click at [263, 68] on input "text" at bounding box center [259, 71] width 49 height 10
type input "mic"
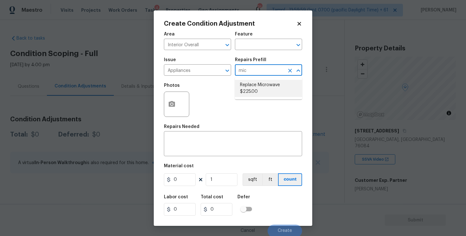
click at [261, 87] on li "Replace Microwave $225.00" at bounding box center [268, 88] width 67 height 17
type input "Appliances"
type textarea "Remove the existing microwave and replace it with a new microwave"
type input "225"
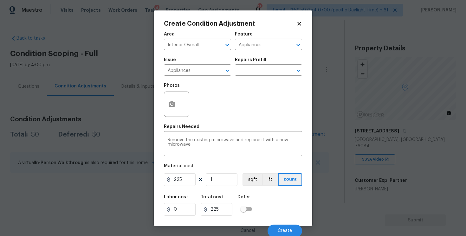
click at [283, 224] on div "Cancel Create" at bounding box center [233, 229] width 138 height 18
click at [284, 226] on button "Create" at bounding box center [285, 231] width 35 height 13
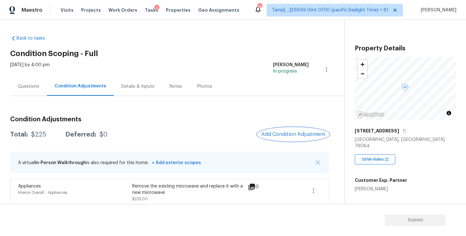
click at [286, 138] on button "Add Condition Adjustment" at bounding box center [293, 134] width 72 height 13
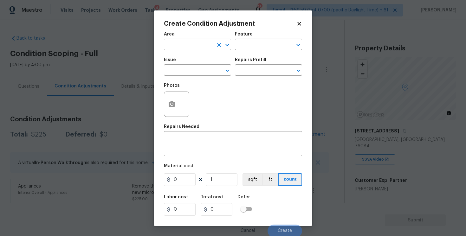
click at [201, 45] on input "text" at bounding box center [188, 45] width 49 height 10
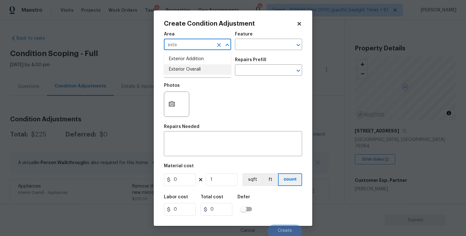
click at [190, 68] on li "Exterior Overall" at bounding box center [197, 69] width 67 height 10
type input "Exterior Overall"
click at [190, 68] on input "text" at bounding box center [188, 71] width 49 height 10
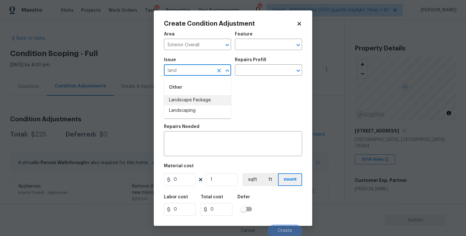
click at [192, 98] on li "Landscape Package" at bounding box center [197, 100] width 67 height 10
type input "Landscape Package"
click at [249, 68] on input "text" at bounding box center [259, 71] width 49 height 10
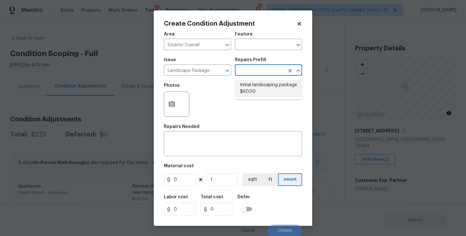
click at [252, 96] on li "Initial landscaping package $60.00" at bounding box center [268, 88] width 67 height 17
type input "Home Readiness Packages"
type textarea "Mowing of grass up to 6" in height. Mow, edge along driveways & sidewalks, trim…"
type input "60"
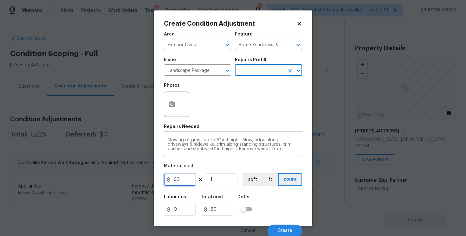
click at [183, 181] on input "60" at bounding box center [180, 179] width 32 height 13
type input "750"
click at [177, 122] on div "Area Exterior Overall ​ Feature Home Readiness Packages ​ Issue Landscape Packa…" at bounding box center [233, 132] width 138 height 209
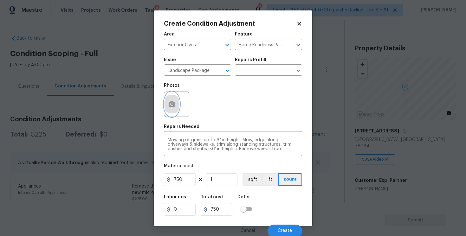
click at [170, 105] on icon "button" at bounding box center [172, 104] width 6 height 6
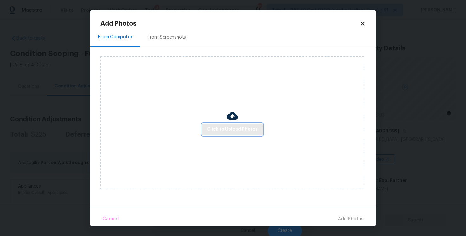
click at [217, 130] on span "Click to Upload Photos" at bounding box center [232, 130] width 51 height 8
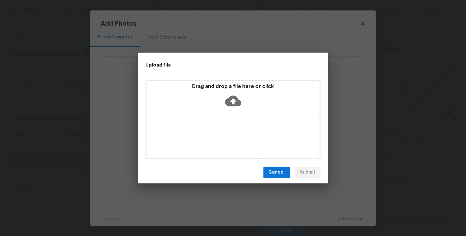
click at [229, 106] on icon at bounding box center [233, 100] width 16 height 11
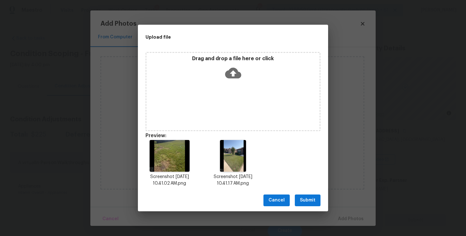
scroll to position [5, 0]
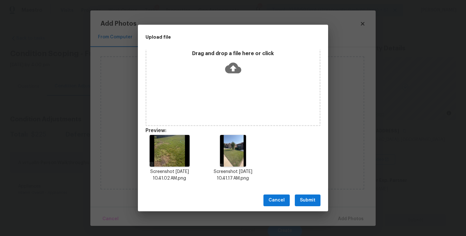
click at [302, 198] on span "Submit" at bounding box center [308, 201] width 16 height 8
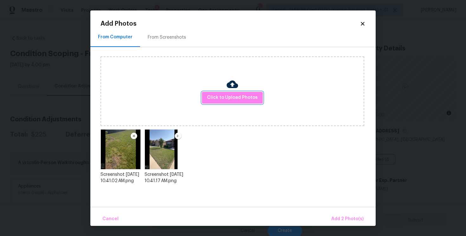
scroll to position [0, 0]
click at [336, 215] on button "Add 2 Photo(s)" at bounding box center [347, 219] width 37 height 14
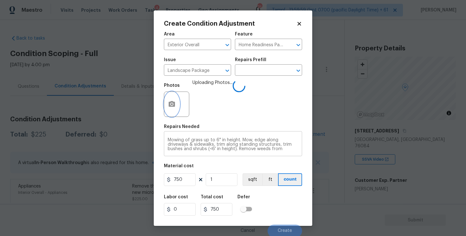
scroll to position [13, 0]
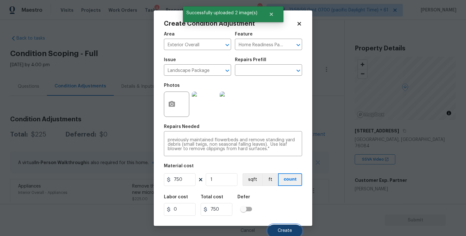
click at [286, 226] on button "Create" at bounding box center [285, 231] width 35 height 13
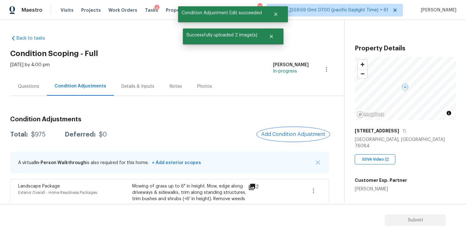
click at [294, 132] on span "Add Condition Adjustment" at bounding box center [293, 135] width 64 height 6
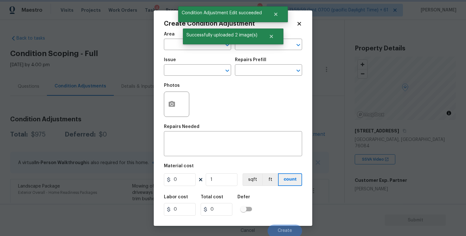
click at [205, 44] on div "Successfully uploaded 2 image(s)" at bounding box center [233, 37] width 100 height 16
click at [205, 50] on span "Area ​" at bounding box center [197, 41] width 67 height 26
click at [204, 47] on input "text" at bounding box center [188, 45] width 49 height 10
click at [203, 68] on li "Exterior Overall" at bounding box center [197, 69] width 67 height 10
type input "Exterior Overall"
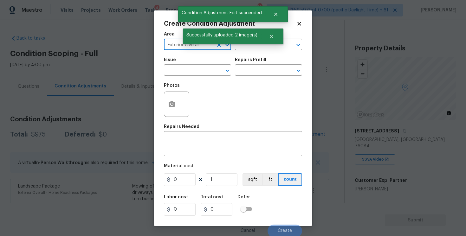
click at [203, 68] on input "text" at bounding box center [188, 71] width 49 height 10
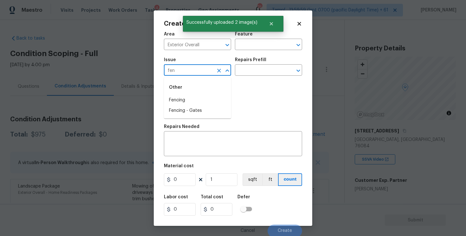
click at [202, 87] on div "Other" at bounding box center [197, 87] width 67 height 15
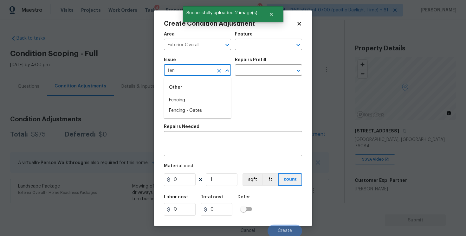
click at [202, 92] on div "Other" at bounding box center [197, 87] width 67 height 15
click at [202, 101] on li "Fencing" at bounding box center [197, 100] width 67 height 10
type input "Fencing"
click at [199, 153] on div "x ​" at bounding box center [233, 144] width 138 height 23
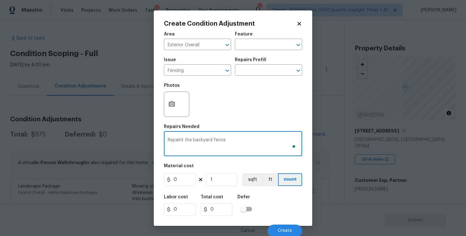
type textarea "Repaint the backyard fence"
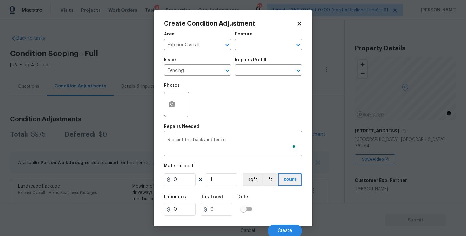
click at [179, 188] on div "Area Exterior Overall ​ Feature ​ Issue Fencing ​ Repairs Prefill ​ Photos Repa…" at bounding box center [233, 132] width 138 height 209
click at [179, 185] on input "0" at bounding box center [180, 179] width 32 height 13
type input "800"
click at [177, 98] on button "button" at bounding box center [171, 104] width 15 height 25
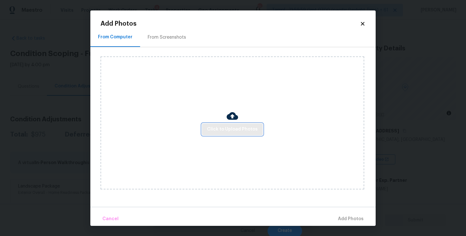
click at [250, 128] on span "Click to Upload Photos" at bounding box center [232, 130] width 51 height 8
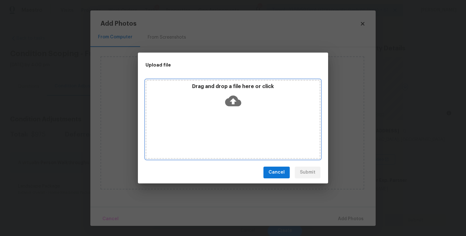
click at [238, 102] on icon at bounding box center [233, 100] width 16 height 11
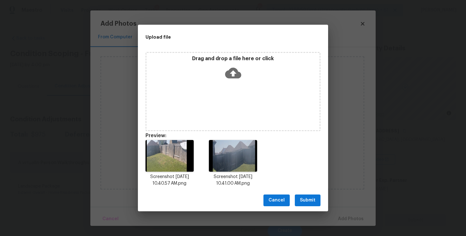
scroll to position [5, 0]
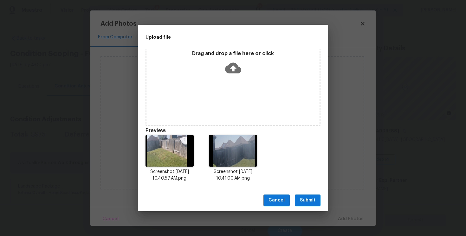
click at [303, 199] on span "Submit" at bounding box center [308, 201] width 16 height 8
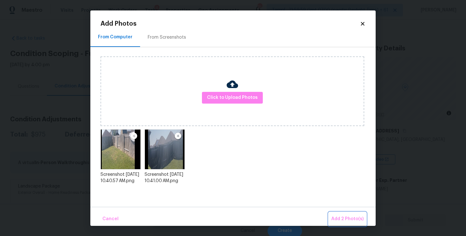
click at [339, 218] on span "Add 2 Photo(s)" at bounding box center [347, 219] width 32 height 8
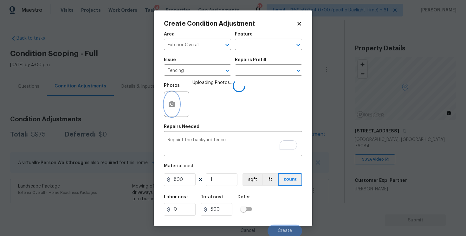
scroll to position [1, 0]
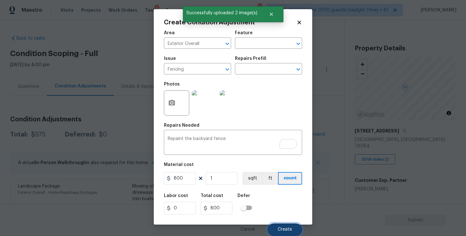
click at [282, 223] on button "Create" at bounding box center [285, 229] width 35 height 13
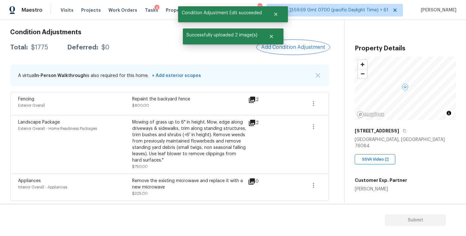
scroll to position [48, 0]
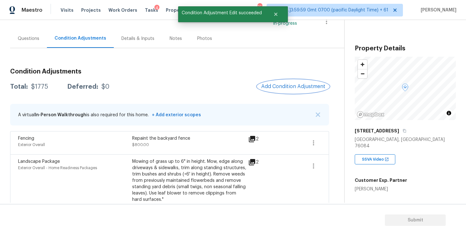
click at [296, 87] on span "Add Condition Adjustment" at bounding box center [293, 87] width 64 height 6
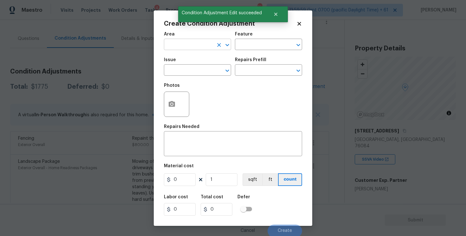
click at [206, 47] on input "text" at bounding box center [188, 45] width 49 height 10
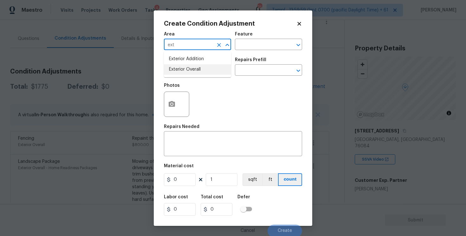
click at [206, 72] on li "Exterior Overall" at bounding box center [197, 69] width 67 height 10
type input "Exterior Overall"
click at [206, 72] on input "text" at bounding box center [188, 71] width 49 height 10
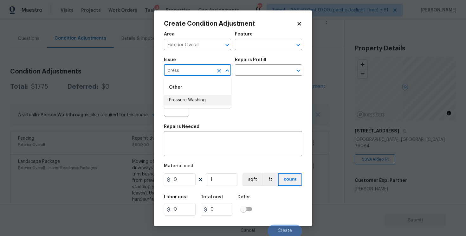
click at [202, 100] on li "Pressure Washing" at bounding box center [197, 100] width 67 height 10
type input "Pressure Washing"
click at [249, 69] on input "text" at bounding box center [259, 71] width 49 height 10
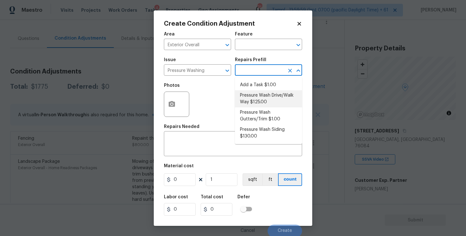
click at [257, 97] on li "Pressure Wash Drive/Walk Way $125.00" at bounding box center [268, 98] width 67 height 17
type input "Siding"
type textarea "Pressure wash the driveways/walkways as directed by the PM. Ensure that all deb…"
type input "125"
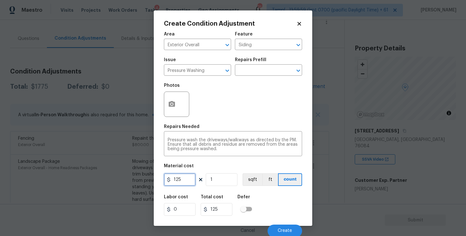
click at [189, 177] on input "125" at bounding box center [180, 179] width 32 height 13
type input "400"
click at [274, 199] on div "Labor cost 0 Total cost 400 Defer" at bounding box center [233, 205] width 138 height 29
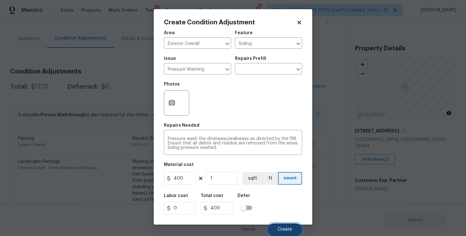
click at [285, 227] on button "Create" at bounding box center [285, 229] width 35 height 13
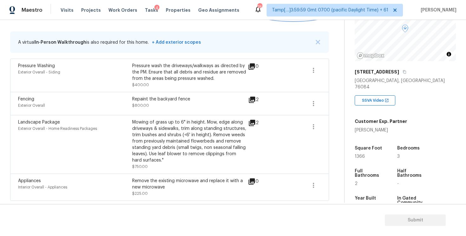
scroll to position [79, 0]
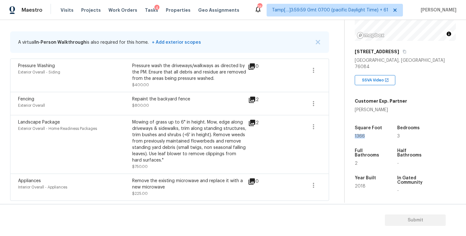
drag, startPoint x: 355, startPoint y: 128, endPoint x: 369, endPoint y: 126, distance: 13.4
click at [369, 134] on div "1366" at bounding box center [370, 136] width 30 height 4
copy span "1366"
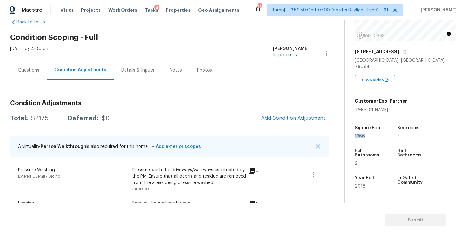
scroll to position [13, 0]
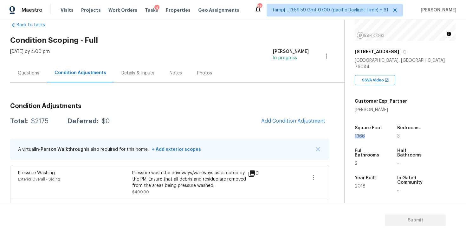
click at [283, 127] on span "Add Condition Adjustment" at bounding box center [293, 121] width 72 height 14
click at [276, 117] on button "Add Condition Adjustment" at bounding box center [293, 120] width 72 height 13
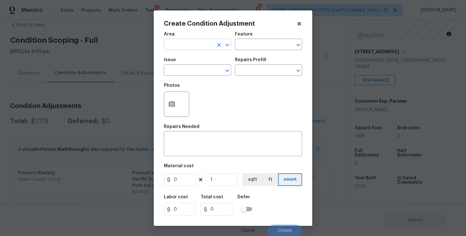
click at [204, 41] on input "text" at bounding box center [188, 45] width 49 height 10
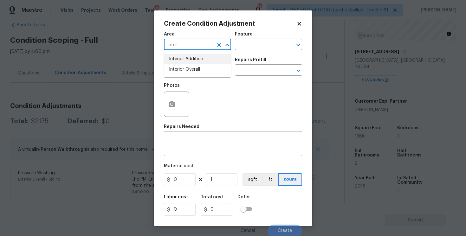
click at [198, 63] on li "Interior Addition" at bounding box center [197, 59] width 67 height 10
type input "Interior Addition"
click at [198, 63] on div "Issue" at bounding box center [197, 62] width 67 height 8
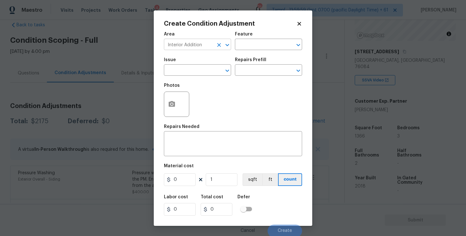
click at [213, 47] on input "Interior Addition" at bounding box center [188, 45] width 49 height 10
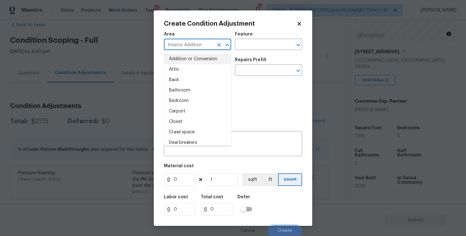
click at [213, 47] on input "Interior Addition" at bounding box center [188, 45] width 49 height 10
click at [216, 46] on icon "Clear" at bounding box center [219, 45] width 6 height 6
click at [184, 45] on input "text" at bounding box center [188, 45] width 49 height 10
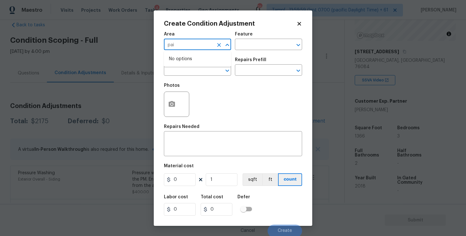
type input "pain"
click at [180, 69] on li "Interior Overall" at bounding box center [197, 69] width 67 height 10
type input "Interior Overall"
click at [180, 69] on input "text" at bounding box center [188, 71] width 49 height 10
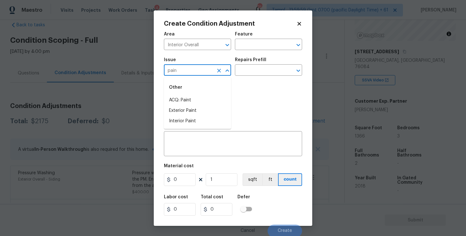
click at [183, 94] on div "Other" at bounding box center [197, 87] width 67 height 15
click at [189, 99] on li "ACQ: Paint" at bounding box center [197, 100] width 67 height 10
type input "ACQ: Paint"
click at [258, 69] on input "text" at bounding box center [259, 71] width 49 height 10
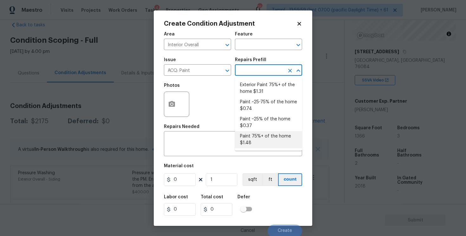
click at [263, 134] on li "Paint 75%+ of the home $1.48" at bounding box center [268, 139] width 67 height 17
type input "Acquisition"
type textarea "Acquisition Scope: 75%+ of the home will likely require interior paint"
type input "1.48"
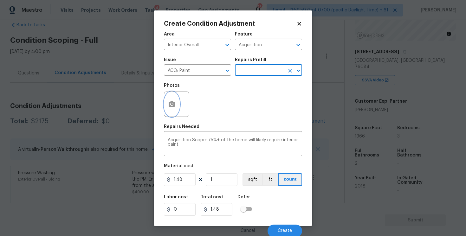
click at [175, 100] on button "button" at bounding box center [171, 104] width 15 height 25
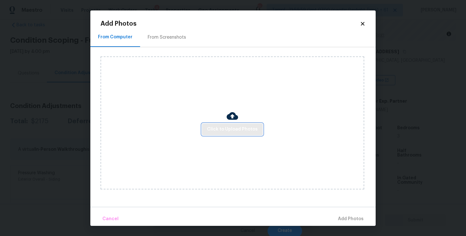
click at [236, 131] on span "Click to Upload Photos" at bounding box center [232, 130] width 51 height 8
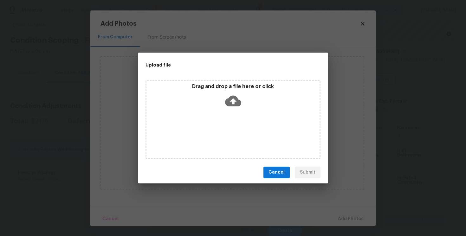
click at [229, 102] on icon at bounding box center [233, 100] width 16 height 11
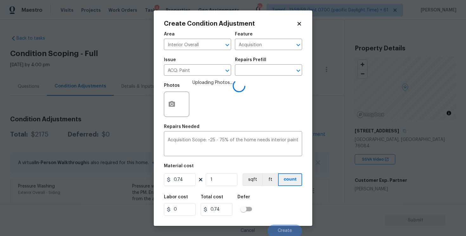
scroll to position [1, 0]
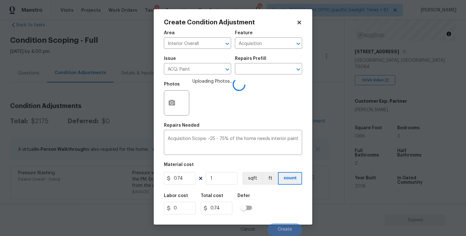
type input "0"
type input "1366"
type input "1010.84"
type input "1366"
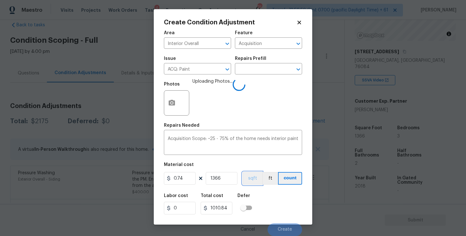
click at [258, 182] on button "sqft" at bounding box center [252, 178] width 20 height 13
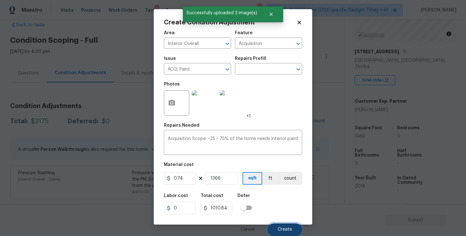
click at [288, 227] on button "Create" at bounding box center [285, 229] width 35 height 13
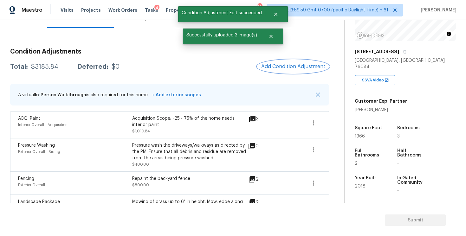
scroll to position [74, 0]
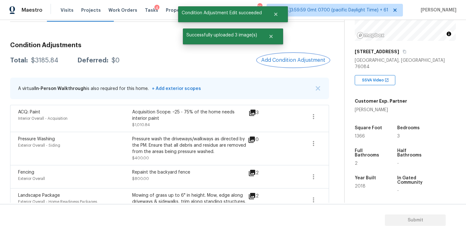
click at [308, 58] on span "Add Condition Adjustment" at bounding box center [293, 60] width 64 height 6
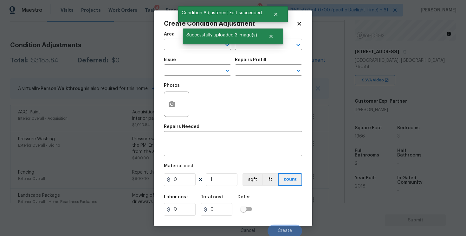
click at [171, 51] on span "Area ​" at bounding box center [197, 41] width 67 height 26
click at [174, 44] on input "text" at bounding box center [188, 45] width 49 height 10
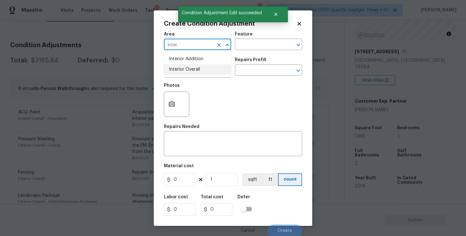
click at [172, 69] on li "Interior Overall" at bounding box center [197, 69] width 67 height 10
type input "Interior Overall"
click at [172, 69] on input "text" at bounding box center [188, 71] width 49 height 10
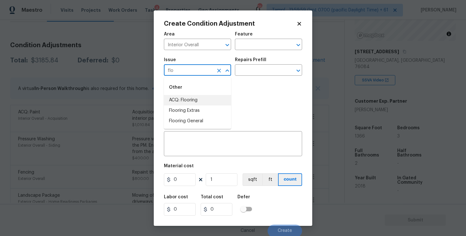
click at [174, 96] on li "ACQ: Flooring" at bounding box center [197, 100] width 67 height 10
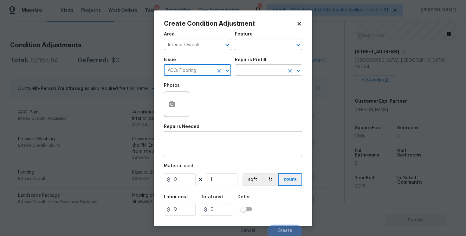
type input "ACQ: Flooring"
click at [255, 69] on input "text" at bounding box center [259, 71] width 49 height 10
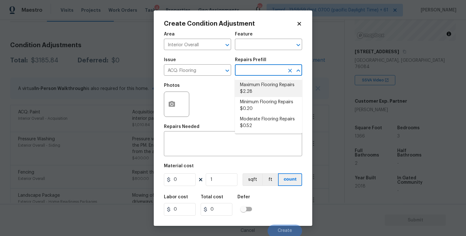
click at [257, 84] on li "Maximum Flooring Repairs $2.28" at bounding box center [268, 88] width 67 height 17
type input "Acquisition"
type textarea "Acquisition Scope: Maximum flooring repairs"
type input "2.28"
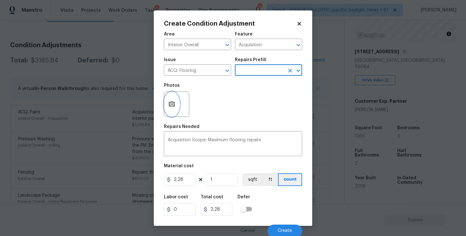
click at [170, 112] on button "button" at bounding box center [171, 104] width 15 height 25
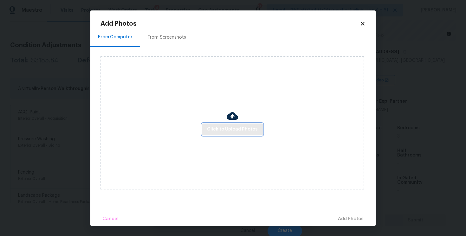
click at [237, 124] on button "Click to Upload Photos" at bounding box center [232, 130] width 61 height 12
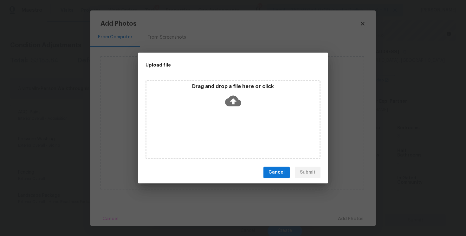
click at [232, 94] on icon at bounding box center [233, 101] width 16 height 16
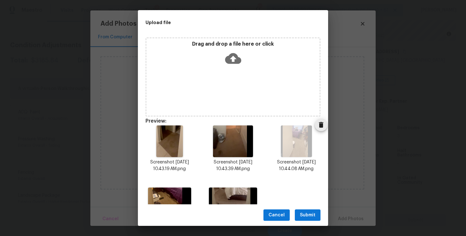
scroll to position [38, 0]
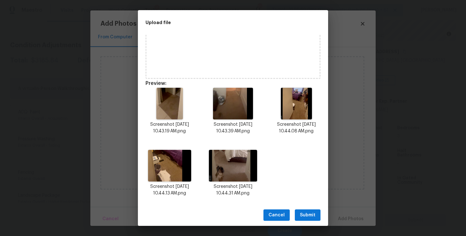
click at [307, 214] on span "Submit" at bounding box center [308, 215] width 16 height 8
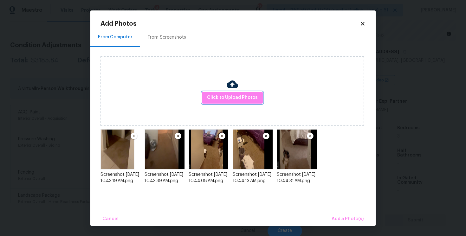
scroll to position [0, 0]
click at [346, 220] on span "Add 5 Photo(s)" at bounding box center [348, 219] width 32 height 8
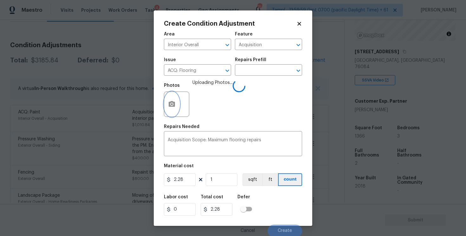
scroll to position [1, 0]
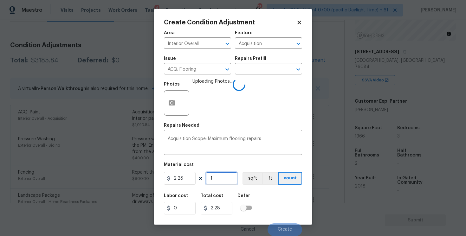
click at [236, 181] on input "1" at bounding box center [222, 178] width 32 height 13
type input "0"
paste input "1366"
type input "1366"
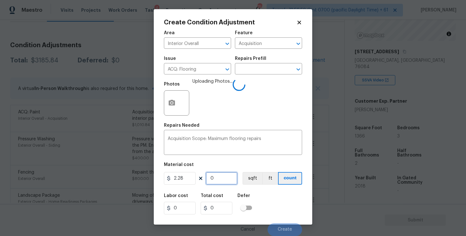
type input "3114.48"
type input "1366"
click at [250, 178] on button "sqft" at bounding box center [252, 178] width 20 height 13
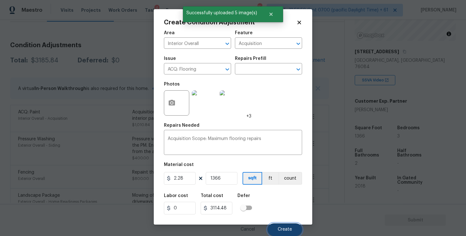
click at [285, 227] on button "Create" at bounding box center [285, 229] width 35 height 13
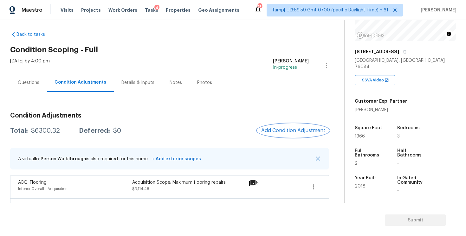
scroll to position [0, 0]
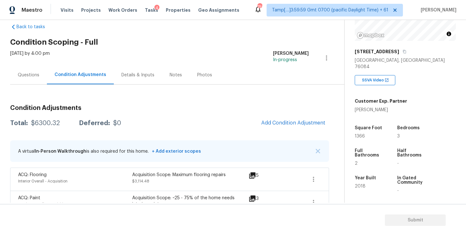
click at [19, 74] on div "Questions" at bounding box center [29, 75] width 22 height 6
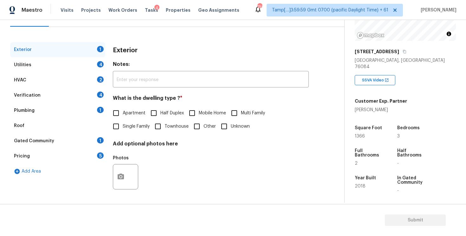
scroll to position [69, 0]
click at [121, 135] on div "Exterior Notes: ​ What is the dwelling type ? * Apartment Half Duplex Mobile Ho…" at bounding box center [211, 121] width 196 height 159
click at [119, 130] on input "Single Family" at bounding box center [115, 126] width 13 height 13
checkbox input "true"
click at [85, 69] on div "Utilities 4" at bounding box center [57, 65] width 95 height 15
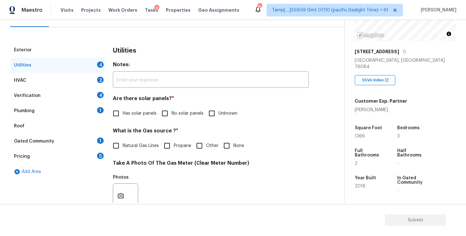
scroll to position [111, 0]
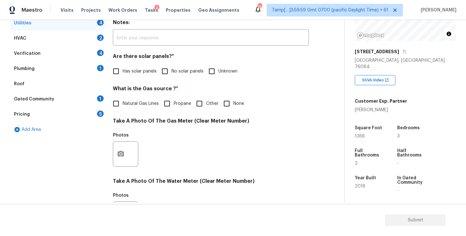
click at [165, 71] on input "No solar panels" at bounding box center [164, 71] width 13 height 13
checkbox input "true"
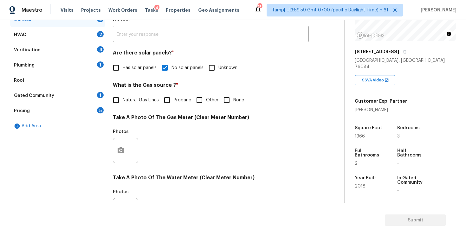
click at [222, 96] on input "None" at bounding box center [226, 100] width 13 height 13
checkbox input "true"
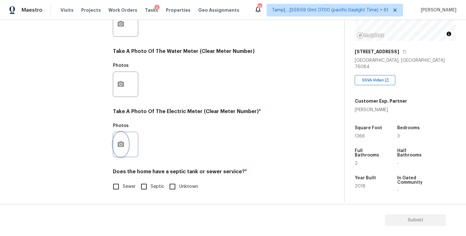
click at [121, 134] on button "button" at bounding box center [120, 144] width 15 height 25
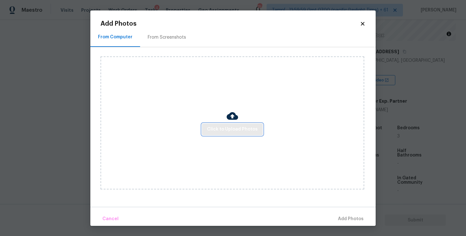
click at [249, 127] on span "Click to Upload Photos" at bounding box center [232, 130] width 51 height 8
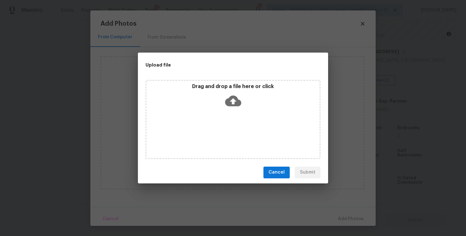
click at [238, 104] on icon at bounding box center [233, 100] width 16 height 11
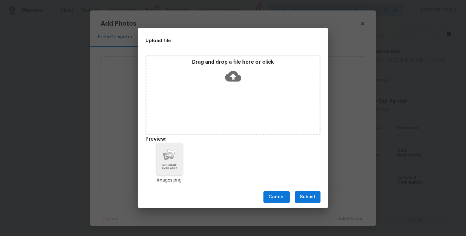
drag, startPoint x: 316, startPoint y: 195, endPoint x: 315, endPoint y: 191, distance: 4.2
click at [317, 196] on button "Submit" at bounding box center [308, 197] width 26 height 12
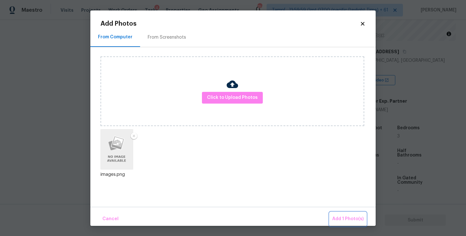
click at [345, 218] on span "Add 1 Photo(s)" at bounding box center [347, 219] width 31 height 8
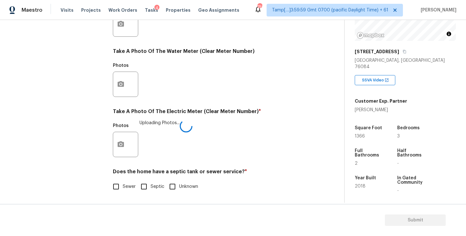
click at [121, 184] on input "Sewer" at bounding box center [115, 186] width 13 height 13
checkbox input "true"
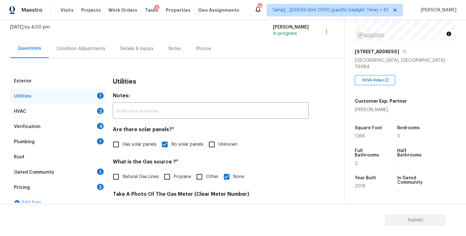
scroll to position [37, 0]
click at [91, 114] on div "HVAC 2" at bounding box center [57, 112] width 95 height 15
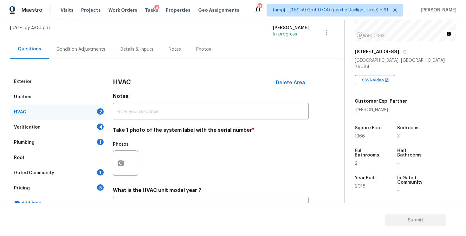
scroll to position [90, 0]
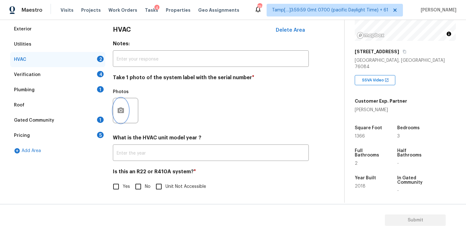
click at [119, 109] on icon "button" at bounding box center [121, 110] width 6 height 6
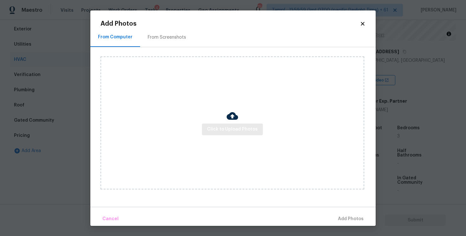
click at [232, 135] on div "Click to Upload Photos" at bounding box center [232, 122] width 264 height 133
click at [236, 132] on span "Click to Upload Photos" at bounding box center [232, 130] width 51 height 8
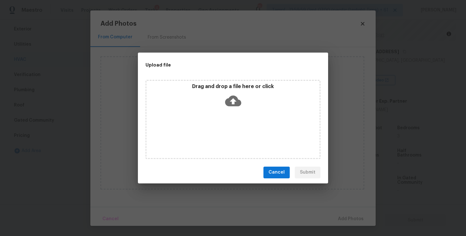
click at [233, 107] on icon at bounding box center [233, 101] width 16 height 16
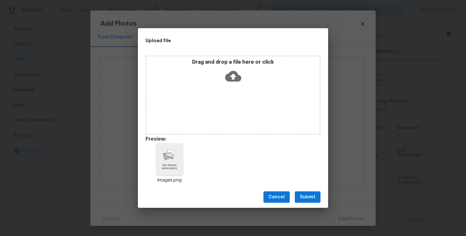
click at [317, 196] on button "Submit" at bounding box center [308, 197] width 26 height 12
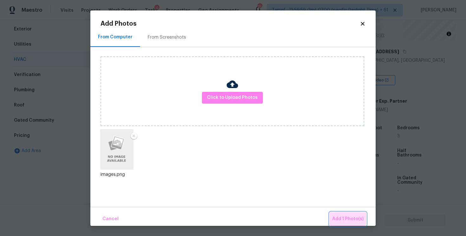
click at [343, 217] on span "Add 1 Photo(s)" at bounding box center [347, 219] width 31 height 8
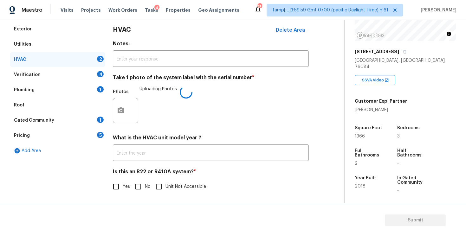
click at [144, 183] on input "No" at bounding box center [138, 186] width 13 height 13
checkbox input "true"
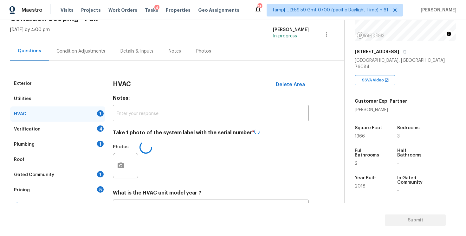
scroll to position [36, 0]
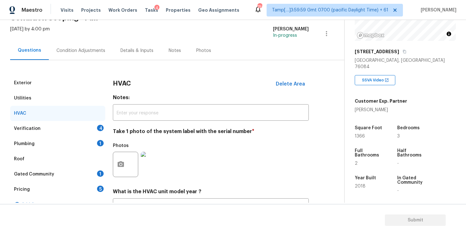
click at [74, 126] on div "Verification 4" at bounding box center [57, 128] width 95 height 15
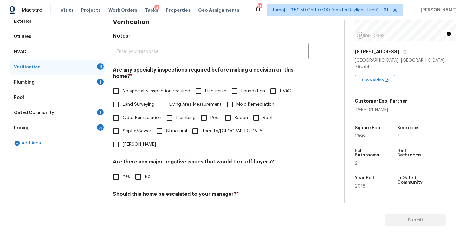
scroll to position [108, 0]
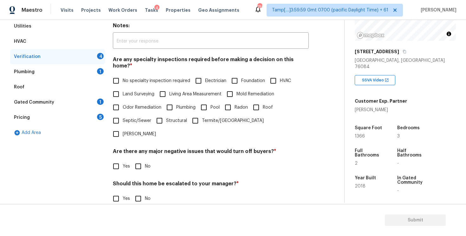
click at [140, 78] on span "No specialty inspection required" at bounding box center [157, 81] width 68 height 7
click at [123, 74] on input "No specialty inspection required" at bounding box center [115, 80] width 13 height 13
checkbox input "true"
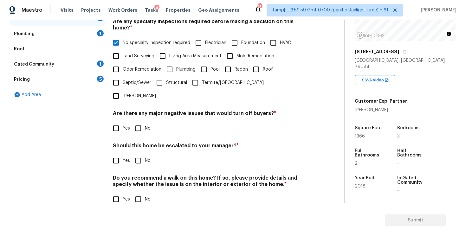
scroll to position [139, 0]
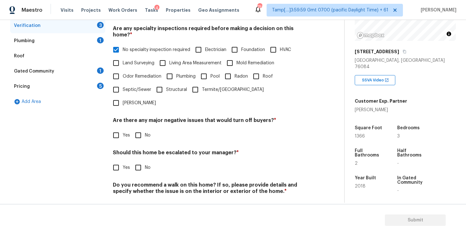
click at [142, 129] on input "No" at bounding box center [138, 135] width 13 height 13
checkbox input "true"
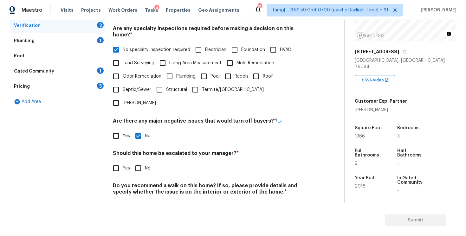
click at [139, 162] on input "No" at bounding box center [138, 168] width 13 height 13
checkbox input "true"
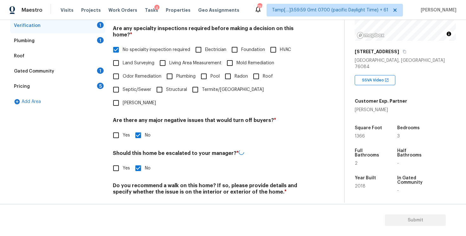
click at [143, 200] on input "No" at bounding box center [138, 206] width 13 height 13
checkbox input "true"
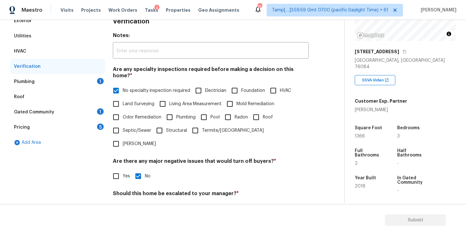
click at [91, 78] on div "Plumbing 1" at bounding box center [57, 81] width 95 height 15
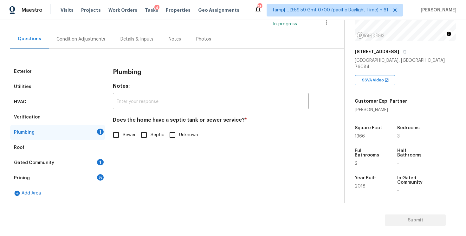
click at [123, 144] on div "Plumbing Notes: ​ Does the home have a septic tank or sewer service? * Sewer Se…" at bounding box center [211, 106] width 196 height 85
click at [116, 129] on input "Sewer" at bounding box center [115, 134] width 13 height 13
checkbox input "true"
click at [102, 156] on div "Gated Community 1" at bounding box center [57, 162] width 95 height 15
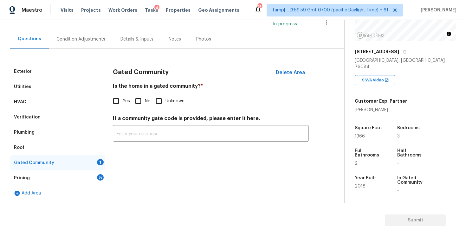
click at [133, 95] on input "No" at bounding box center [138, 100] width 13 height 13
checkbox input "true"
click at [95, 176] on div "Pricing 5" at bounding box center [57, 178] width 95 height 15
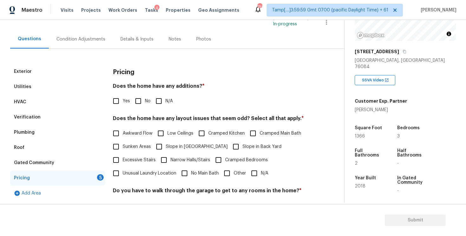
click at [138, 97] on input "No" at bounding box center [138, 100] width 13 height 13
checkbox input "true"
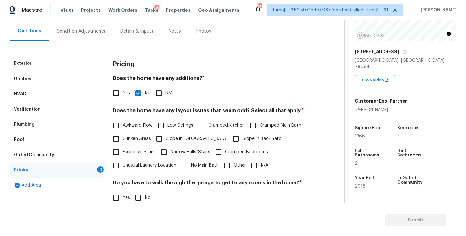
scroll to position [61, 0]
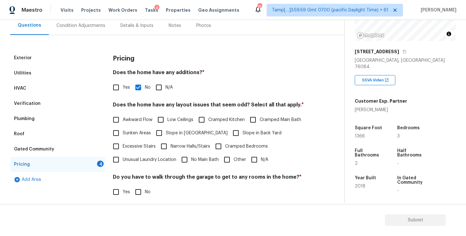
click at [182, 136] on span "Slope in [GEOGRAPHIC_DATA]" at bounding box center [197, 133] width 62 height 7
click at [166, 136] on input "Slope in [GEOGRAPHIC_DATA]" at bounding box center [158, 132] width 13 height 13
checkbox input "true"
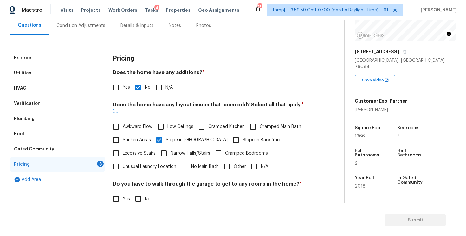
click at [229, 136] on input "Slope in Back Yard" at bounding box center [235, 139] width 13 height 13
checkbox input "true"
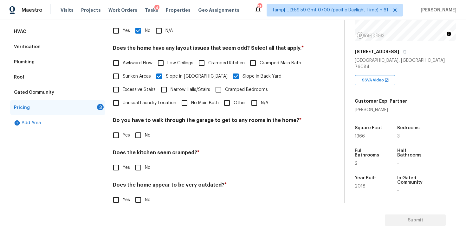
scroll to position [131, 0]
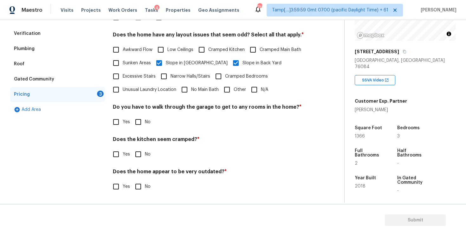
click at [138, 119] on input "No" at bounding box center [138, 121] width 13 height 13
checkbox input "true"
click at [140, 153] on input "No" at bounding box center [138, 154] width 13 height 13
checkbox input "true"
click at [140, 191] on input "No" at bounding box center [138, 187] width 13 height 13
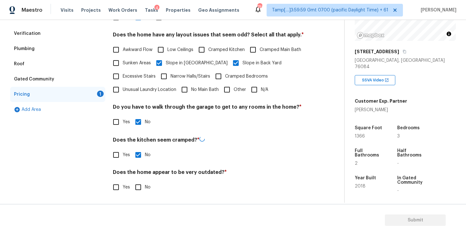
checkbox input "true"
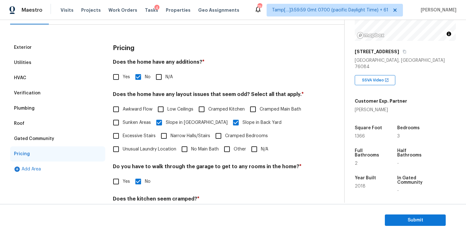
scroll to position [56, 0]
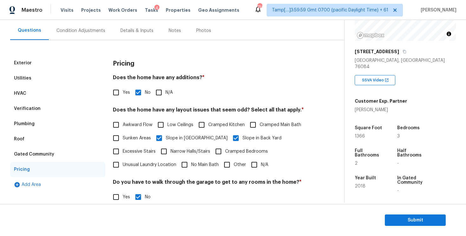
click at [88, 31] on div "Condition Adjustments" at bounding box center [80, 31] width 49 height 6
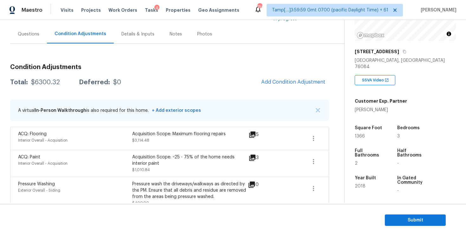
scroll to position [34, 0]
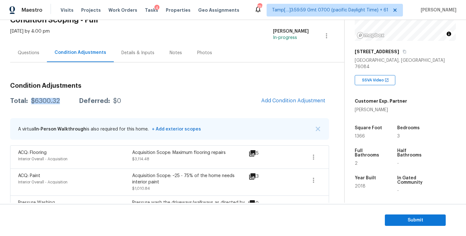
drag, startPoint x: 29, startPoint y: 100, endPoint x: 66, endPoint y: 98, distance: 37.4
click at [67, 99] on div "Total: $6300.32 Deferred: $0" at bounding box center [65, 101] width 111 height 6
copy div "$6300.32"
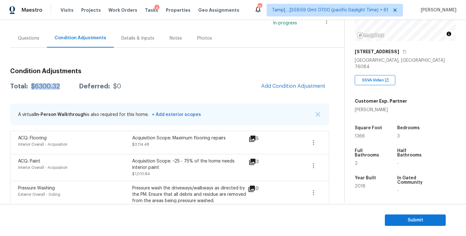
scroll to position [25, 0]
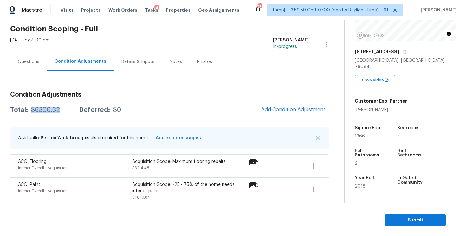
click at [31, 65] on div "Questions" at bounding box center [28, 61] width 37 height 19
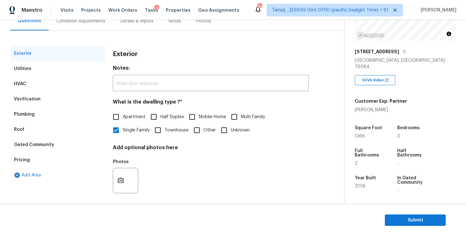
click at [76, 104] on div "Verification" at bounding box center [57, 99] width 95 height 15
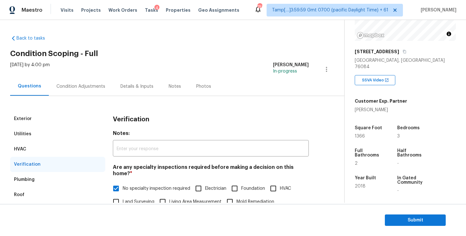
click at [91, 79] on div "Condition Adjustments" at bounding box center [81, 86] width 64 height 19
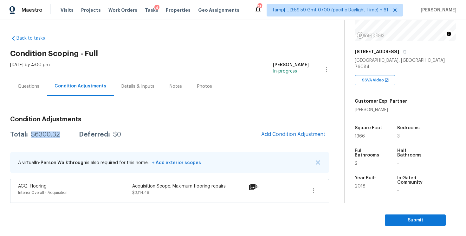
drag, startPoint x: 29, startPoint y: 133, endPoint x: 65, endPoint y: 132, distance: 35.5
click at [65, 133] on div "Total: $6300.32 Deferred: $0" at bounding box center [65, 135] width 111 height 6
copy div "$6300.32"
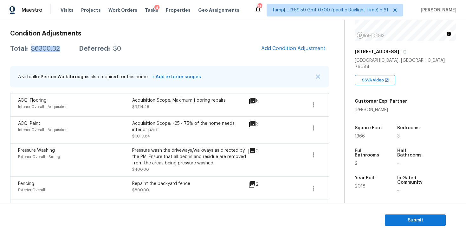
scroll to position [171, 0]
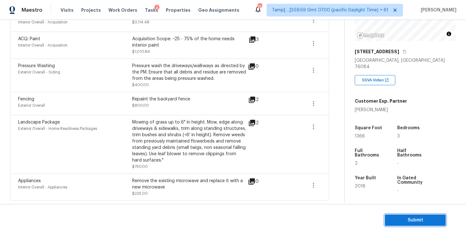
click at [402, 219] on span "Submit" at bounding box center [415, 220] width 51 height 8
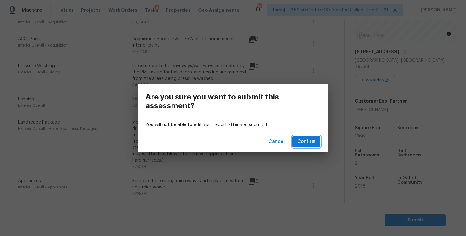
click at [305, 138] on span "Confirm" at bounding box center [306, 142] width 18 height 8
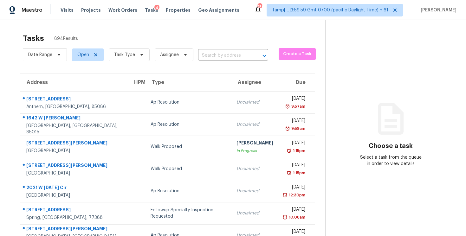
click at [204, 61] on div "Date Range Open Task Type Assignee ​" at bounding box center [145, 55] width 245 height 16
click at [204, 56] on input "text" at bounding box center [224, 56] width 52 height 10
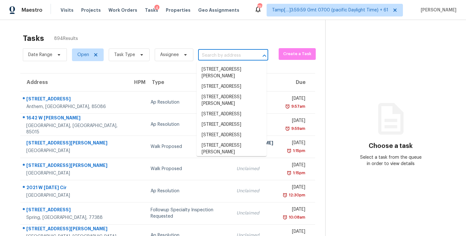
click at [235, 52] on input "text" at bounding box center [224, 56] width 52 height 10
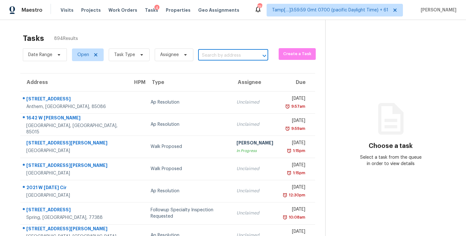
paste input "7714 Arden Grove St, Las Vegas, NV 89113"
type input "7714 Arden Grove St, Las Vegas, NV 89113"
click at [237, 67] on li "7714 Arden Grove St, Las Vegas, NV 89113" at bounding box center [232, 72] width 70 height 17
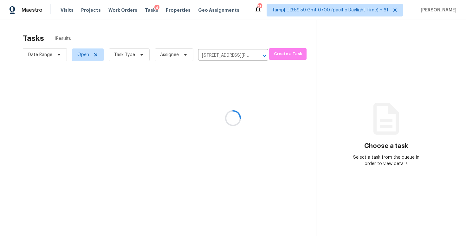
click at [242, 89] on div at bounding box center [233, 118] width 466 height 236
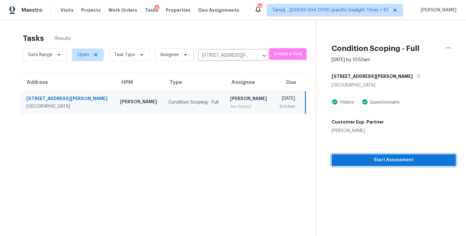
click at [365, 157] on span "Start Assessment" at bounding box center [394, 160] width 114 height 8
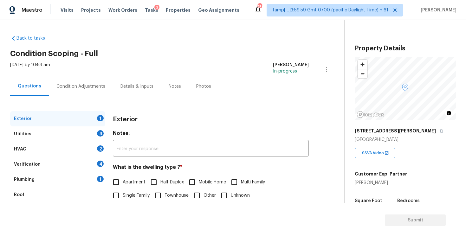
scroll to position [69, 0]
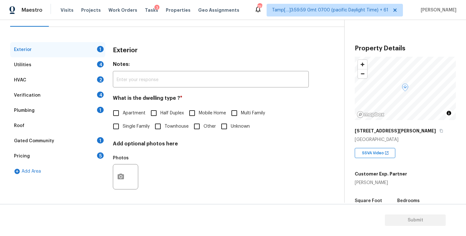
click at [71, 155] on div "Pricing 5" at bounding box center [57, 156] width 95 height 15
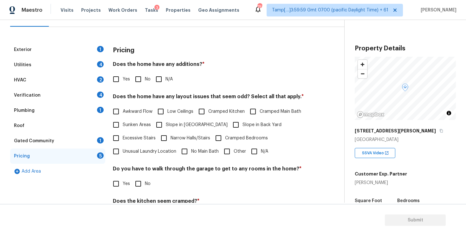
click at [61, 143] on div "Gated Community 1" at bounding box center [57, 140] width 95 height 15
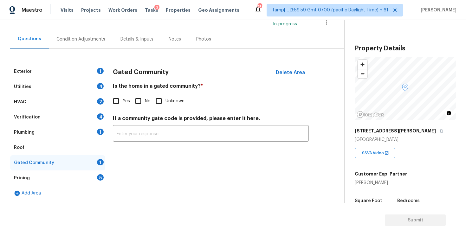
scroll to position [47, 0]
click at [119, 98] on input "Yes" at bounding box center [115, 100] width 13 height 13
checkbox input "true"
click at [137, 129] on input "text" at bounding box center [211, 134] width 196 height 15
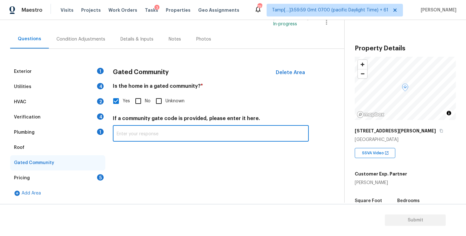
paste input "4851"
click at [159, 141] on input "4851" at bounding box center [211, 134] width 196 height 15
type input "4851"
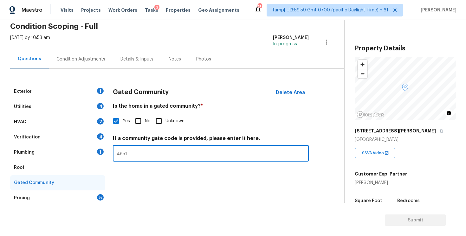
scroll to position [11, 0]
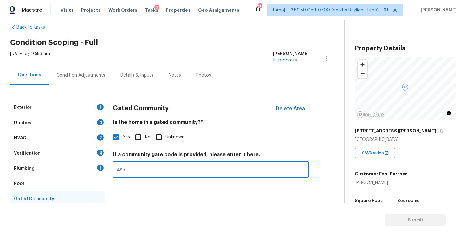
click at [86, 81] on div "Condition Adjustments" at bounding box center [81, 75] width 64 height 19
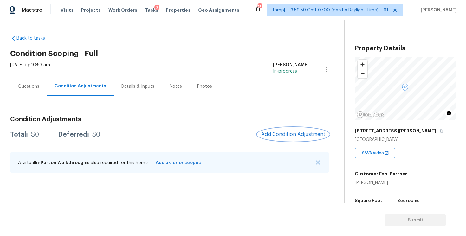
click at [282, 135] on span "Add Condition Adjustment" at bounding box center [293, 135] width 64 height 6
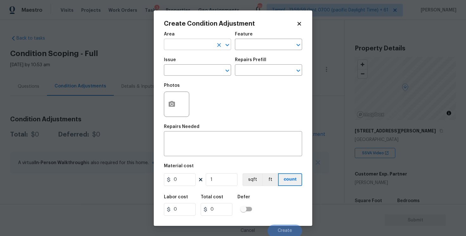
click at [204, 48] on input "text" at bounding box center [188, 45] width 49 height 10
type input "e"
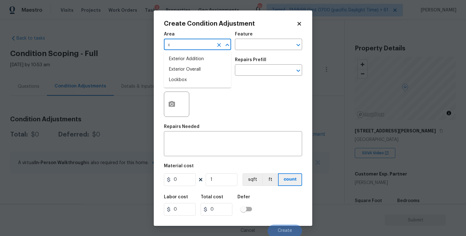
type input "xt"
click at [199, 73] on li "Exterior Overall" at bounding box center [197, 69] width 67 height 10
type input "Exterior Overall"
click at [199, 73] on input "text" at bounding box center [188, 71] width 49 height 10
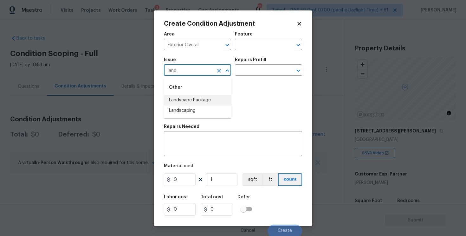
click at [203, 97] on li "Landscape Package" at bounding box center [197, 100] width 67 height 10
type input "Landscape Package"
click at [245, 77] on div "Issue Landscape Package ​ Repairs Prefill ​" at bounding box center [233, 67] width 138 height 26
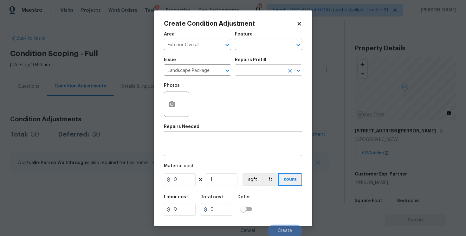
click at [248, 70] on input "text" at bounding box center [259, 71] width 49 height 10
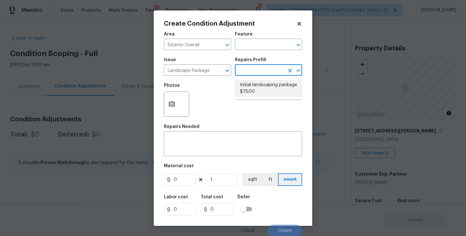
click at [250, 96] on li "Initial landscaping package $75.00" at bounding box center [268, 88] width 67 height 17
type input "Home Readiness Packages"
type textarea "Mowing of grass up to 6" in height. Mow, edge along driveways & sidewalks, trim…"
type input "75"
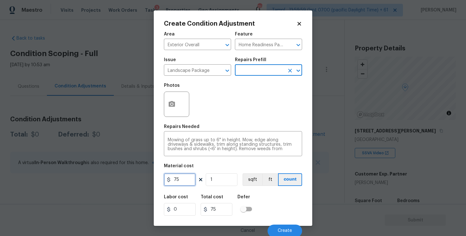
click at [195, 177] on input "75" at bounding box center [180, 179] width 32 height 13
type input "300"
click at [260, 191] on div "Area Exterior Overall ​ Feature Home Readiness Packages ​ Issue Landscape Packa…" at bounding box center [233, 132] width 138 height 209
type input "300"
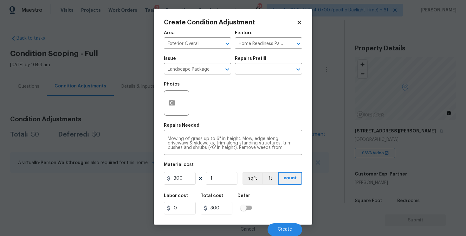
click at [276, 222] on div "Cancel Create" at bounding box center [233, 227] width 138 height 18
click at [281, 223] on button "Create" at bounding box center [285, 229] width 35 height 13
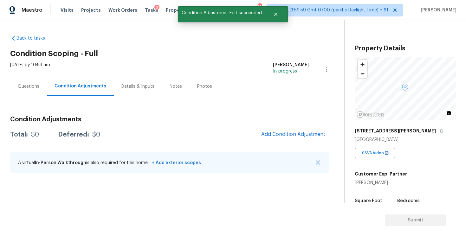
scroll to position [0, 0]
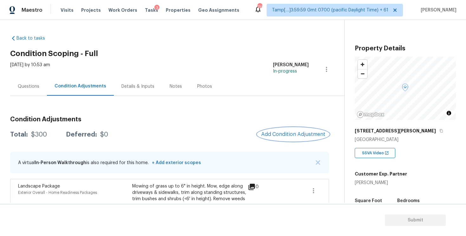
click at [290, 132] on span "Add Condition Adjustment" at bounding box center [293, 135] width 64 height 6
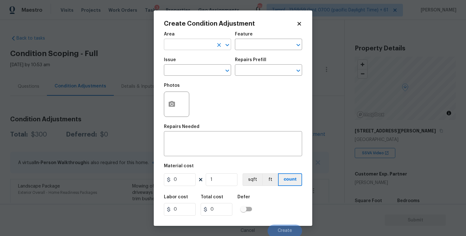
click at [191, 50] on input "text" at bounding box center [188, 45] width 49 height 10
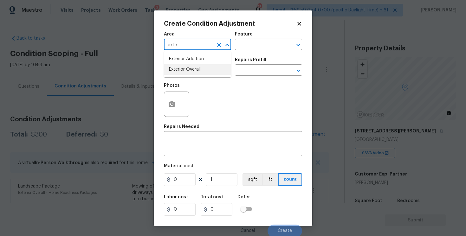
click at [189, 66] on li "Exterior Overall" at bounding box center [197, 69] width 67 height 10
type input "Exterior Overall"
click at [189, 66] on input "text" at bounding box center [188, 71] width 49 height 10
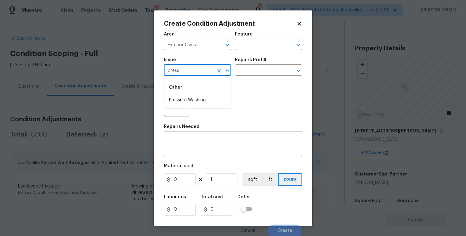
click at [190, 94] on div "Other" at bounding box center [197, 87] width 67 height 15
click at [190, 97] on li "Pressure Washing" at bounding box center [197, 100] width 67 height 10
type input "Pressure Washing"
click at [248, 68] on input "text" at bounding box center [259, 71] width 49 height 10
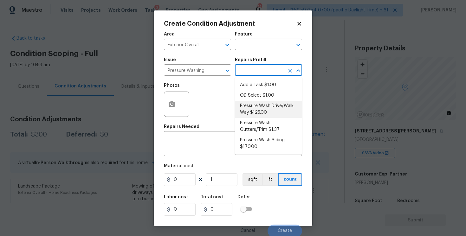
click at [252, 107] on li "Pressure Wash Drive/Walk Way $125.00" at bounding box center [268, 109] width 67 height 17
type input "Siding"
type textarea "Pressure wash the driveways/walkways as directed by the PM. Ensure that all deb…"
type input "125"
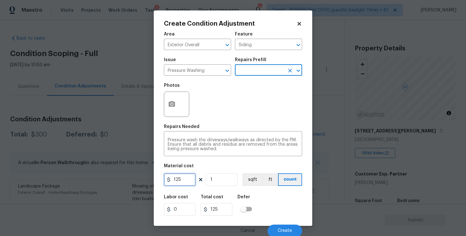
click at [184, 181] on input "125" at bounding box center [180, 179] width 32 height 13
type input "400"
click at [270, 201] on div "Labor cost 0 Total cost 125 Defer" at bounding box center [233, 205] width 138 height 29
type input "400"
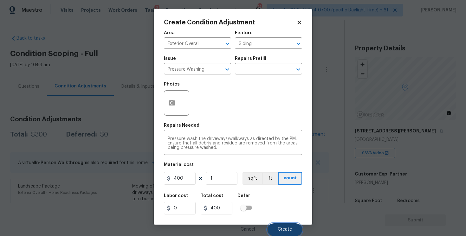
click at [281, 225] on button "Create" at bounding box center [285, 229] width 35 height 13
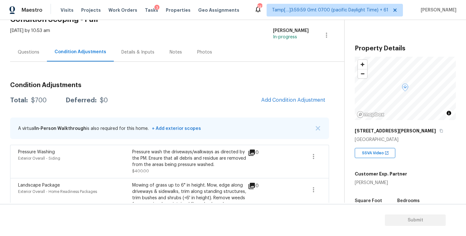
scroll to position [0, 0]
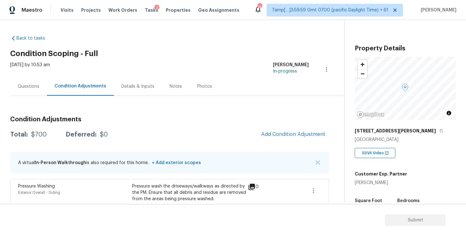
click at [35, 87] on div "Questions" at bounding box center [29, 86] width 22 height 6
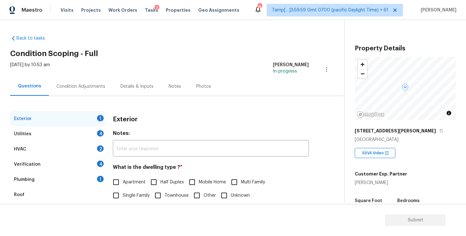
scroll to position [69, 0]
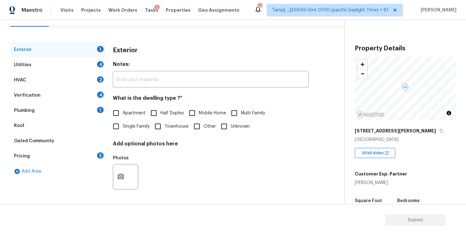
click at [65, 155] on div "Pricing 5" at bounding box center [57, 156] width 95 height 15
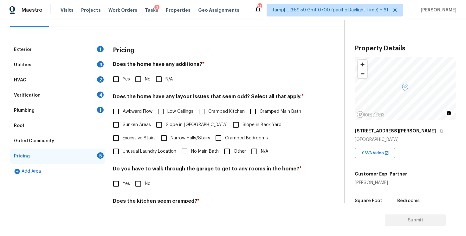
click at [116, 79] on input "Yes" at bounding box center [115, 79] width 13 height 13
checkbox input "true"
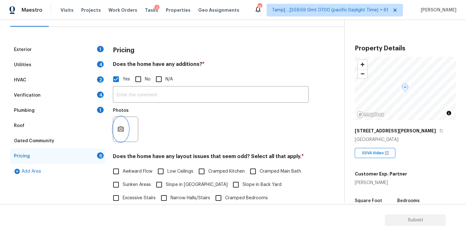
click at [118, 126] on icon "button" at bounding box center [121, 130] width 8 height 8
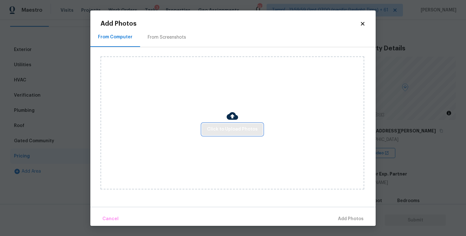
click at [220, 126] on span "Click to Upload Photos" at bounding box center [232, 130] width 51 height 8
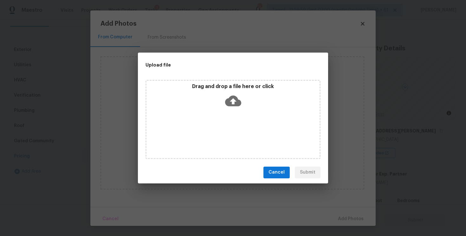
click at [233, 95] on icon at bounding box center [233, 101] width 16 height 16
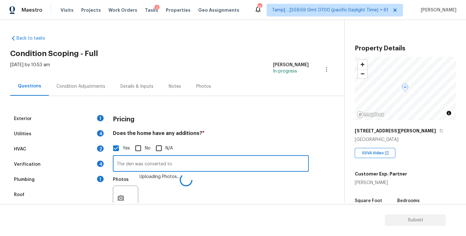
scroll to position [69, 0]
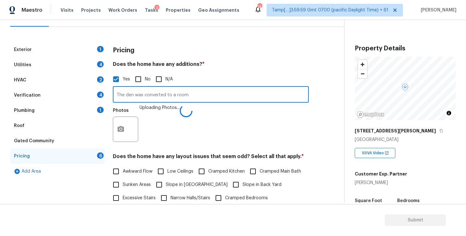
type input "The den was converted to a room"
click at [242, 129] on div "Photos Uploading Photos..." at bounding box center [211, 125] width 196 height 41
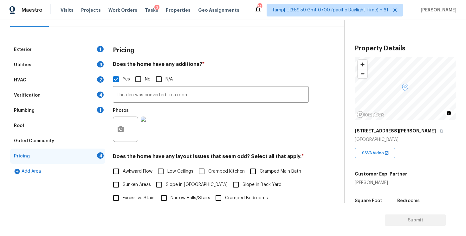
scroll to position [0, 0]
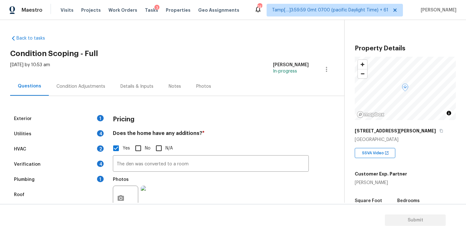
click at [92, 82] on div "Condition Adjustments" at bounding box center [81, 86] width 64 height 19
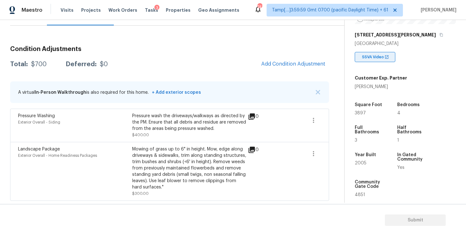
scroll to position [106, 0]
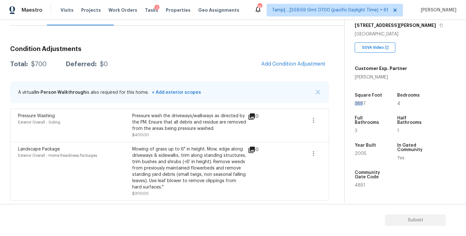
drag, startPoint x: 355, startPoint y: 104, endPoint x: 364, endPoint y: 104, distance: 9.5
click at [364, 104] on span "3897" at bounding box center [360, 103] width 11 height 4
copy span "3897"
click at [287, 70] on button "Add Condition Adjustment" at bounding box center [293, 63] width 72 height 13
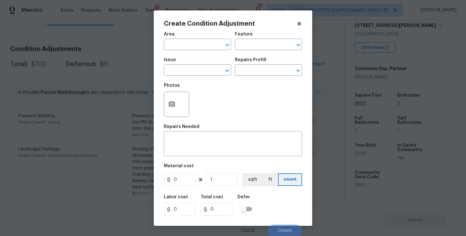
click at [182, 32] on div "Area" at bounding box center [197, 36] width 67 height 8
click at [181, 42] on input "text" at bounding box center [188, 45] width 49 height 10
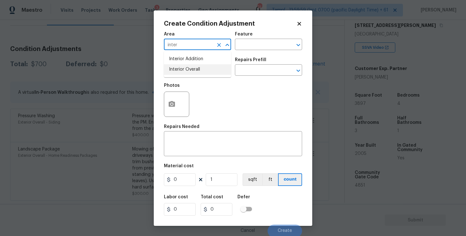
click at [177, 76] on ul "Interior Addition Interior Overall" at bounding box center [197, 64] width 67 height 26
click at [179, 69] on li "Interior Overall" at bounding box center [197, 69] width 67 height 10
type input "Interior Overall"
click at [179, 69] on input "text" at bounding box center [188, 71] width 49 height 10
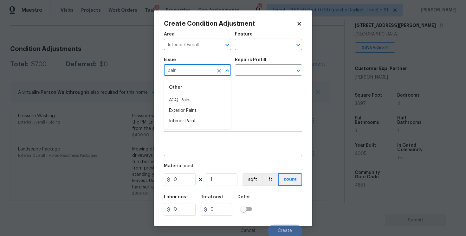
click at [177, 99] on li "ACQ: Paint" at bounding box center [197, 100] width 67 height 10
type input "ACQ: Paint"
click at [253, 71] on input "text" at bounding box center [259, 71] width 49 height 10
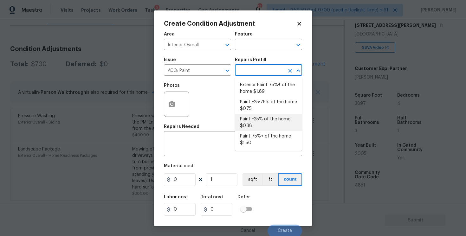
click at [252, 138] on li "Paint 75%+ of the home $1.50" at bounding box center [268, 139] width 67 height 17
type input "Acquisition"
type textarea "Acquisition Scope: 75%+ of the home will likely require interior paint"
type input "1.5"
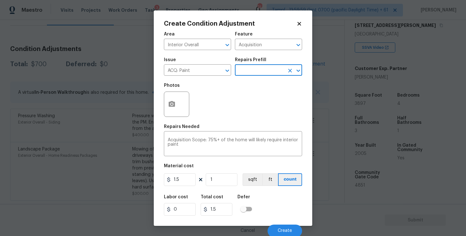
click at [264, 72] on input "text" at bounding box center [259, 71] width 49 height 10
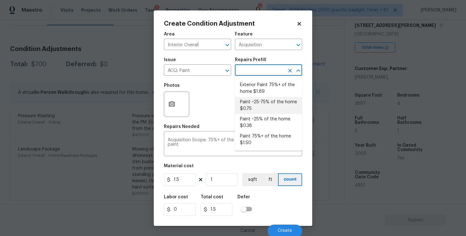
click at [259, 108] on li "Paint ~25-75% of the home $0.75" at bounding box center [268, 105] width 67 height 17
type textarea "Acquisition Scope: ~25 - 75% of the home needs interior paint"
type input "0.75"
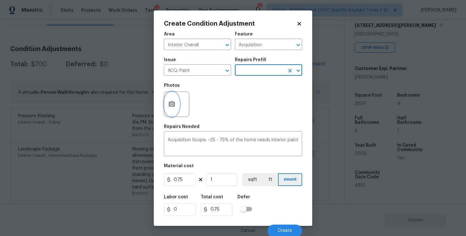
click at [167, 111] on button "button" at bounding box center [171, 104] width 15 height 25
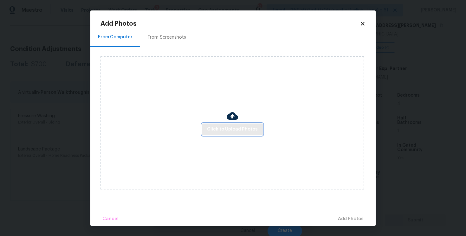
click at [227, 128] on span "Click to Upload Photos" at bounding box center [232, 130] width 51 height 8
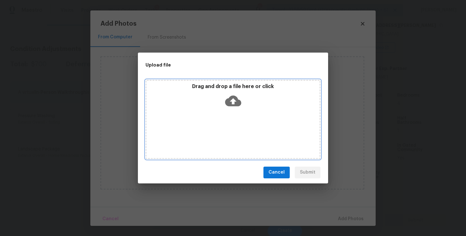
click at [230, 104] on icon at bounding box center [233, 100] width 16 height 11
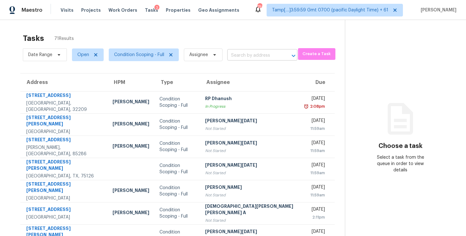
click at [237, 52] on input "text" at bounding box center [253, 56] width 52 height 10
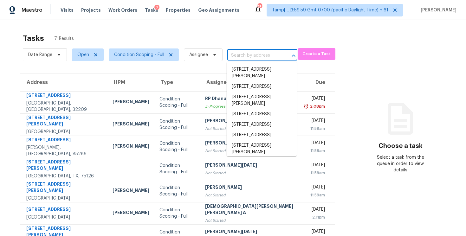
click at [258, 52] on input "text" at bounding box center [253, 56] width 52 height 10
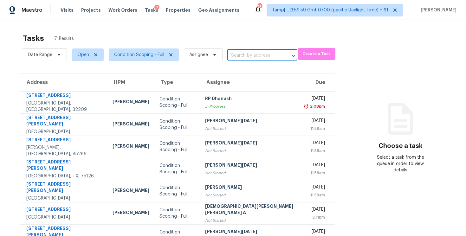
paste input "[STREET_ADDRESS][PERSON_NAME]"
type input "[STREET_ADDRESS][PERSON_NAME]"
click at [264, 72] on li "[STREET_ADDRESS][PERSON_NAME]" at bounding box center [262, 72] width 70 height 17
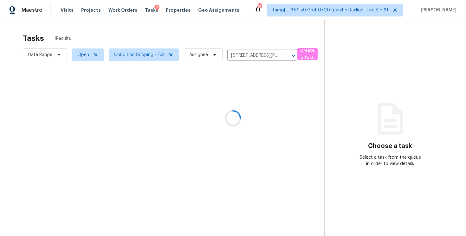
click at [246, 96] on div at bounding box center [233, 118] width 466 height 236
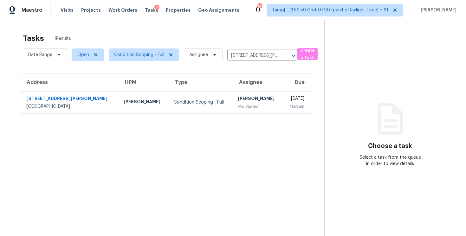
click at [246, 96] on div "[PERSON_NAME]" at bounding box center [258, 99] width 40 height 8
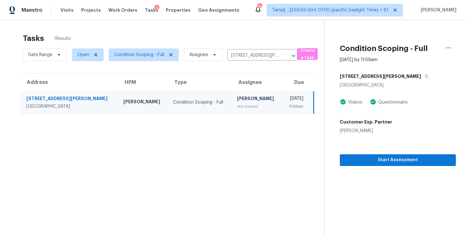
click at [362, 170] on section "Condition Scoping - Full [DATE] by 11:59am [STREET_ADDRESS][PERSON_NAME] Videos…" at bounding box center [390, 138] width 132 height 236
click at [362, 163] on span "Start Assessment" at bounding box center [398, 160] width 106 height 8
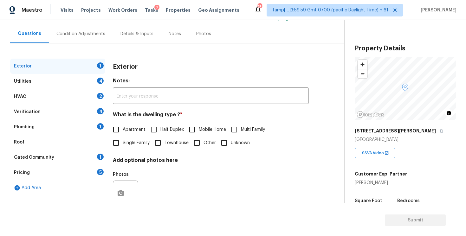
scroll to position [52, 0]
click at [43, 85] on div "Utilities 4" at bounding box center [57, 81] width 95 height 15
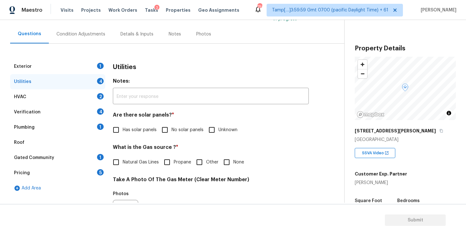
click at [140, 133] on span "Has solar panels" at bounding box center [140, 130] width 34 height 7
click at [123, 133] on input "Has solar panels" at bounding box center [115, 129] width 13 height 13
click at [140, 133] on span "Has solar panels" at bounding box center [140, 130] width 34 height 7
click at [123, 133] on input "Has solar panels" at bounding box center [115, 129] width 13 height 13
click at [140, 129] on span "Has solar panels" at bounding box center [140, 130] width 34 height 7
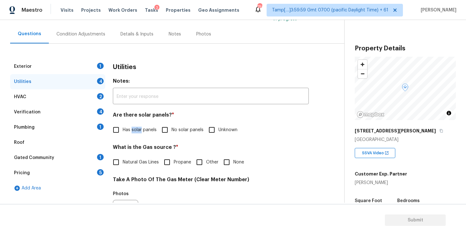
click at [123, 129] on input "Has solar panels" at bounding box center [115, 129] width 13 height 13
checkbox input "true"
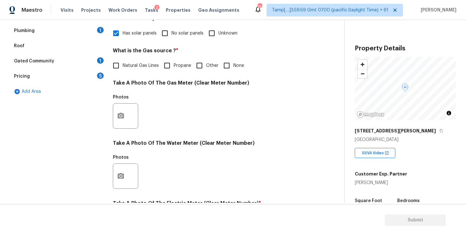
scroll to position [150, 0]
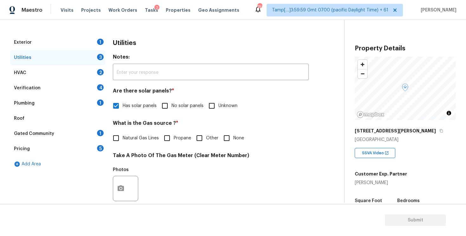
click at [96, 38] on div "Exterior 1" at bounding box center [57, 42] width 95 height 15
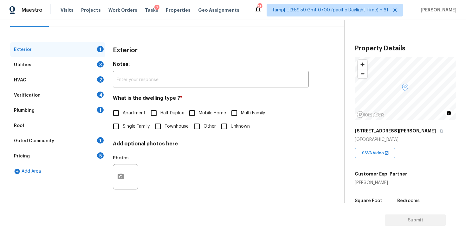
scroll to position [69, 0]
click at [166, 126] on span "Townhouse" at bounding box center [177, 126] width 24 height 7
click at [165, 126] on input "Townhouse" at bounding box center [157, 126] width 13 height 13
checkbox input "true"
click at [140, 112] on span "Apartment" at bounding box center [134, 113] width 23 height 7
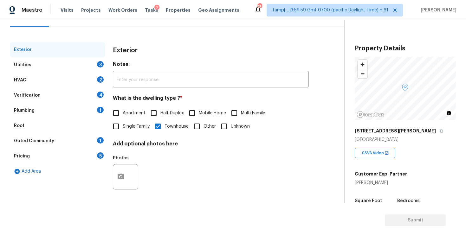
click at [123, 112] on input "Apartment" at bounding box center [115, 112] width 13 height 13
checkbox input "true"
checkbox input "false"
click at [139, 122] on label "Single Family" at bounding box center [129, 126] width 40 height 13
click at [123, 122] on input "Single Family" at bounding box center [115, 126] width 13 height 13
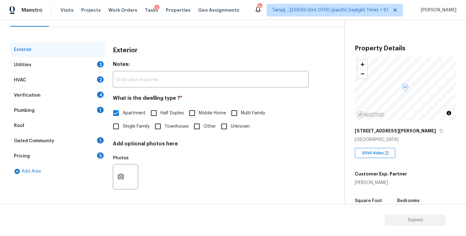
checkbox input "true"
checkbox input "false"
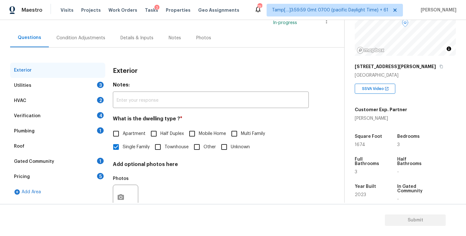
scroll to position [77, 0]
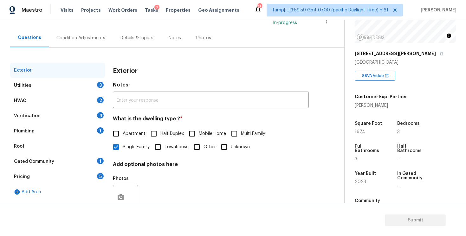
drag, startPoint x: 353, startPoint y: 134, endPoint x: 376, endPoint y: 134, distance: 22.8
click at [376, 134] on div "Property Details © Mapbox © OpenStreetMap Improve this map [STREET_ADDRESS][PER…" at bounding box center [400, 121] width 111 height 356
drag, startPoint x: 356, startPoint y: 131, endPoint x: 383, endPoint y: 131, distance: 26.9
click at [383, 132] on div "1674" at bounding box center [370, 132] width 30 height 4
click at [383, 131] on div "1674" at bounding box center [370, 132] width 30 height 4
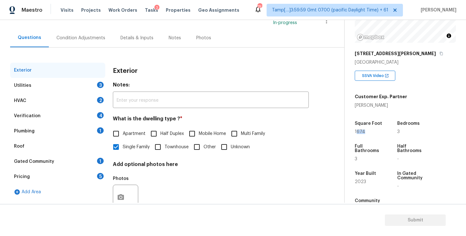
drag, startPoint x: 356, startPoint y: 130, endPoint x: 373, endPoint y: 130, distance: 17.1
click at [373, 130] on div "1674" at bounding box center [370, 132] width 30 height 4
click at [373, 129] on div "Square Foot" at bounding box center [370, 125] width 30 height 8
drag, startPoint x: 353, startPoint y: 133, endPoint x: 366, endPoint y: 133, distance: 13.0
click at [366, 133] on div "Property Details © Mapbox © OpenStreetMap Improve this map [STREET_ADDRESS][PER…" at bounding box center [400, 121] width 111 height 356
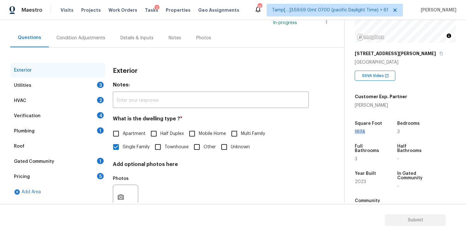
copy span "1674"
click at [97, 39] on div "Condition Adjustments" at bounding box center [80, 38] width 49 height 6
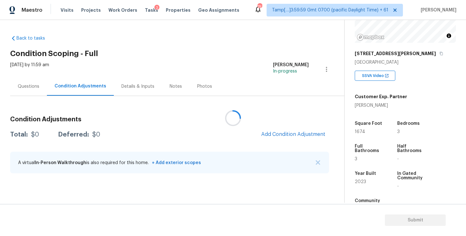
click at [297, 133] on div at bounding box center [233, 118] width 466 height 236
click at [283, 134] on span "Add Condition Adjustment" at bounding box center [293, 135] width 64 height 6
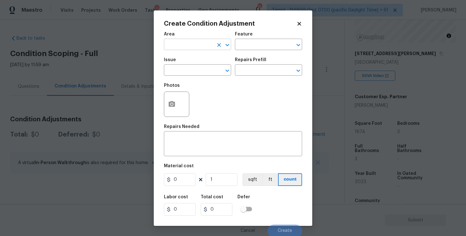
click at [206, 46] on input "text" at bounding box center [188, 45] width 49 height 10
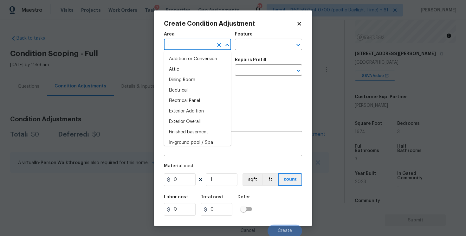
type input "in"
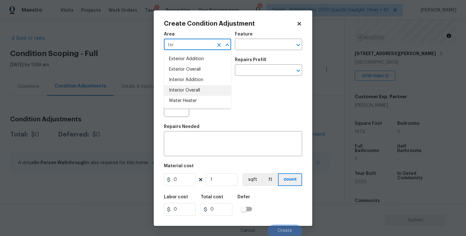
click at [198, 92] on li "Interior Overall" at bounding box center [197, 90] width 67 height 10
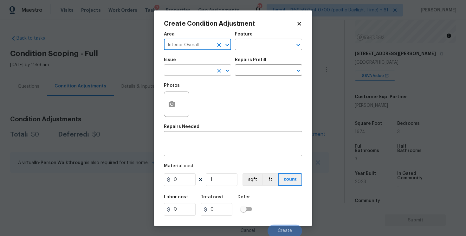
type input "Interior Overall"
click at [194, 71] on input "text" at bounding box center [188, 71] width 49 height 10
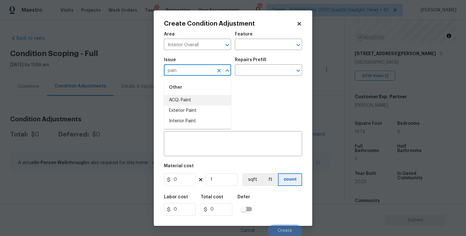
click at [195, 97] on li "ACQ: Paint" at bounding box center [197, 100] width 67 height 10
type input "ACQ: Paint"
click at [244, 72] on input "text" at bounding box center [259, 71] width 49 height 10
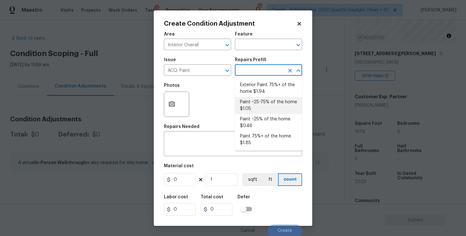
click at [257, 119] on li "Paint ~25% of the home $0.46" at bounding box center [268, 122] width 67 height 17
type input "Acquisition"
type textarea "Acquisition Scope: ~25% of the home needs interior paint"
type input "0.46"
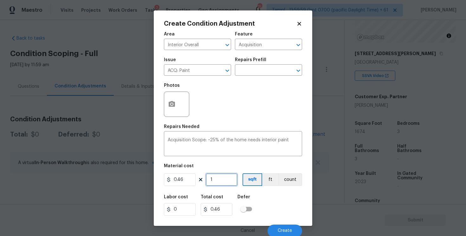
click at [229, 177] on input "1" at bounding box center [222, 179] width 32 height 13
type input "0"
paste input "1674"
type input "1674"
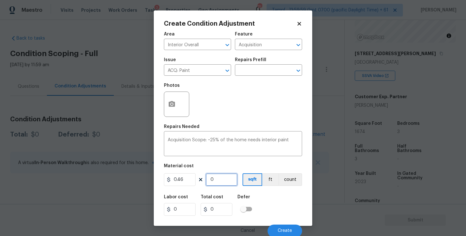
type input "770.04"
type input "1674"
click at [262, 189] on div "Area Interior Overall ​ Feature Acquisition ​ Issue ACQ: Paint ​ Repairs Prefil…" at bounding box center [233, 132] width 138 height 209
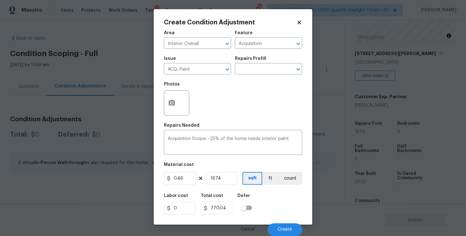
click at [281, 220] on div "Cancel Create" at bounding box center [233, 227] width 138 height 18
click at [281, 227] on button "Create" at bounding box center [285, 229] width 35 height 13
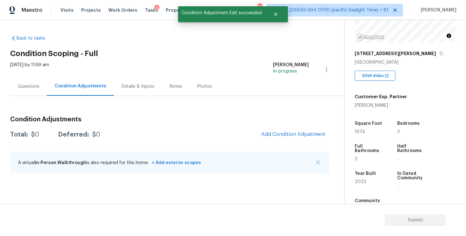
scroll to position [0, 0]
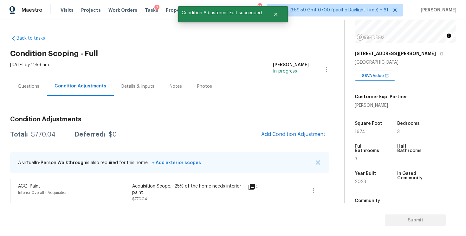
click at [292, 127] on div "Condition Adjustments Total: $770.04 Deferred: $0 Add Condition Adjustment A vi…" at bounding box center [169, 158] width 319 height 95
click at [284, 131] on button "Add Condition Adjustment" at bounding box center [293, 134] width 72 height 13
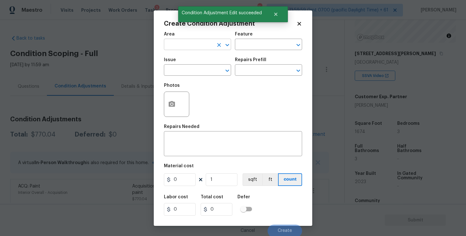
click at [205, 47] on input "text" at bounding box center [188, 45] width 49 height 10
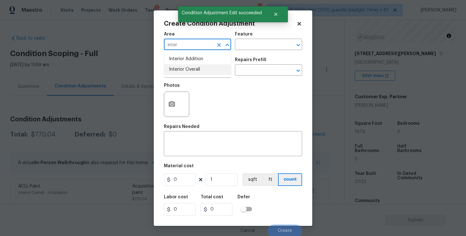
click at [206, 70] on li "Interior Overall" at bounding box center [197, 69] width 67 height 10
type input "Interior Overall"
click at [206, 70] on input "text" at bounding box center [188, 71] width 49 height 10
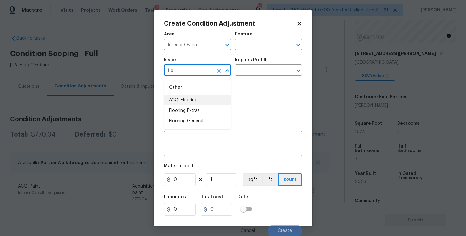
click at [201, 95] on li "ACQ: Flooring" at bounding box center [197, 100] width 67 height 10
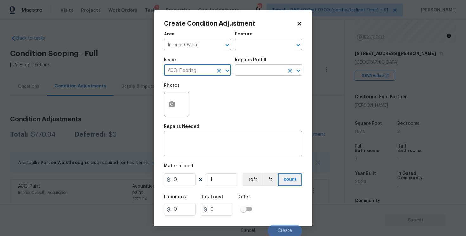
type input "ACQ: Flooring"
click at [261, 76] on input "text" at bounding box center [259, 71] width 49 height 10
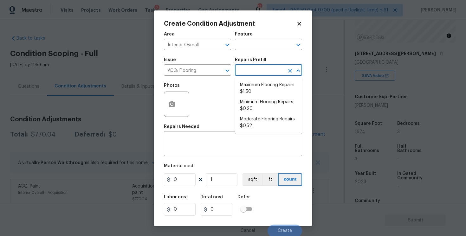
click at [261, 70] on input "text" at bounding box center [259, 71] width 49 height 10
click at [258, 71] on input "text" at bounding box center [259, 71] width 49 height 10
click at [255, 107] on li "Minimum Flooring Repairs $0.20" at bounding box center [268, 105] width 67 height 17
type input "Acquisition"
type textarea "Acquisition Scope: Minimum flooring repairs"
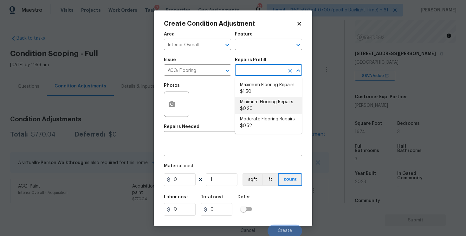
type input "0.2"
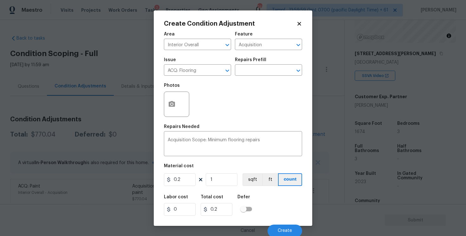
click at [229, 172] on div "Material cost" at bounding box center [233, 168] width 138 height 8
click at [231, 179] on input "1" at bounding box center [222, 179] width 32 height 13
type input "0"
paste input "1674"
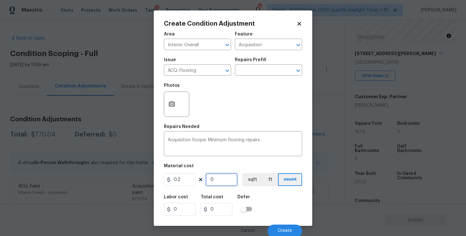
type input "1674"
type input "334.8"
type input "1674"
click at [253, 178] on button "sqft" at bounding box center [252, 179] width 20 height 13
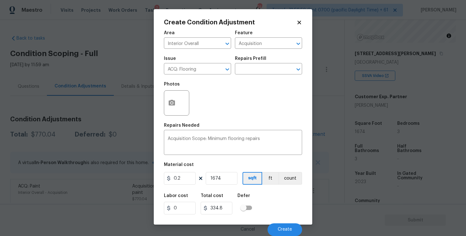
click at [281, 223] on div "Cancel Create" at bounding box center [233, 227] width 138 height 18
click at [282, 228] on span "Create" at bounding box center [285, 229] width 14 height 5
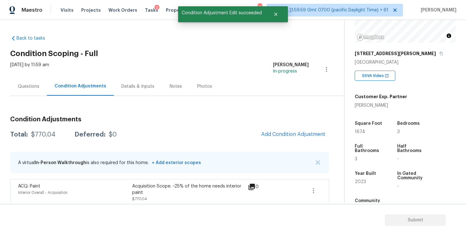
scroll to position [0, 0]
click at [291, 132] on span "Add Condition Adjustment" at bounding box center [293, 135] width 64 height 6
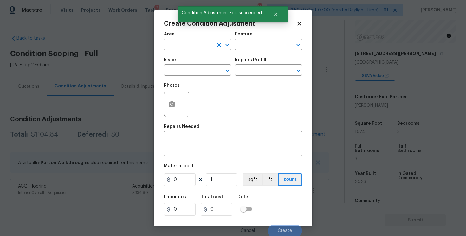
click at [204, 42] on input "text" at bounding box center [188, 45] width 49 height 10
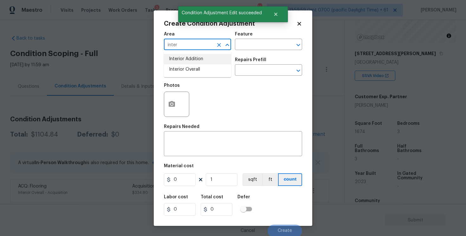
click at [203, 67] on li "Interior Overall" at bounding box center [197, 69] width 67 height 10
type input "Interior Overall"
click at [203, 67] on input "text" at bounding box center [188, 71] width 49 height 10
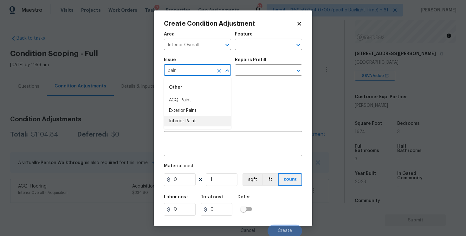
click at [199, 121] on li "Interior Paint" at bounding box center [197, 121] width 67 height 10
type input "Interior Paint"
click at [245, 68] on input "text" at bounding box center [259, 71] width 49 height 10
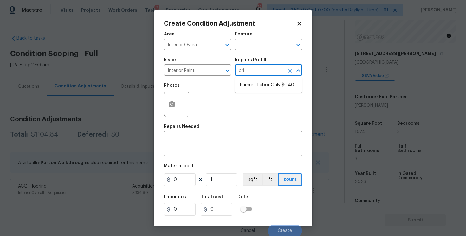
type input "prim"
click at [252, 85] on li "Primer - Labor Only $0.40" at bounding box center [268, 85] width 67 height 10
type input "Overall Paint"
type textarea "Interior primer - PRIMER PROVIDED BY OPENDOOR - All nails, screws, drywall anch…"
type input "0.4"
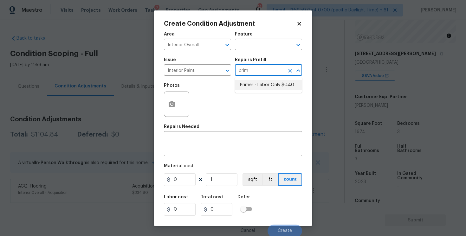
type input "0.4"
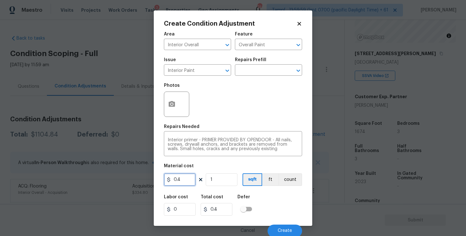
click at [181, 182] on input "0.4" at bounding box center [180, 179] width 32 height 13
type input "100"
click at [173, 100] on button "button" at bounding box center [171, 104] width 15 height 25
type input "100"
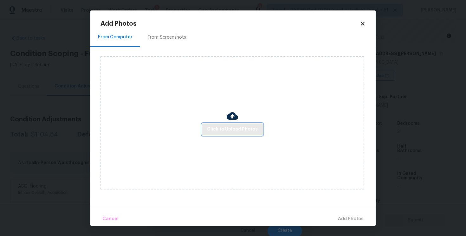
click at [226, 129] on span "Click to Upload Photos" at bounding box center [232, 130] width 51 height 8
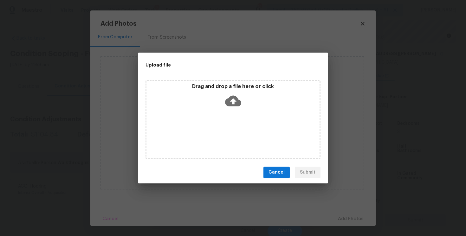
click at [234, 101] on icon at bounding box center [233, 101] width 16 height 16
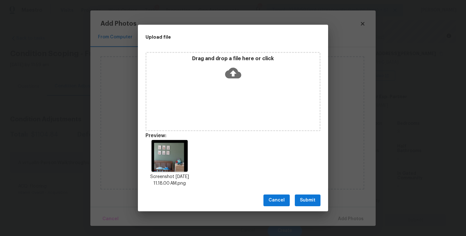
click at [313, 196] on button "Submit" at bounding box center [308, 201] width 26 height 12
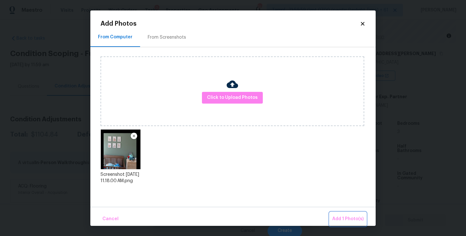
click at [351, 216] on span "Add 1 Photo(s)" at bounding box center [347, 219] width 31 height 8
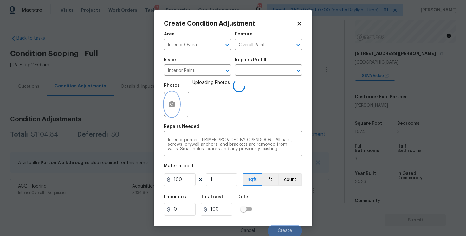
scroll to position [1, 0]
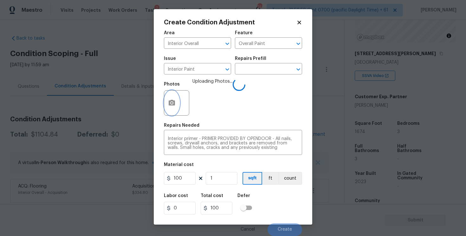
click at [174, 109] on button "button" at bounding box center [171, 103] width 15 height 25
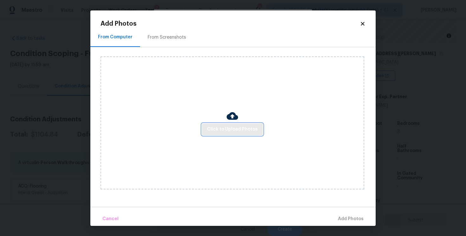
click at [224, 132] on span "Click to Upload Photos" at bounding box center [232, 130] width 51 height 8
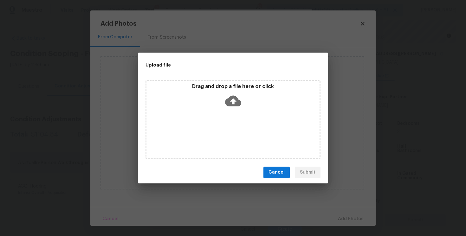
click at [224, 114] on div "Drag and drop a file here or click" at bounding box center [232, 119] width 175 height 79
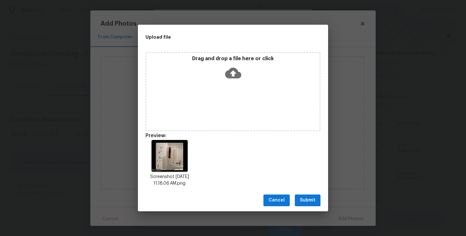
click at [314, 199] on span "Submit" at bounding box center [308, 201] width 16 height 8
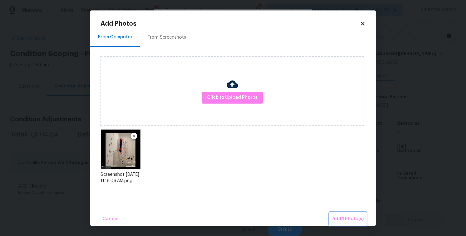
click at [343, 216] on span "Add 1 Photo(s)" at bounding box center [347, 219] width 31 height 8
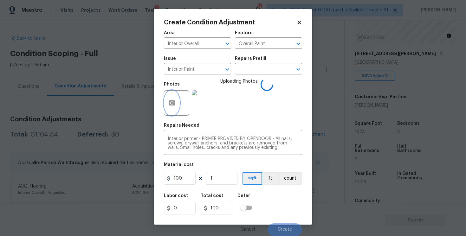
scroll to position [13, 0]
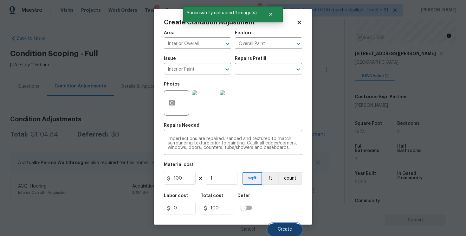
click at [287, 232] on span "Create" at bounding box center [285, 229] width 14 height 5
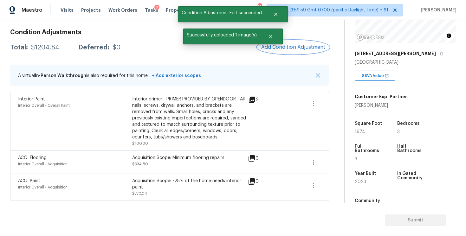
scroll to position [0, 0]
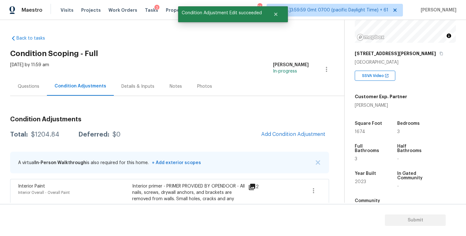
click at [30, 89] on div "Questions" at bounding box center [29, 86] width 22 height 6
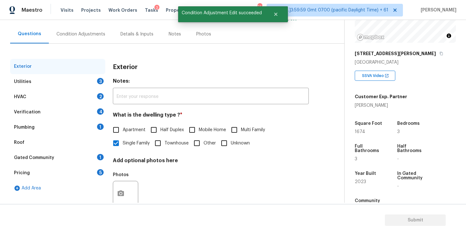
scroll to position [69, 0]
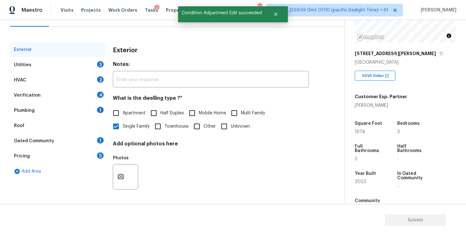
click at [89, 68] on div "Utilities 3" at bounding box center [57, 64] width 95 height 15
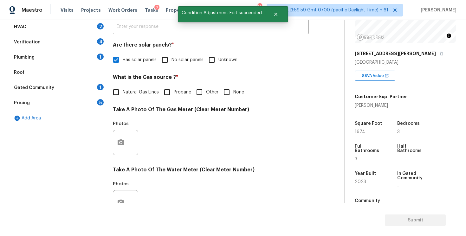
scroll to position [126, 0]
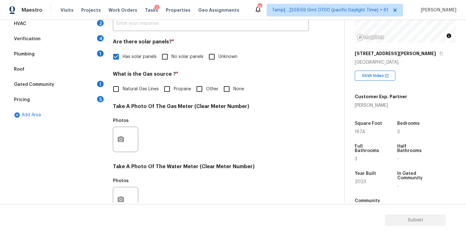
click at [141, 79] on h4 "What is the Gas source ? *" at bounding box center [211, 75] width 196 height 9
click at [142, 85] on label "Natural Gas Lines" at bounding box center [133, 88] width 49 height 13
click at [123, 85] on input "Natural Gas Lines" at bounding box center [115, 88] width 13 height 13
checkbox input "true"
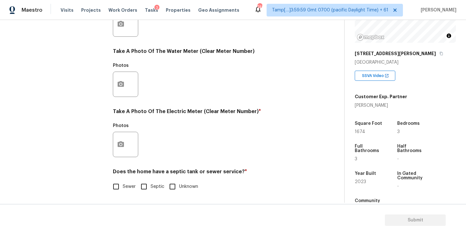
scroll to position [241, 0]
click at [126, 142] on button "button" at bounding box center [120, 144] width 15 height 25
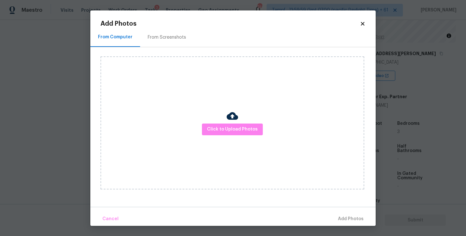
click at [218, 137] on div "Click to Upload Photos" at bounding box center [232, 122] width 264 height 133
click at [223, 133] on span "Click to Upload Photos" at bounding box center [232, 130] width 51 height 8
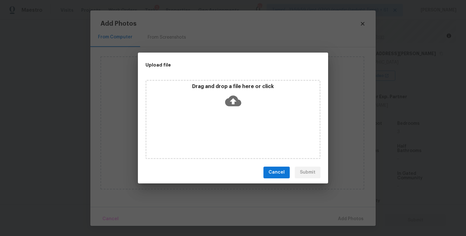
click at [239, 94] on icon at bounding box center [233, 101] width 16 height 16
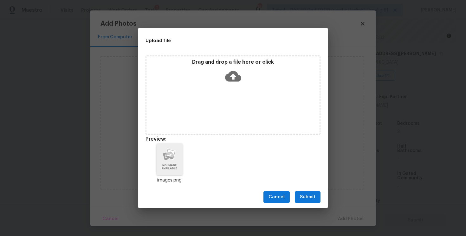
click at [311, 193] on button "Submit" at bounding box center [308, 197] width 26 height 12
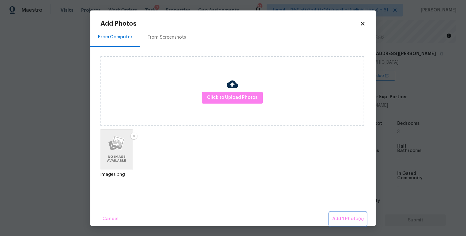
click at [341, 222] on span "Add 1 Photo(s)" at bounding box center [347, 219] width 31 height 8
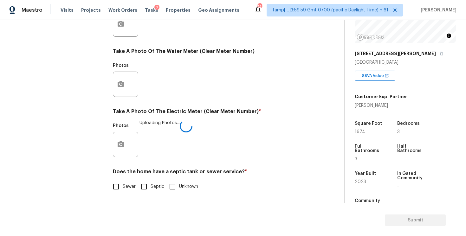
click at [119, 184] on input "Sewer" at bounding box center [115, 186] width 13 height 13
checkbox input "true"
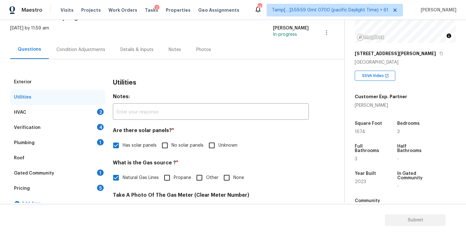
click at [93, 110] on div "HVAC 2" at bounding box center [57, 112] width 95 height 15
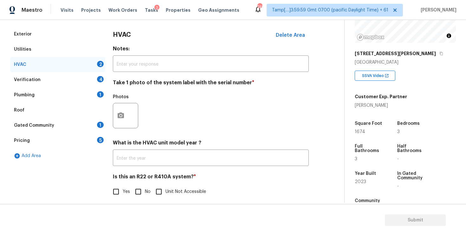
scroll to position [90, 0]
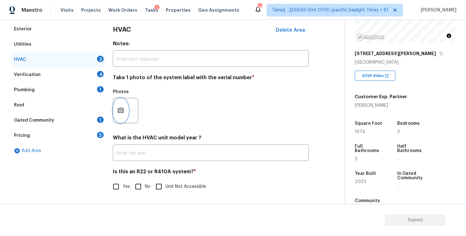
click at [121, 120] on button "button" at bounding box center [120, 110] width 15 height 25
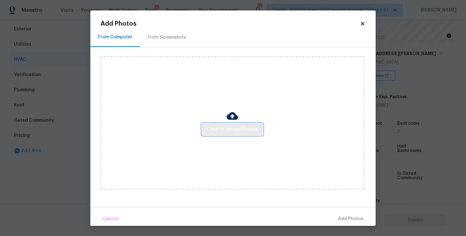
click at [248, 128] on span "Click to Upload Photos" at bounding box center [232, 130] width 51 height 8
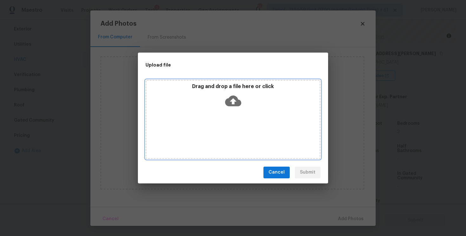
click at [236, 104] on icon at bounding box center [233, 100] width 16 height 11
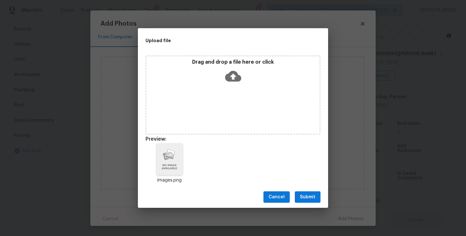
click at [294, 201] on div "Cancel Submit" at bounding box center [233, 197] width 190 height 22
click at [310, 202] on button "Submit" at bounding box center [308, 197] width 26 height 12
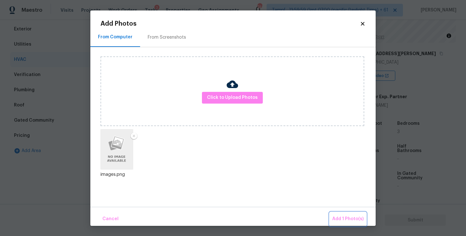
click at [334, 215] on span "Add 1 Photo(s)" at bounding box center [347, 219] width 31 height 8
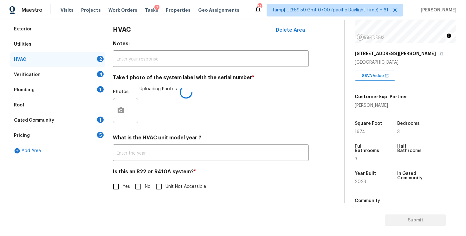
click at [123, 188] on span "Yes" at bounding box center [126, 187] width 7 height 7
click at [123, 188] on input "Yes" at bounding box center [115, 186] width 13 height 13
checkbox input "true"
click at [142, 190] on input "No" at bounding box center [138, 186] width 13 height 13
checkbox input "true"
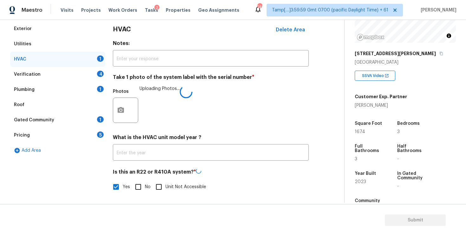
checkbox input "false"
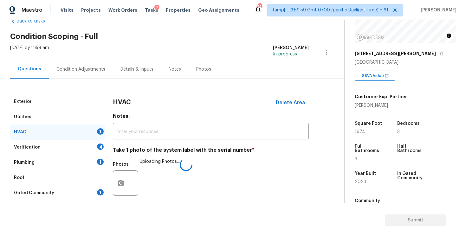
scroll to position [8, 0]
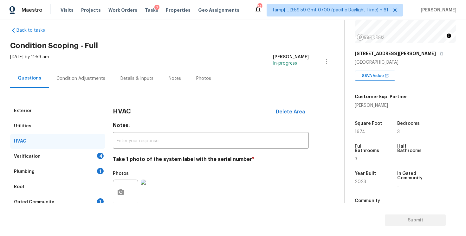
click at [93, 156] on div "Verification 4" at bounding box center [57, 156] width 95 height 15
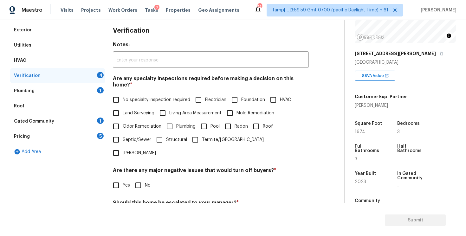
scroll to position [108, 0]
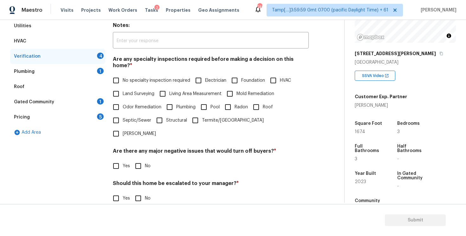
click at [119, 79] on input "No specialty inspection required" at bounding box center [115, 80] width 13 height 13
checkbox input "true"
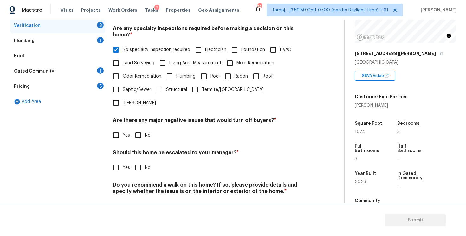
click at [135, 117] on div "Are there any major negative issues that would turn off buyers? * Yes No" at bounding box center [211, 129] width 196 height 25
click at [137, 129] on input "No" at bounding box center [138, 135] width 13 height 13
checkbox input "true"
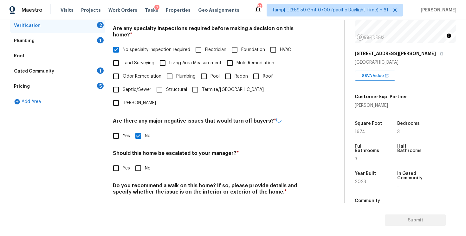
click at [139, 150] on h4 "Should this home be escalated to your manager? *" at bounding box center [211, 154] width 196 height 9
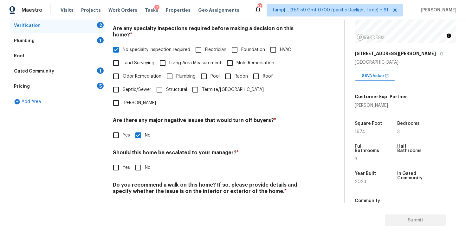
click at [140, 161] on input "No" at bounding box center [138, 167] width 13 height 13
checkbox input "true"
click at [145, 200] on label "No" at bounding box center [141, 206] width 19 height 13
click at [145, 200] on input "No" at bounding box center [138, 206] width 13 height 13
checkbox input "true"
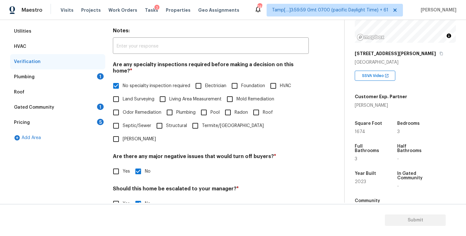
click at [84, 78] on div "Plumbing 1" at bounding box center [57, 76] width 95 height 15
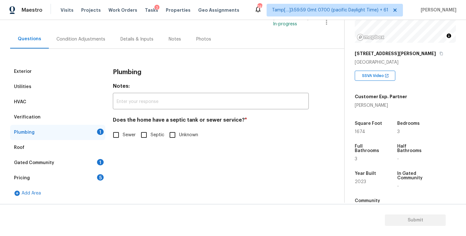
scroll to position [47, 0]
click at [119, 136] on input "Sewer" at bounding box center [115, 134] width 13 height 13
checkbox input "true"
click at [88, 161] on div "Gated Community 1" at bounding box center [57, 162] width 95 height 15
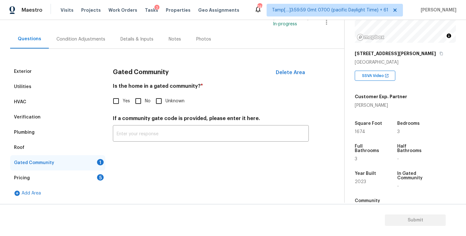
click at [136, 100] on input "No" at bounding box center [138, 100] width 13 height 13
checkbox input "true"
click at [94, 179] on div "Pricing 5" at bounding box center [57, 178] width 95 height 15
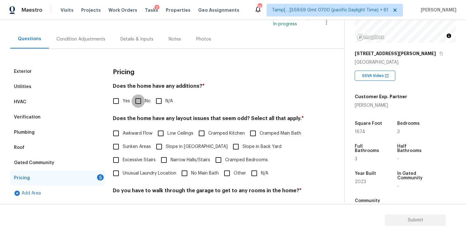
click at [142, 106] on input "No" at bounding box center [138, 100] width 13 height 13
checkbox input "true"
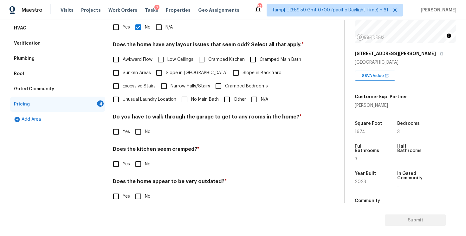
scroll to position [128, 0]
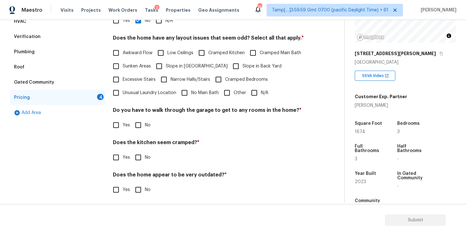
click at [251, 100] on div "Pricing Does the home have any additions? * Yes No N/A Does the home have any l…" at bounding box center [211, 94] width 196 height 221
click at [254, 95] on input "N/A" at bounding box center [254, 92] width 13 height 13
checkbox input "true"
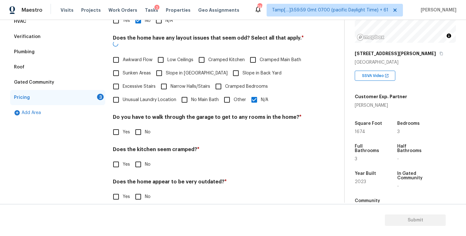
scroll to position [132, 0]
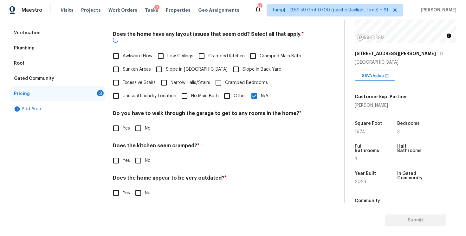
click at [145, 125] on span "No" at bounding box center [148, 128] width 6 height 7
click at [145, 122] on input "No" at bounding box center [138, 128] width 13 height 13
checkbox input "true"
click at [143, 143] on h4 "Does the kitchen seem cramped? *" at bounding box center [211, 147] width 196 height 9
click at [140, 158] on input "No" at bounding box center [138, 161] width 13 height 13
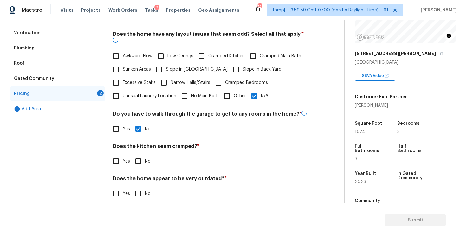
checkbox input "true"
click at [142, 187] on input "No" at bounding box center [138, 193] width 13 height 13
checkbox input "true"
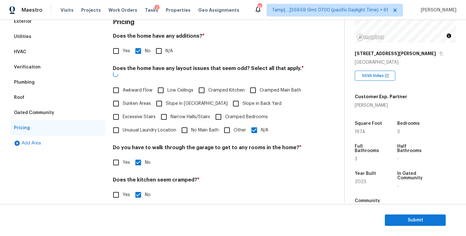
scroll to position [70, 0]
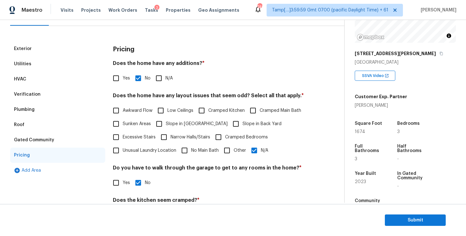
click at [76, 138] on div "Gated Community" at bounding box center [57, 139] width 95 height 15
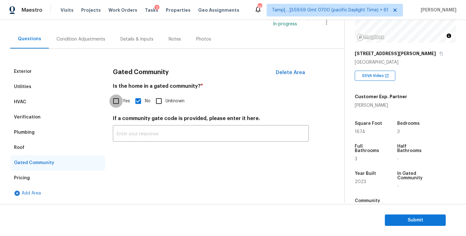
click at [116, 102] on input "Yes" at bounding box center [115, 100] width 13 height 13
checkbox input "true"
checkbox input "false"
click at [135, 132] on input "text" at bounding box center [211, 134] width 196 height 15
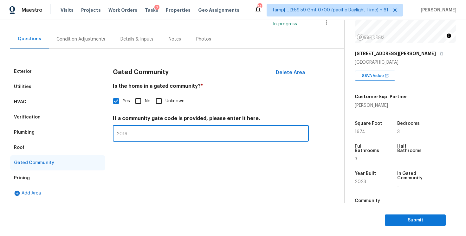
type input "2019"
click at [169, 184] on div "Gated Community Delete Area Is the home in a gated community? * Yes No Unknown …" at bounding box center [211, 132] width 196 height 137
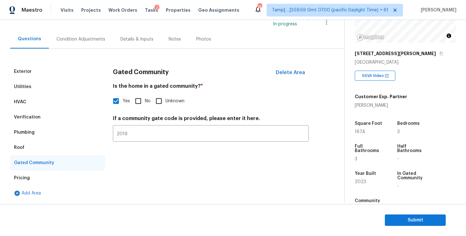
scroll to position [7, 0]
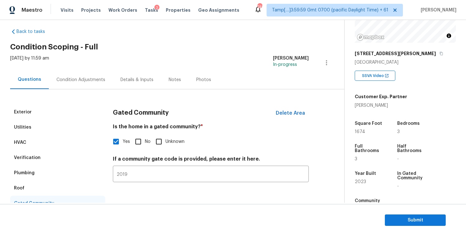
click at [97, 92] on div "Exterior Utilities HVAC Verification Plumbing Roof Gated Community Pricing Add …" at bounding box center [169, 165] width 319 height 152
click at [93, 81] on div "Condition Adjustments" at bounding box center [80, 80] width 49 height 6
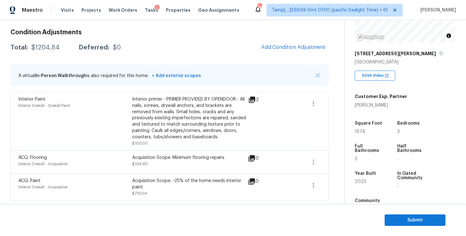
scroll to position [44, 0]
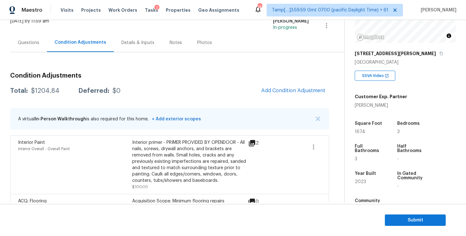
click at [87, 98] on div "Condition Adjustments Total: $1204.84 Deferred: $0 Add Condition Adjustment A v…" at bounding box center [169, 156] width 319 height 177
drag, startPoint x: 31, startPoint y: 91, endPoint x: 61, endPoint y: 91, distance: 30.1
click at [61, 91] on div "Total: $1204.84 Deferred: $0" at bounding box center [65, 91] width 110 height 6
copy div "$1204.84"
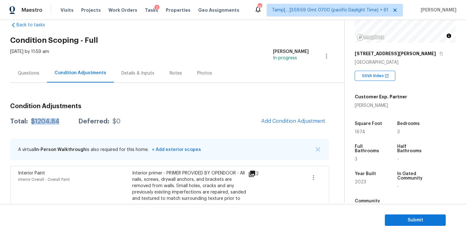
scroll to position [8, 0]
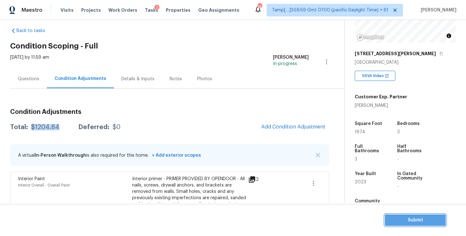
click at [414, 222] on span "Submit" at bounding box center [415, 220] width 51 height 8
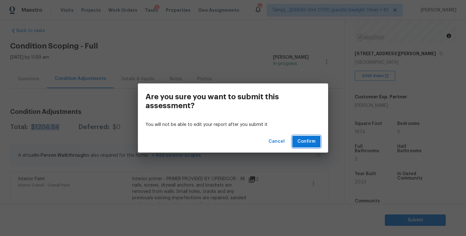
click at [312, 140] on span "Confirm" at bounding box center [306, 142] width 18 height 8
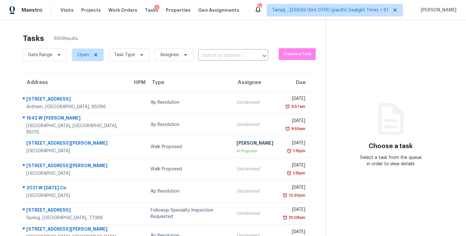
click at [216, 49] on div "Date Range Open Task Type Assignee ​" at bounding box center [145, 55] width 245 height 16
click at [215, 57] on input "text" at bounding box center [224, 56] width 52 height 10
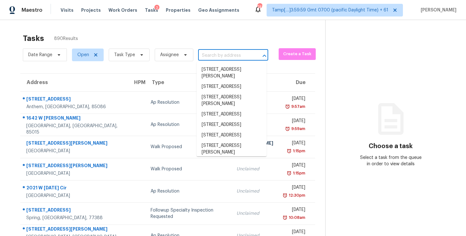
paste input "2204 Old Largo Rd, Upper Marlboro, MD, 20774"
type input "2204 Old Largo Rd, Upper Marlboro, MD, 20774"
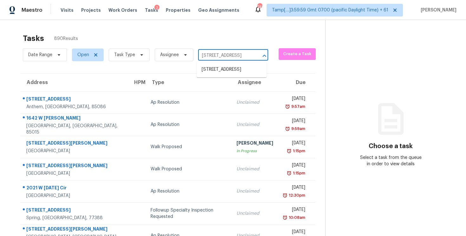
click at [223, 68] on li "2204 Old Largo Rd, Upper Marlboro, MD 20774" at bounding box center [232, 69] width 70 height 10
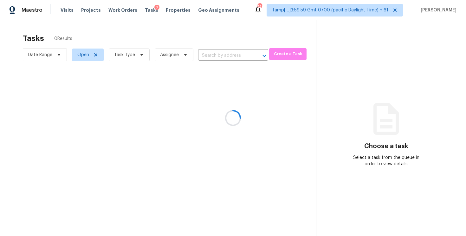
type input "2204 Old Largo Rd, Upper Marlboro, MD 20774"
click at [261, 101] on div at bounding box center [233, 118] width 466 height 236
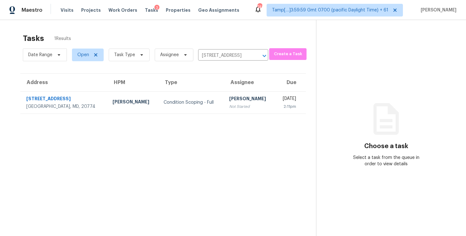
click at [280, 101] on div "[DATE]" at bounding box center [288, 99] width 16 height 8
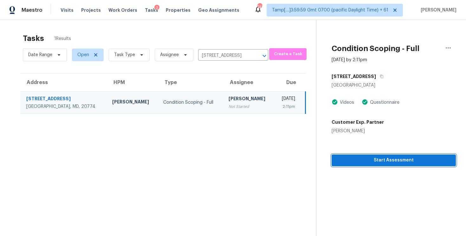
click at [349, 158] on span "Start Assessment" at bounding box center [394, 160] width 114 height 8
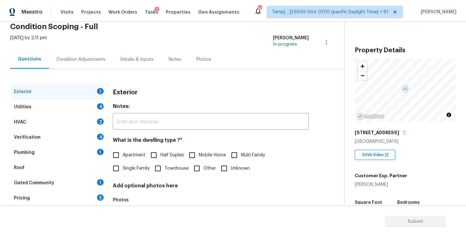
scroll to position [30, 0]
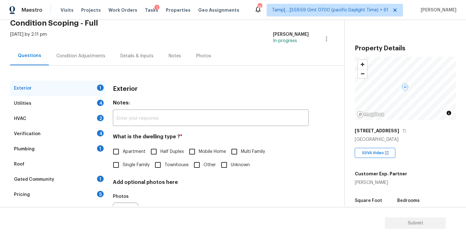
click at [115, 170] on input "Single Family" at bounding box center [115, 164] width 13 height 13
checkbox input "true"
click at [76, 56] on div "Condition Adjustments" at bounding box center [80, 56] width 49 height 6
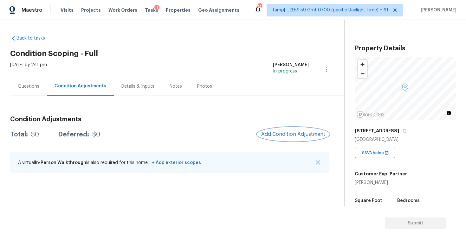
click at [280, 135] on span "Add Condition Adjustment" at bounding box center [293, 135] width 64 height 6
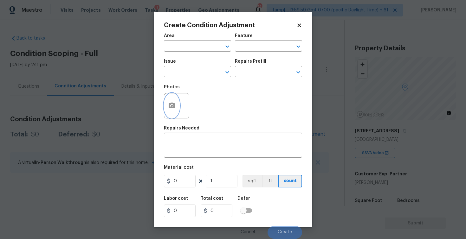
click at [171, 112] on button "button" at bounding box center [171, 106] width 15 height 25
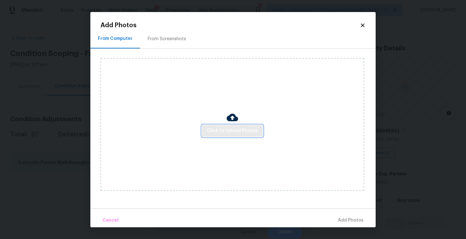
click at [228, 130] on span "Click to Upload Photos" at bounding box center [232, 131] width 51 height 8
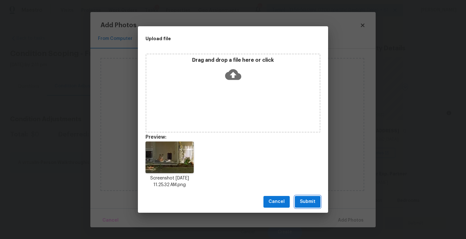
click at [307, 199] on span "Submit" at bounding box center [308, 202] width 16 height 8
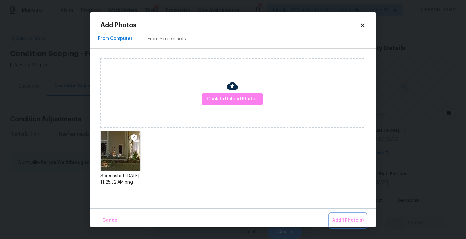
click at [355, 225] on button "Add 1 Photo(s)" at bounding box center [348, 221] width 36 height 14
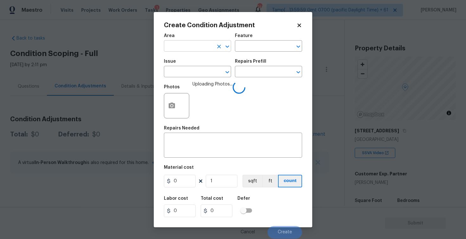
click at [191, 49] on input "text" at bounding box center [188, 47] width 49 height 10
click at [192, 69] on li "Exterior Overall" at bounding box center [197, 71] width 67 height 10
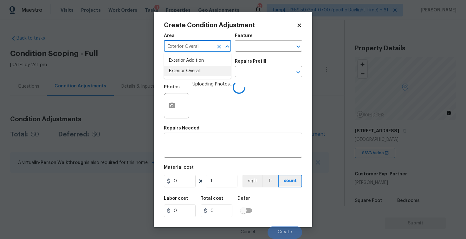
type input "Exterior Overall"
click at [192, 69] on input "text" at bounding box center [188, 73] width 49 height 10
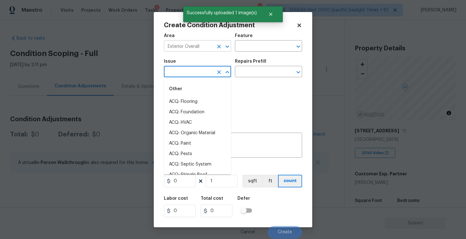
click at [219, 45] on icon "Clear" at bounding box center [219, 46] width 6 height 6
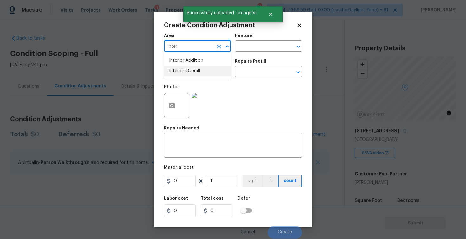
click at [202, 76] on ul "Interior Addition Interior Overall" at bounding box center [197, 66] width 67 height 26
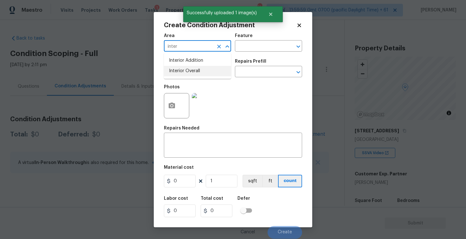
click at [201, 71] on li "Interior Overall" at bounding box center [197, 71] width 67 height 10
type input "Interior Overall"
click at [201, 71] on input "text" at bounding box center [188, 73] width 49 height 10
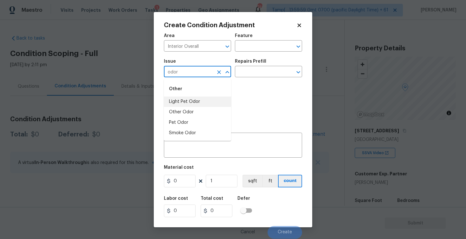
click at [196, 100] on li "Light Pet Odor" at bounding box center [197, 102] width 67 height 10
type input "Light Pet Odor"
click at [256, 76] on input "text" at bounding box center [259, 73] width 49 height 10
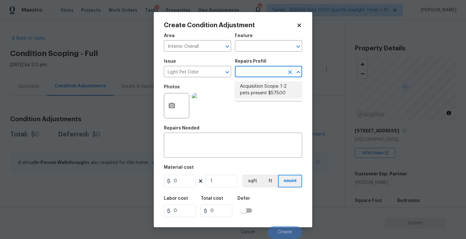
click at [261, 93] on li "Acquisition Scope: 1-2 pets present $575.00" at bounding box center [268, 89] width 67 height 17
type textarea "Acquisition Scope: 1-2 pets present"
type input "575"
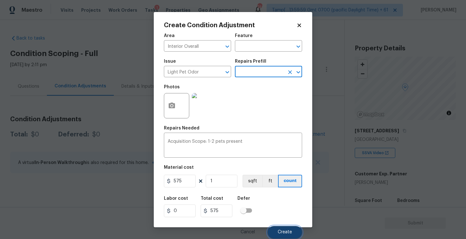
click at [289, 229] on button "Create" at bounding box center [285, 232] width 35 height 13
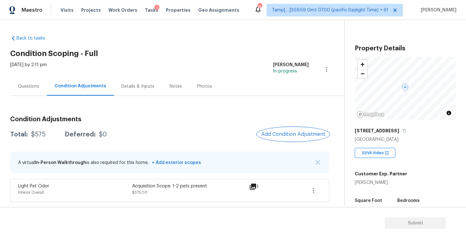
click at [290, 135] on span "Add Condition Adjustment" at bounding box center [293, 135] width 64 height 6
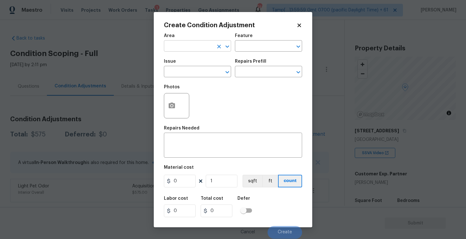
click at [197, 48] on input "text" at bounding box center [188, 47] width 49 height 10
click at [199, 71] on li "Exterior Overall" at bounding box center [197, 71] width 67 height 10
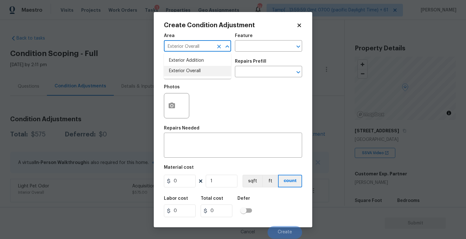
type input "Exterior Overall"
click at [199, 71] on input "text" at bounding box center [188, 73] width 49 height 10
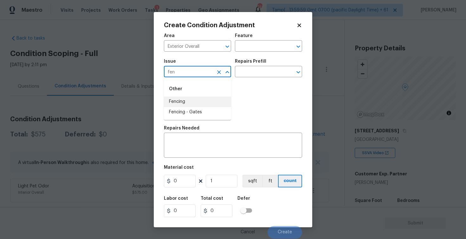
click at [201, 100] on li "Fencing" at bounding box center [197, 102] width 67 height 10
type input "Fencing"
click at [254, 74] on input "text" at bounding box center [259, 73] width 49 height 10
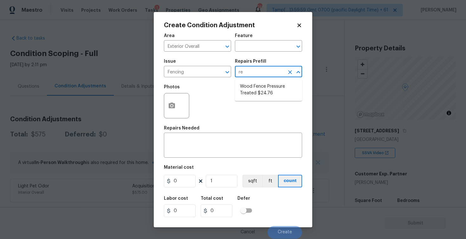
type input "r"
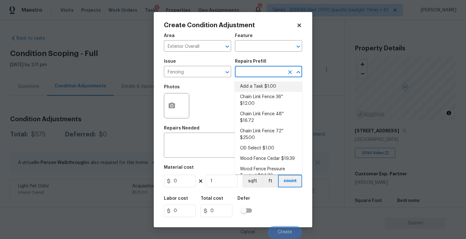
click at [211, 134] on div "Repairs Needed" at bounding box center [233, 130] width 138 height 8
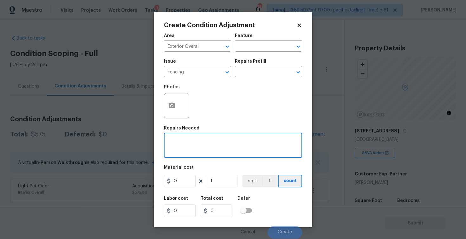
click at [210, 143] on textarea at bounding box center [233, 145] width 131 height 13
type textarea "Repaint the backyard fence"
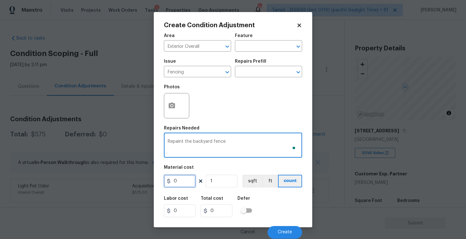
click at [181, 183] on input "0" at bounding box center [180, 181] width 32 height 13
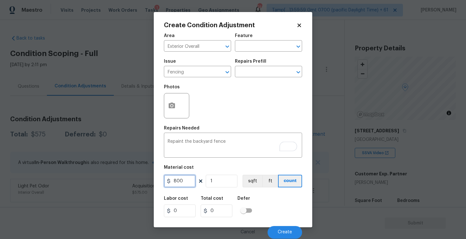
type input "800"
click at [262, 209] on div "Labor cost 0 Total cost 800 Defer" at bounding box center [233, 207] width 138 height 29
click at [282, 235] on span "Create" at bounding box center [285, 232] width 14 height 5
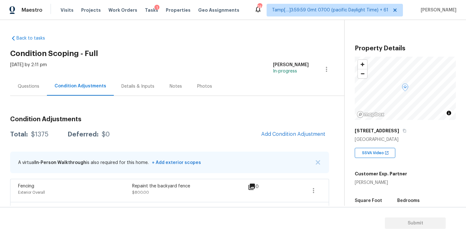
click at [284, 128] on span "Add Condition Adjustment" at bounding box center [293, 135] width 72 height 14
click at [270, 135] on span "Add Condition Adjustment" at bounding box center [293, 135] width 64 height 6
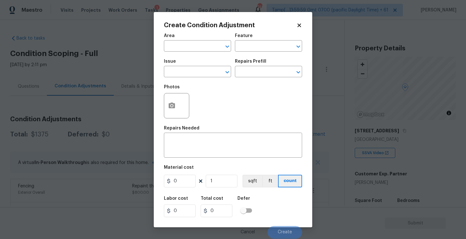
click at [191, 52] on span "Area ​" at bounding box center [197, 43] width 67 height 26
click at [192, 47] on input "text" at bounding box center [188, 47] width 49 height 10
click at [193, 68] on li "Exterior Overall" at bounding box center [197, 71] width 67 height 10
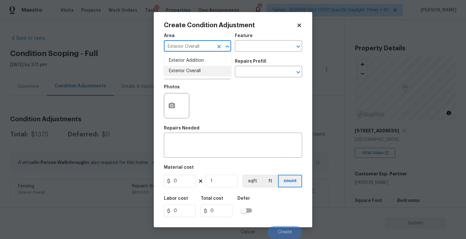
type input "Exterior Overall"
click at [193, 68] on input "text" at bounding box center [188, 73] width 49 height 10
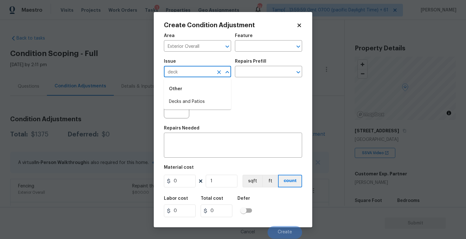
click at [196, 95] on div "Other" at bounding box center [197, 88] width 67 height 15
click at [196, 101] on li "Decks and Patios" at bounding box center [197, 102] width 67 height 10
type input "Decks and Patios"
click at [164, 102] on div at bounding box center [176, 105] width 25 height 25
click at [182, 109] on div at bounding box center [176, 105] width 25 height 25
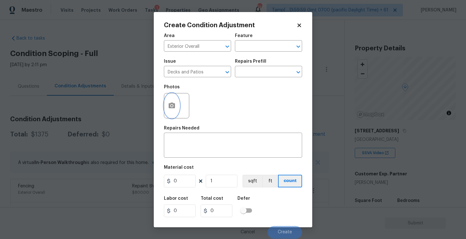
click at [175, 105] on icon "button" at bounding box center [172, 106] width 8 height 8
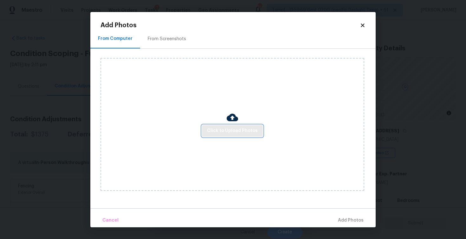
click at [258, 129] on button "Click to Upload Photos" at bounding box center [232, 131] width 61 height 12
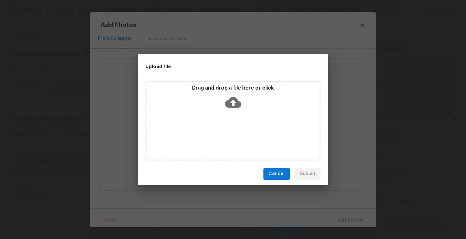
click at [232, 101] on icon at bounding box center [233, 102] width 16 height 16
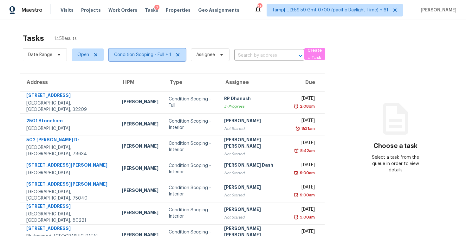
click at [139, 54] on span "Condition Scoping - Full + 1" at bounding box center [142, 55] width 57 height 6
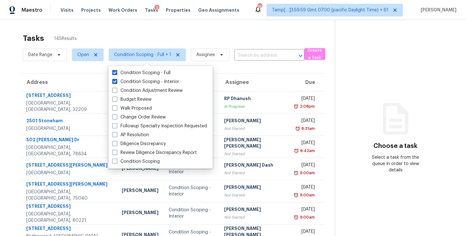
click at [141, 27] on div "Tasks 145 Results Date Range Open Condition Scoping - Full + 1 Assignee ​ Creat…" at bounding box center [233, 175] width 466 height 310
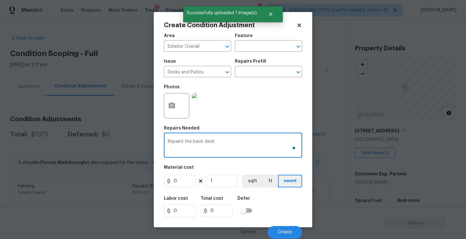
type textarea "Repaint the back deck"
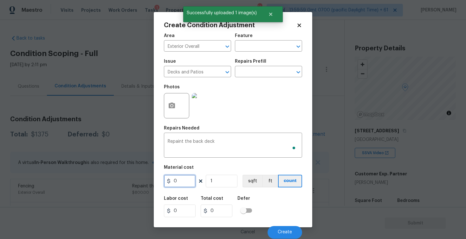
click at [185, 183] on input "0" at bounding box center [180, 181] width 32 height 13
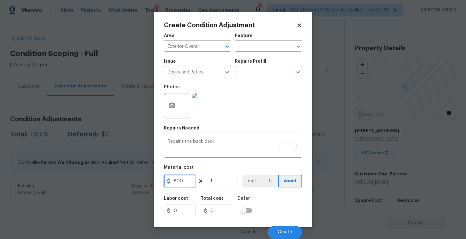
type input "800"
click at [274, 208] on div "Labor cost 0 Total cost 800 Defer" at bounding box center [233, 207] width 138 height 29
click at [289, 229] on button "Create" at bounding box center [285, 232] width 35 height 13
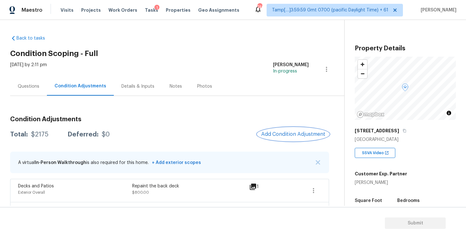
click at [276, 132] on span "Add Condition Adjustment" at bounding box center [293, 135] width 64 height 6
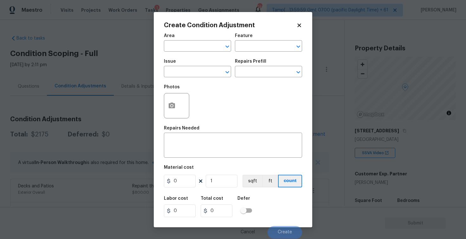
click at [178, 114] on div at bounding box center [176, 105] width 25 height 25
click at [165, 101] on button "button" at bounding box center [171, 106] width 15 height 25
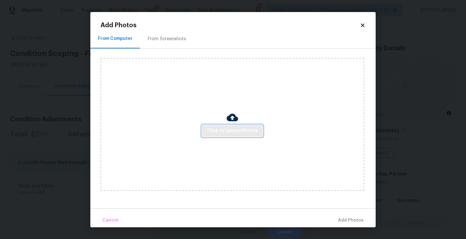
click at [233, 128] on span "Click to Upload Photos" at bounding box center [232, 131] width 51 height 8
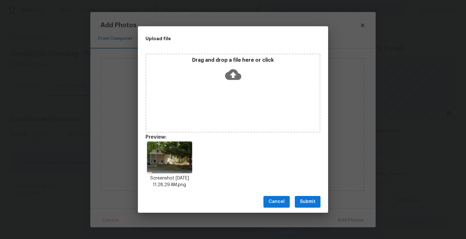
click at [306, 198] on span "Submit" at bounding box center [308, 202] width 16 height 8
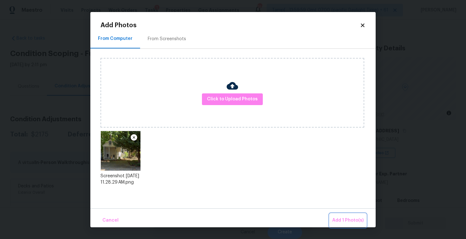
click at [346, 224] on span "Add 1 Photo(s)" at bounding box center [347, 221] width 31 height 8
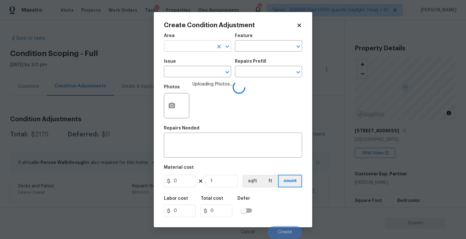
click at [203, 47] on input "text" at bounding box center [188, 47] width 49 height 10
click at [192, 75] on li "Exterior Overall" at bounding box center [197, 71] width 67 height 10
type input "Exterior Overall"
click at [192, 75] on input "text" at bounding box center [188, 73] width 49 height 10
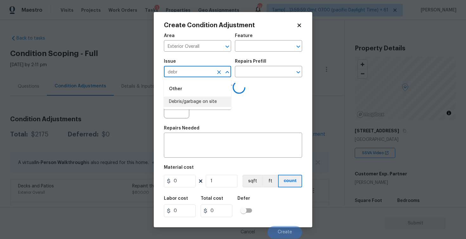
click at [194, 97] on li "Debris/garbage on site" at bounding box center [197, 102] width 67 height 10
type input "Debris/garbage on site"
click at [197, 141] on textarea at bounding box center [233, 145] width 131 height 13
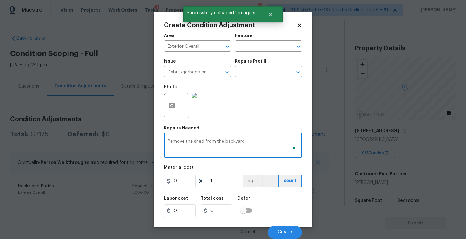
type textarea "Remove the shed from the backyard"
click at [184, 180] on input "0" at bounding box center [180, 181] width 32 height 13
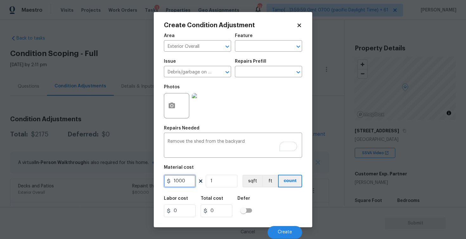
type input "1000"
click at [260, 192] on div "Area Exterior Overall ​ Feature ​ Issue Debris/garbage on site ​ Repairs Prefil…" at bounding box center [233, 134] width 138 height 209
type input "1000"
click at [284, 233] on span "Create" at bounding box center [285, 232] width 14 height 5
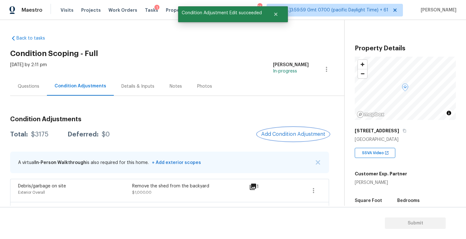
scroll to position [68, 0]
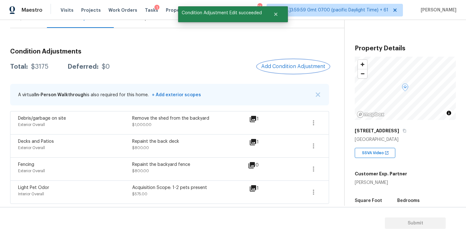
click at [291, 70] on button "Add Condition Adjustment" at bounding box center [293, 66] width 72 height 13
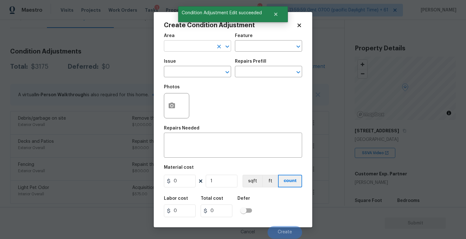
click at [190, 46] on input "text" at bounding box center [188, 47] width 49 height 10
click at [189, 69] on li "Exterior Overall" at bounding box center [197, 71] width 67 height 10
type input "Exterior Overall"
click at [189, 69] on input "text" at bounding box center [188, 73] width 49 height 10
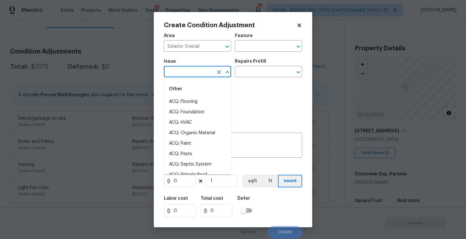
click at [189, 69] on input "text" at bounding box center [188, 73] width 49 height 10
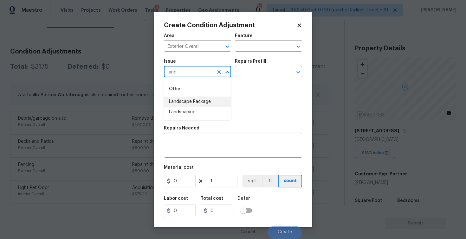
click at [205, 102] on li "Landscape Package" at bounding box center [197, 102] width 67 height 10
type input "Landscape Package"
click at [252, 73] on input "text" at bounding box center [259, 73] width 49 height 10
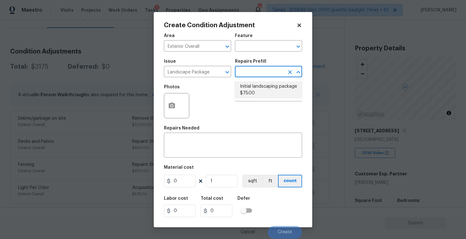
click at [253, 91] on li "Initial landscaping package $75.00" at bounding box center [268, 89] width 67 height 17
type input "Home Readiness Packages"
type textarea "Mowing of grass up to 6" in height. Mow, edge along driveways & sidewalks, trim…"
type input "75"
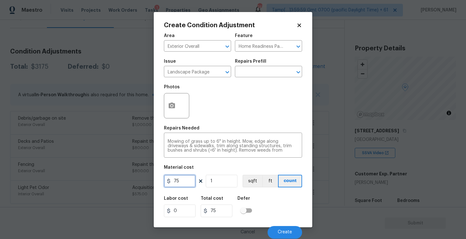
click at [184, 186] on input "75" at bounding box center [180, 181] width 32 height 13
type input "750"
click at [173, 111] on button "button" at bounding box center [171, 106] width 15 height 25
type input "750"
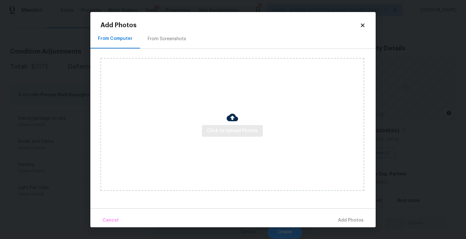
click at [239, 137] on div "Click to Upload Photos" at bounding box center [232, 124] width 264 height 133
click at [239, 129] on span "Click to Upload Photos" at bounding box center [232, 131] width 51 height 8
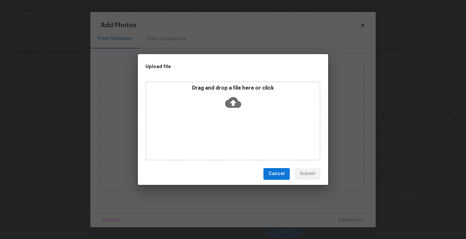
click at [235, 96] on icon at bounding box center [233, 102] width 16 height 16
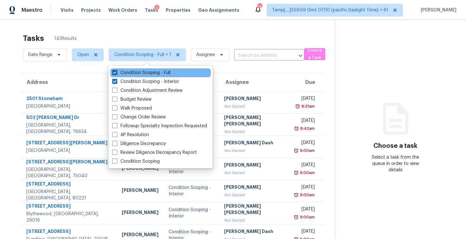
click at [144, 73] on label "Condition Scoping - Full" at bounding box center [141, 73] width 58 height 6
click at [116, 73] on input "Condition Scoping - Full" at bounding box center [114, 72] width 4 height 4
checkbox input "false"
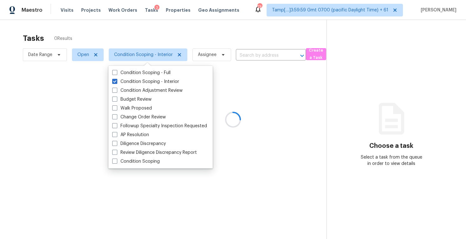
click at [146, 34] on div at bounding box center [233, 119] width 466 height 239
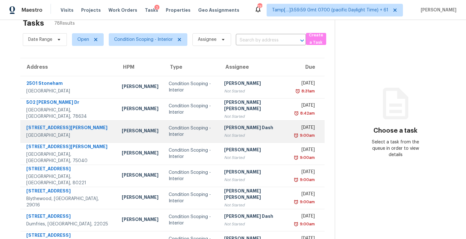
scroll to position [36, 0]
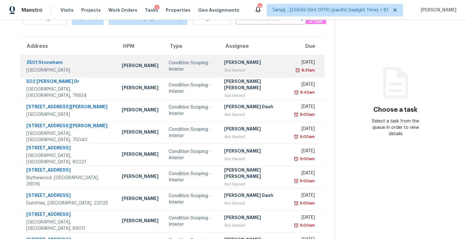
click at [197, 64] on div "Condition Scoping - Interior" at bounding box center [191, 66] width 45 height 13
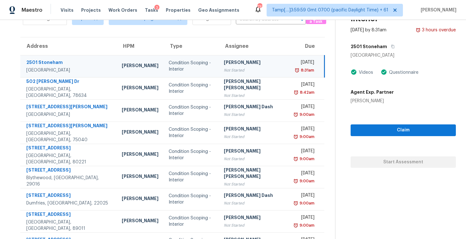
scroll to position [0, 0]
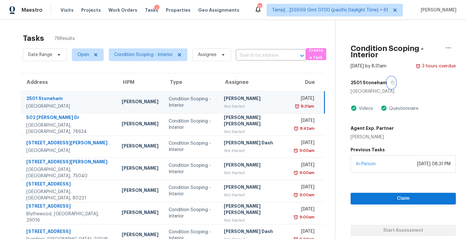
click at [391, 83] on icon "button" at bounding box center [393, 83] width 4 height 4
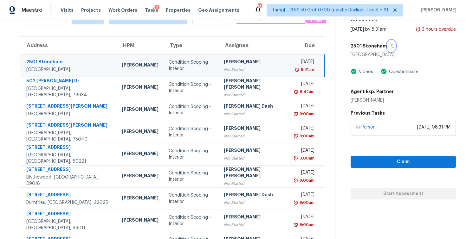
scroll to position [7, 0]
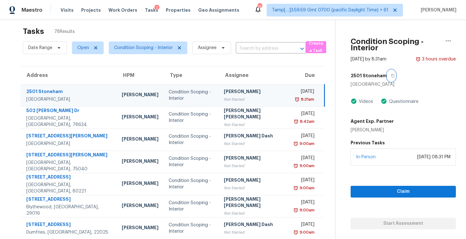
click at [387, 72] on button "button" at bounding box center [391, 75] width 9 height 11
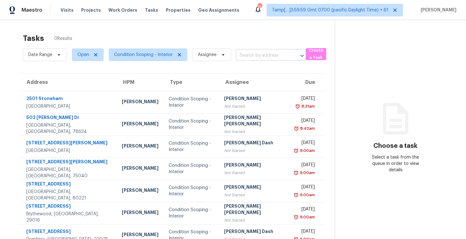
click at [254, 56] on input "text" at bounding box center [262, 56] width 52 height 10
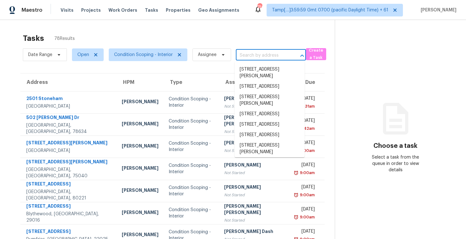
click at [67, 14] on div "Visits Projects Work Orders Tasks Properties Geo Assignments" at bounding box center [154, 10] width 186 height 13
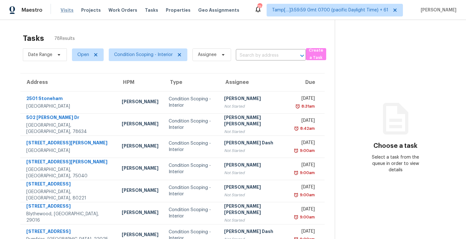
click at [66, 12] on span "Visits" at bounding box center [67, 10] width 13 height 6
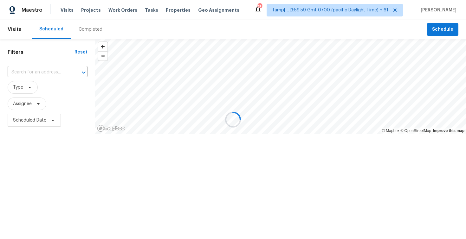
click at [78, 30] on div at bounding box center [233, 119] width 466 height 239
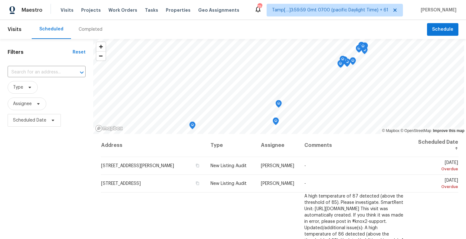
click at [79, 30] on div "Completed" at bounding box center [91, 29] width 24 height 6
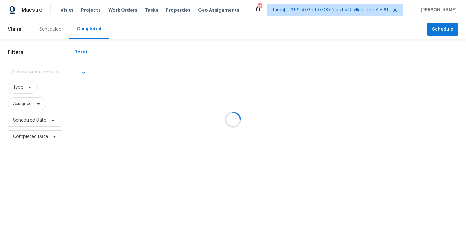
click at [46, 73] on div at bounding box center [233, 119] width 466 height 239
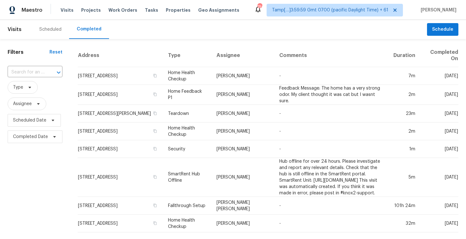
click at [46, 73] on div at bounding box center [54, 72] width 16 height 9
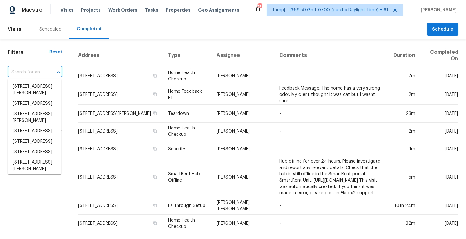
paste input "[STREET_ADDRESS]"
type input "[STREET_ADDRESS]"
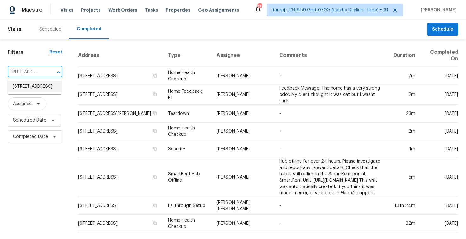
click at [52, 83] on li "[STREET_ADDRESS]" at bounding box center [35, 86] width 54 height 10
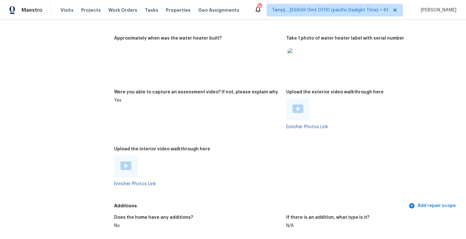
scroll to position [1134, 0]
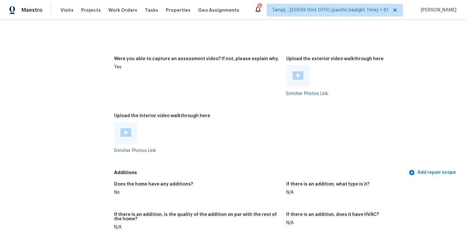
click at [131, 126] on div at bounding box center [125, 133] width 23 height 22
click at [126, 122] on div at bounding box center [125, 133] width 23 height 22
click at [128, 128] on img at bounding box center [125, 132] width 11 height 9
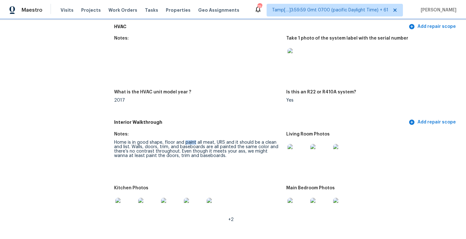
scroll to position [565, 0]
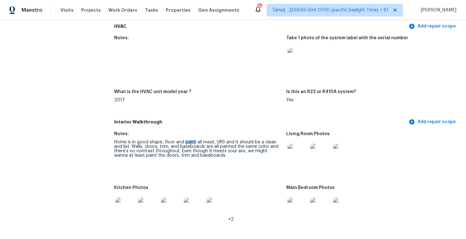
click at [200, 145] on div "Home is in good shape, floor and paint all meat, URS and it should be a clean a…" at bounding box center [197, 149] width 167 height 18
click at [199, 157] on div "Home is in good shape, floor and paint all meat, URS and it should be a clean a…" at bounding box center [197, 149] width 167 height 18
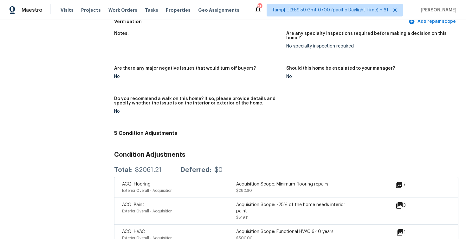
scroll to position [1462, 0]
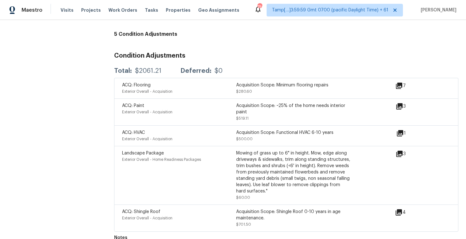
click at [399, 103] on div "3" at bounding box center [411, 112] width 30 height 19
click at [399, 103] on icon at bounding box center [399, 106] width 6 height 6
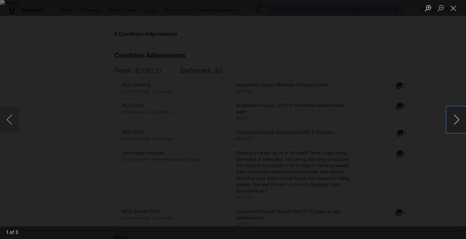
click at [455, 119] on button "Next image" at bounding box center [456, 119] width 19 height 25
click at [455, 120] on button "Next image" at bounding box center [456, 119] width 19 height 25
click at [439, 79] on div "Lightbox" at bounding box center [233, 119] width 466 height 239
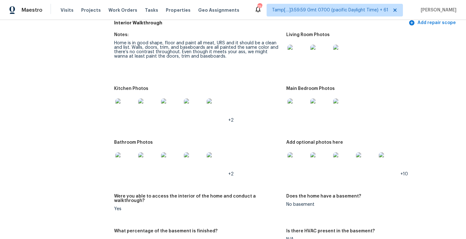
scroll to position [659, 0]
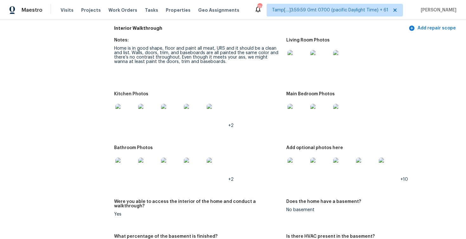
click at [239, 126] on div "+2" at bounding box center [197, 114] width 167 height 28
click at [202, 73] on figure "Notes: Home is in good shape, floor and paint all meat, URS and it should be a …" at bounding box center [200, 61] width 172 height 46
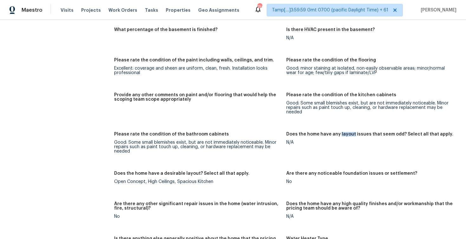
click at [340, 76] on figure "Please rate the condition of the flooring Good: minor staining at isolated, non…" at bounding box center [372, 71] width 172 height 27
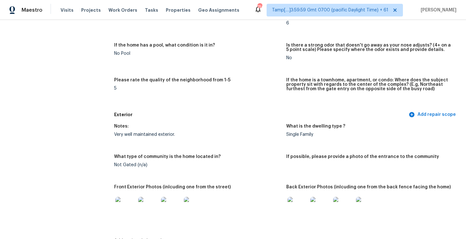
scroll to position [191, 0]
